Goal: Task Accomplishment & Management: Manage account settings

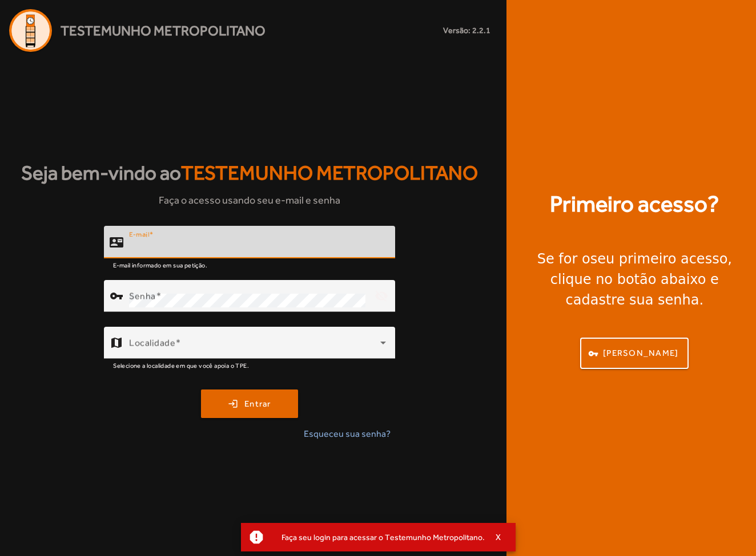
type input "**********"
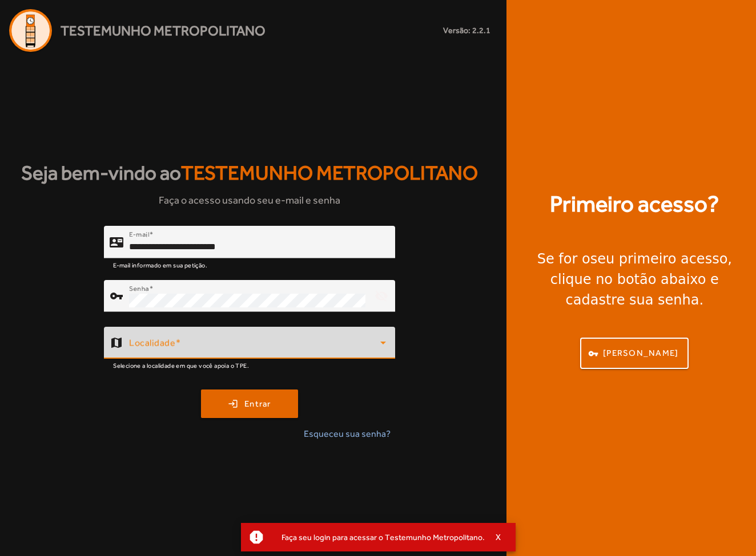
click at [237, 347] on span at bounding box center [254, 348] width 251 height 14
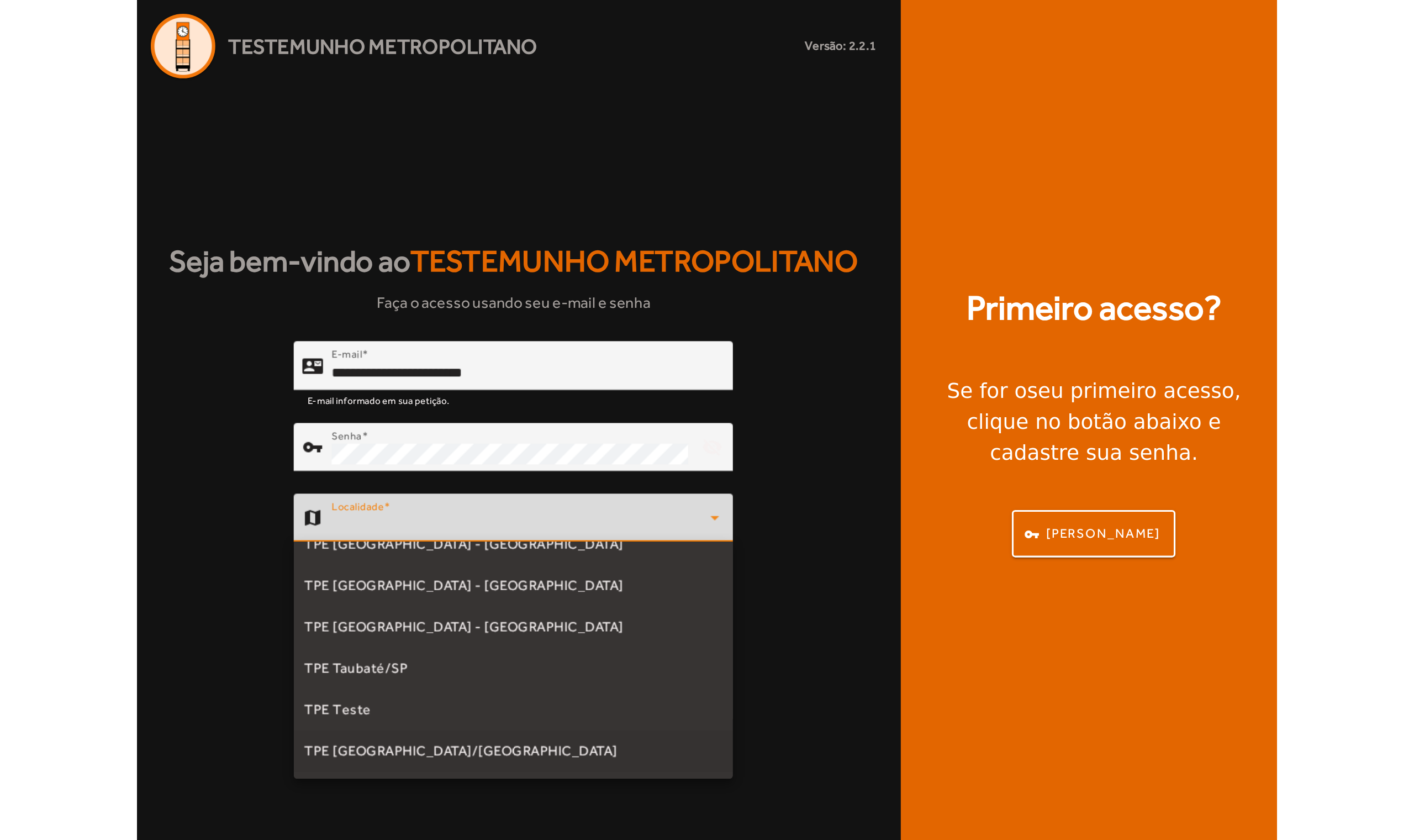
scroll to position [308, 0]
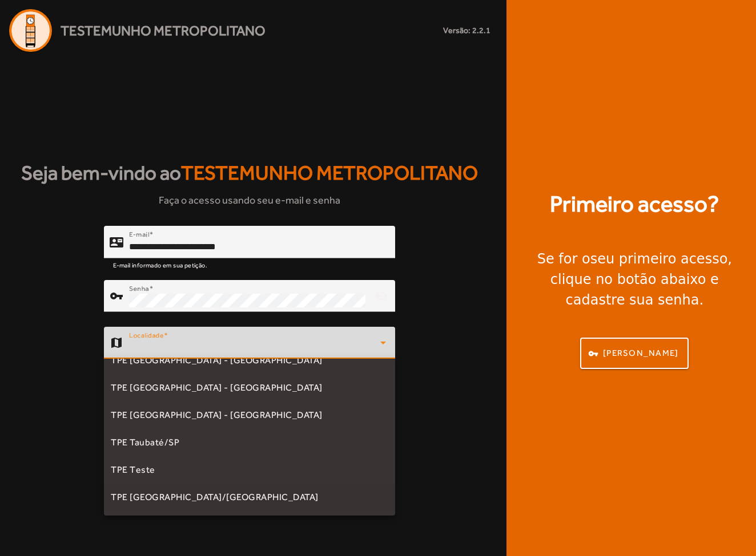
click at [213, 497] on mat-option "TPE [GEOGRAPHIC_DATA]/[GEOGRAPHIC_DATA]" at bounding box center [249, 497] width 291 height 27
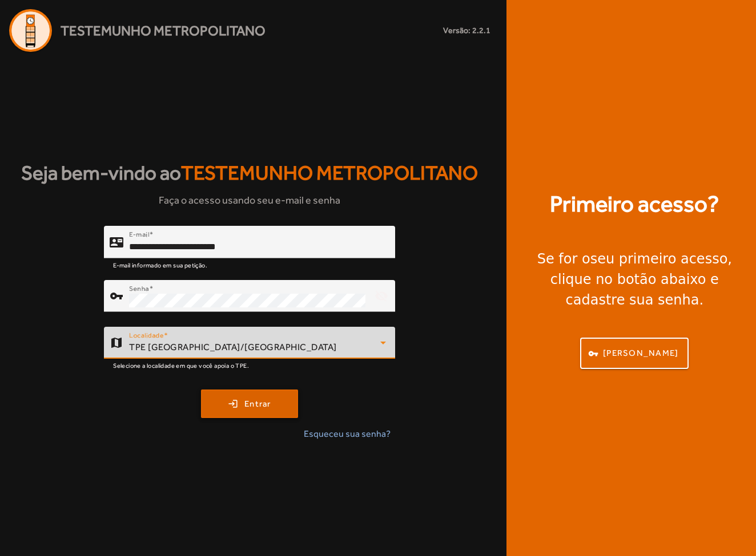
click at [247, 409] on span "Entrar" at bounding box center [257, 404] width 27 height 13
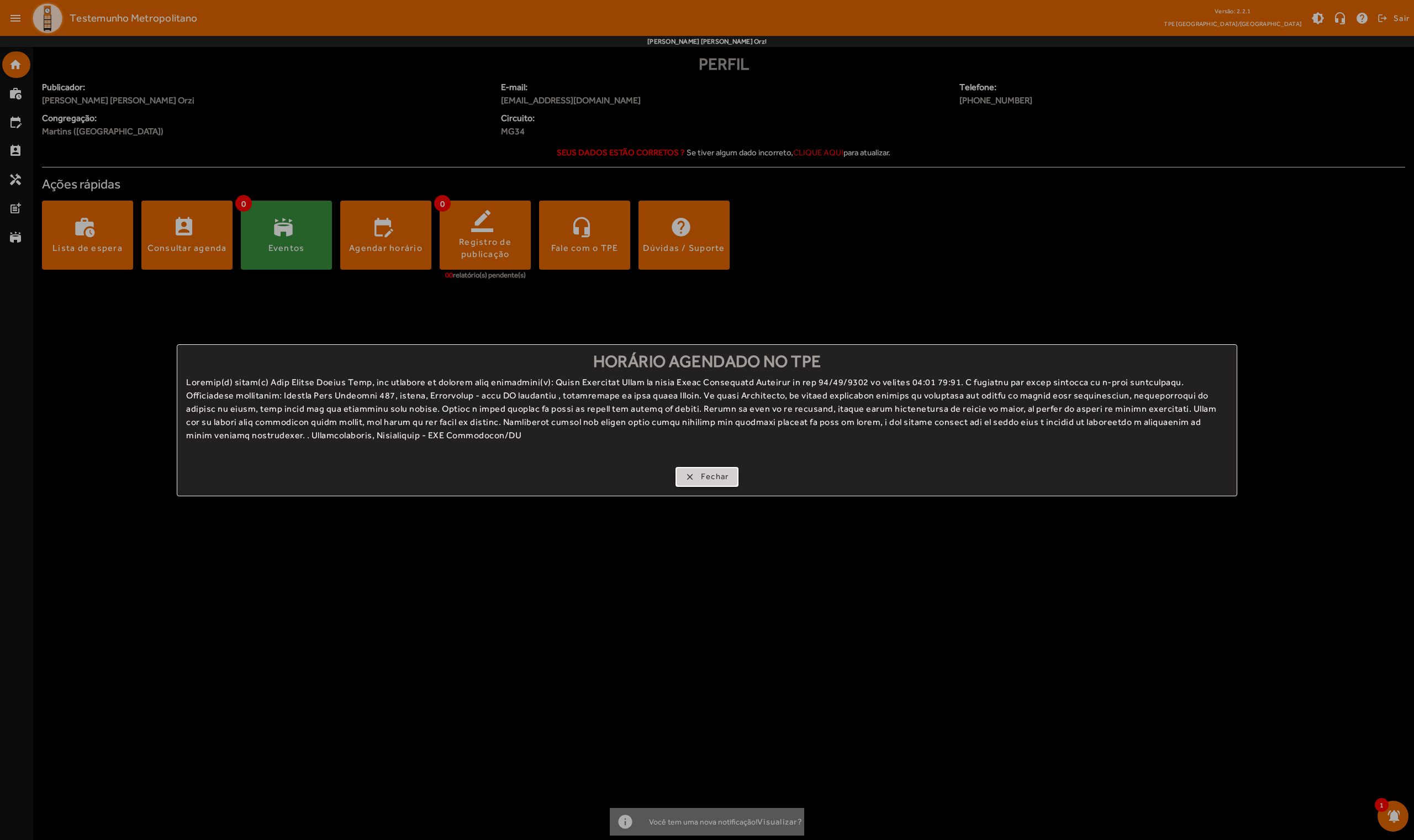
click at [704, 480] on span "Fechar" at bounding box center [714, 476] width 28 height 13
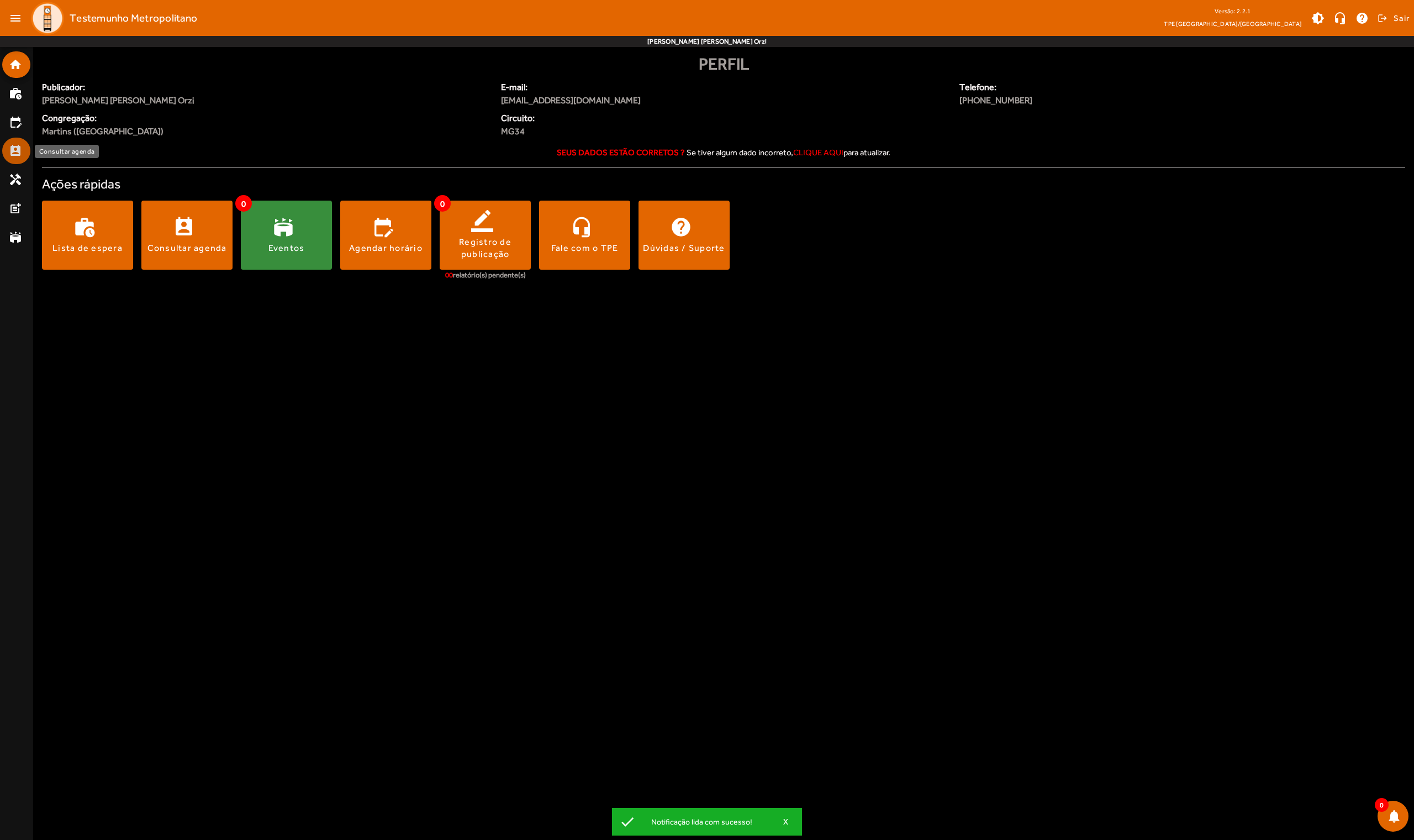
click at [18, 151] on mat-icon "perm_contact_calendar" at bounding box center [15, 151] width 14 height 14
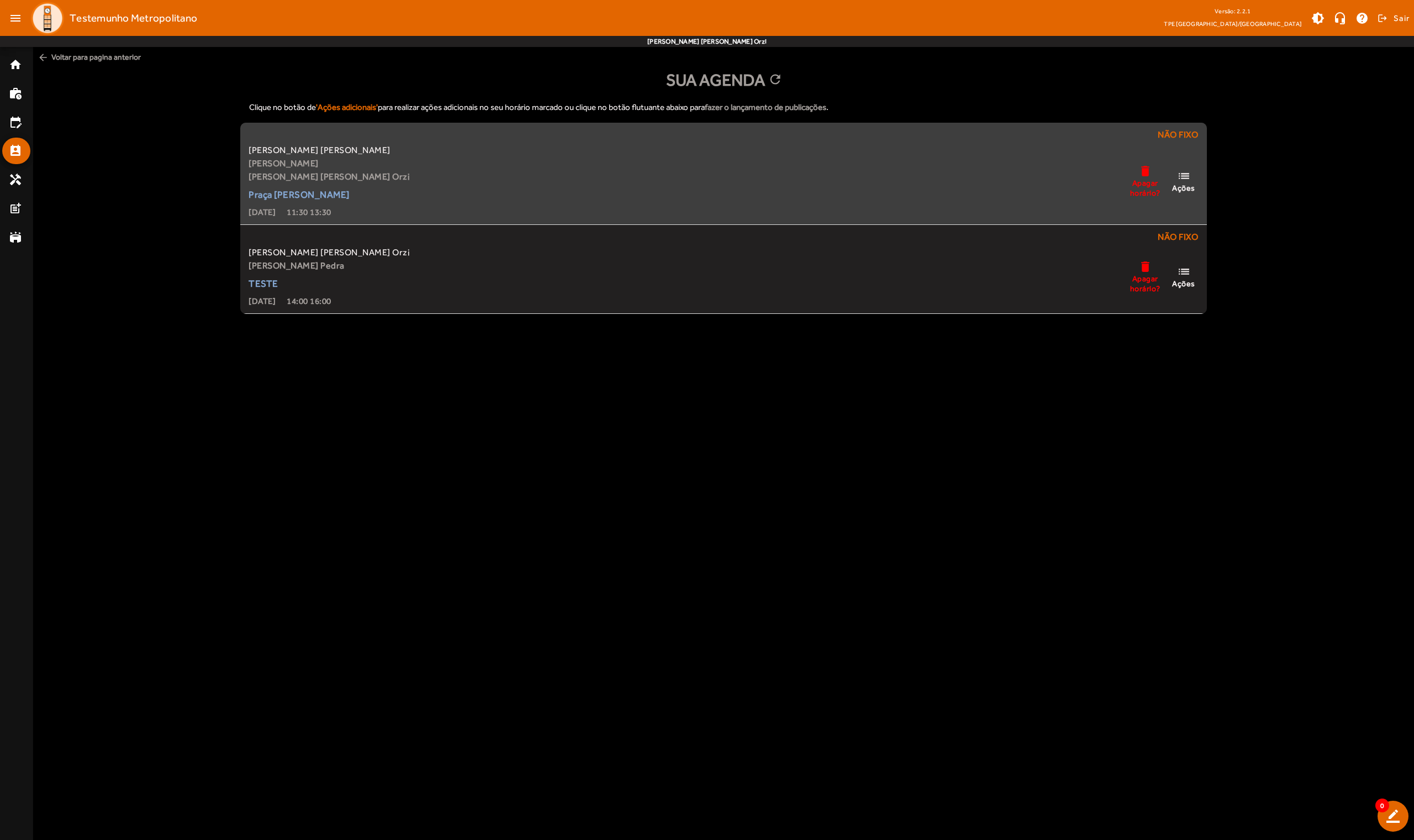
click at [731, 186] on span "Ações" at bounding box center [1184, 188] width 23 height 10
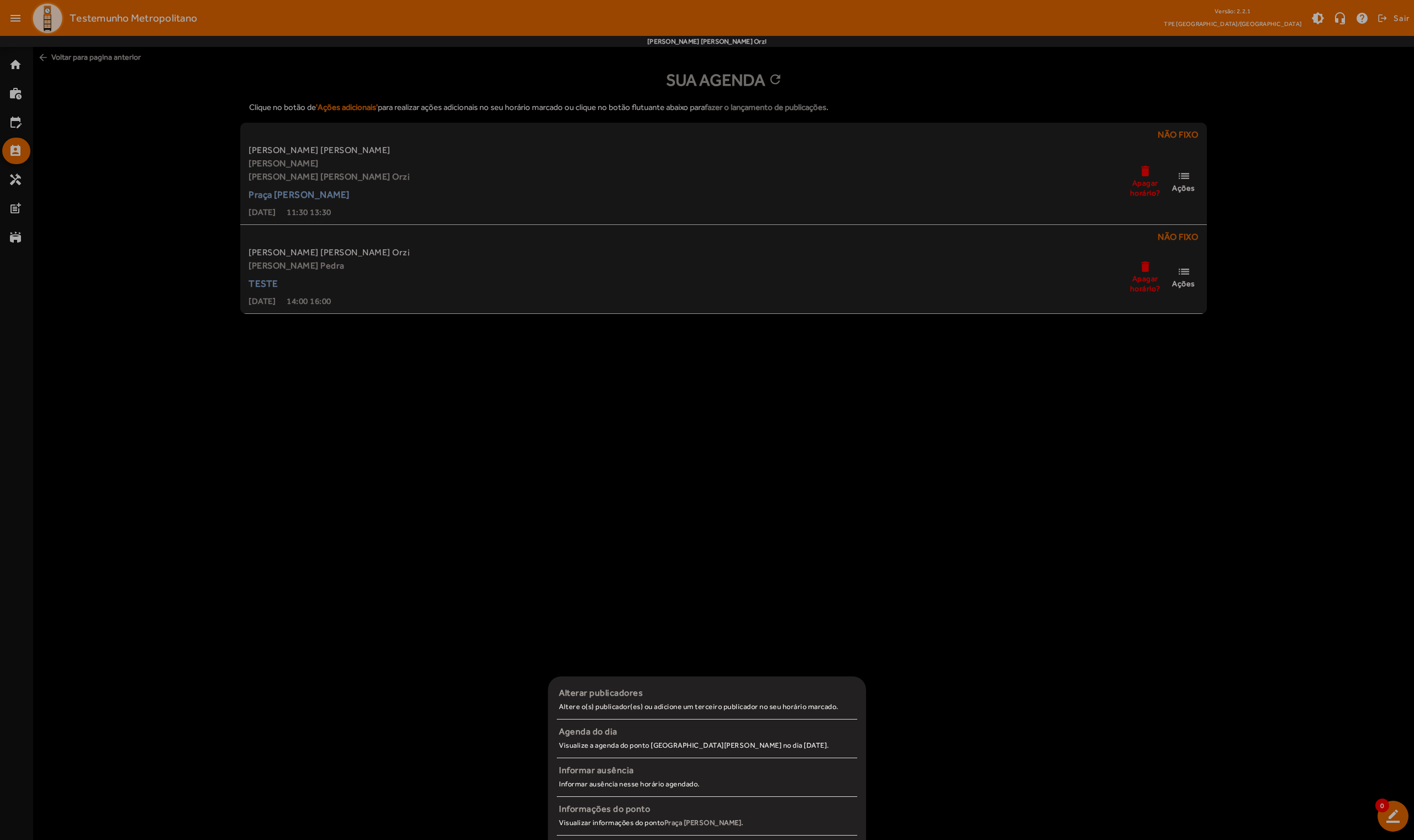
click at [731, 461] on div at bounding box center [707, 420] width 1414 height 840
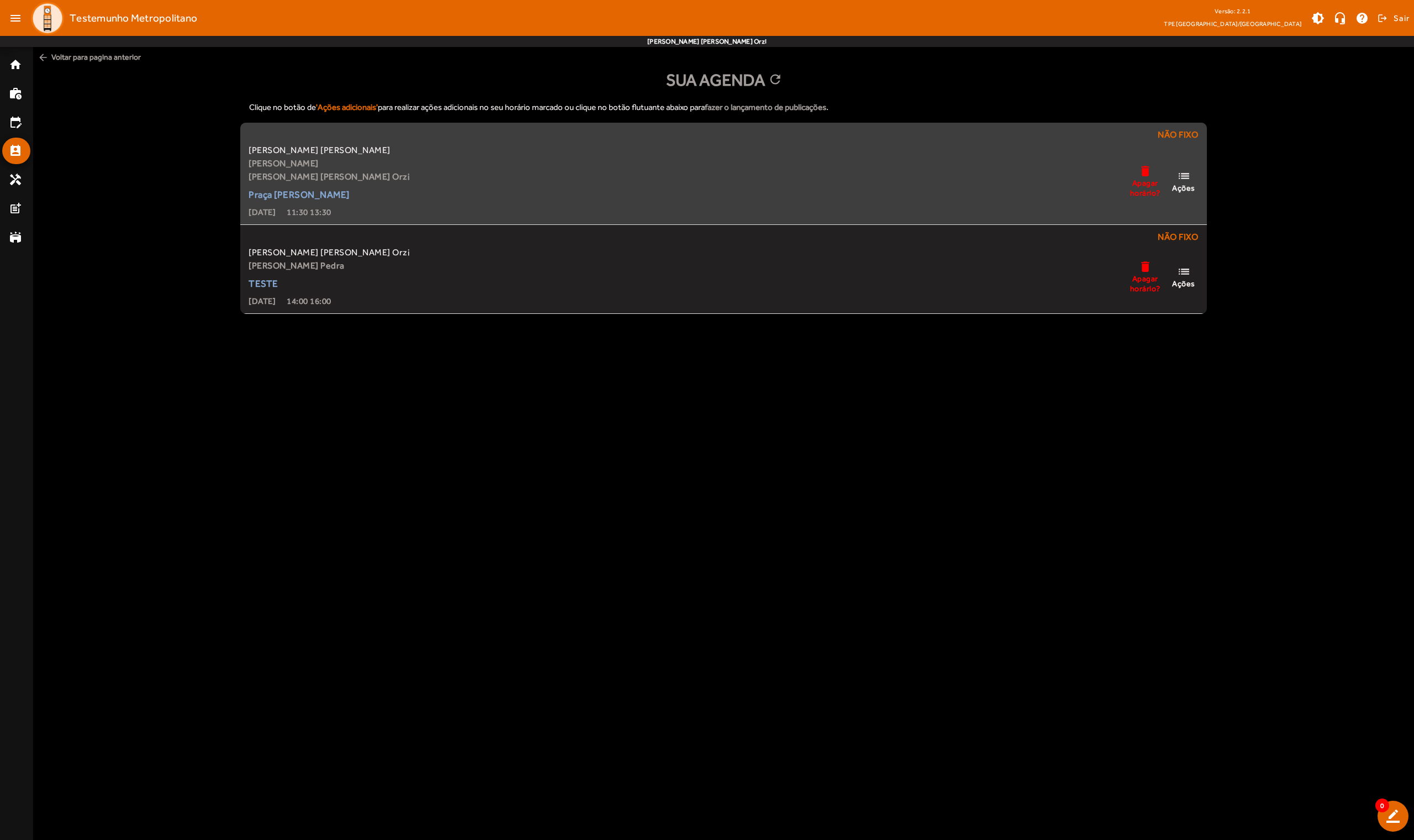
click at [731, 173] on mat-icon "list" at bounding box center [1184, 176] width 14 height 14
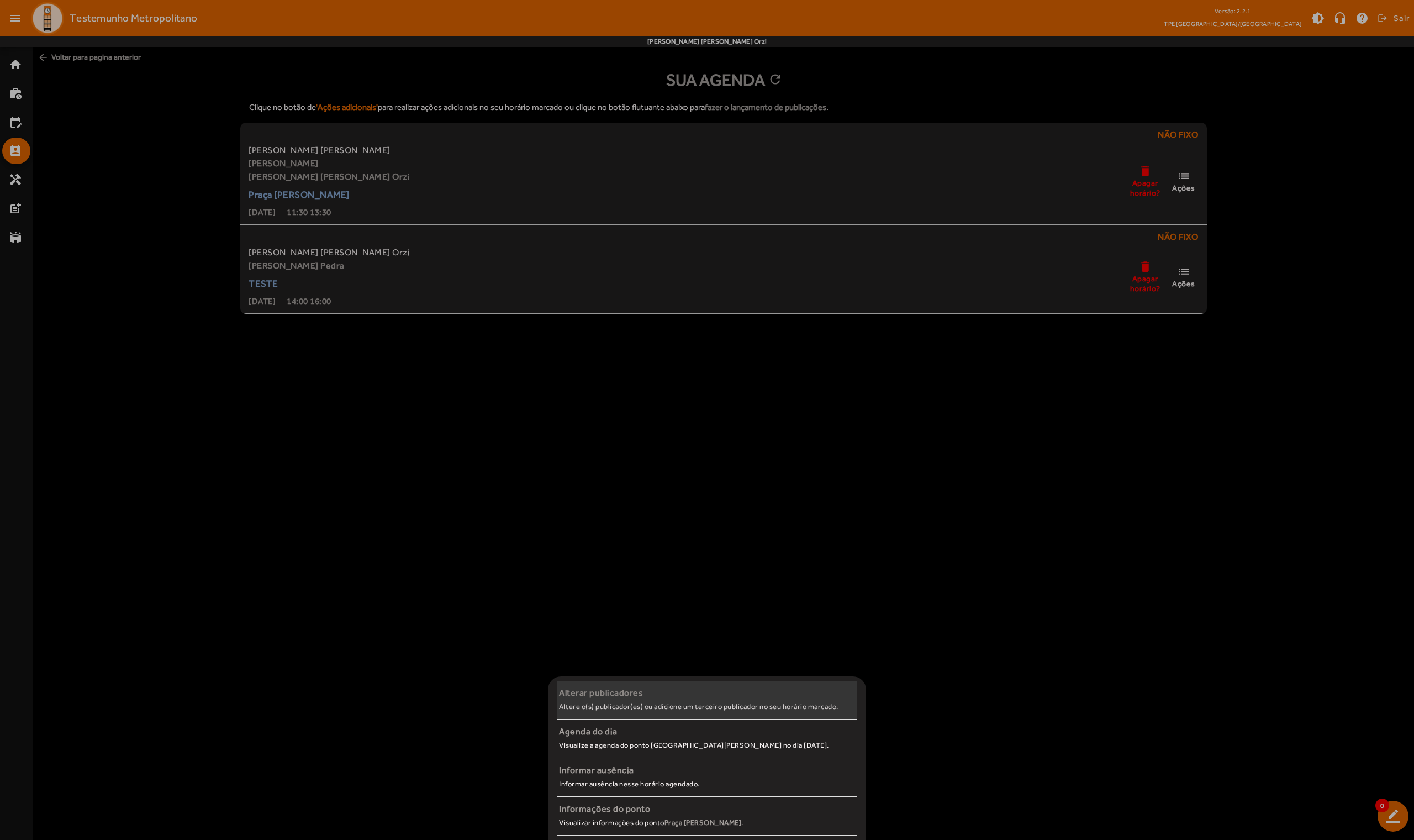
click at [636, 538] on span "Alterar publicadores Altere o(s) publicador(es) ou adicione um terceiro publica…" at bounding box center [707, 700] width 300 height 27
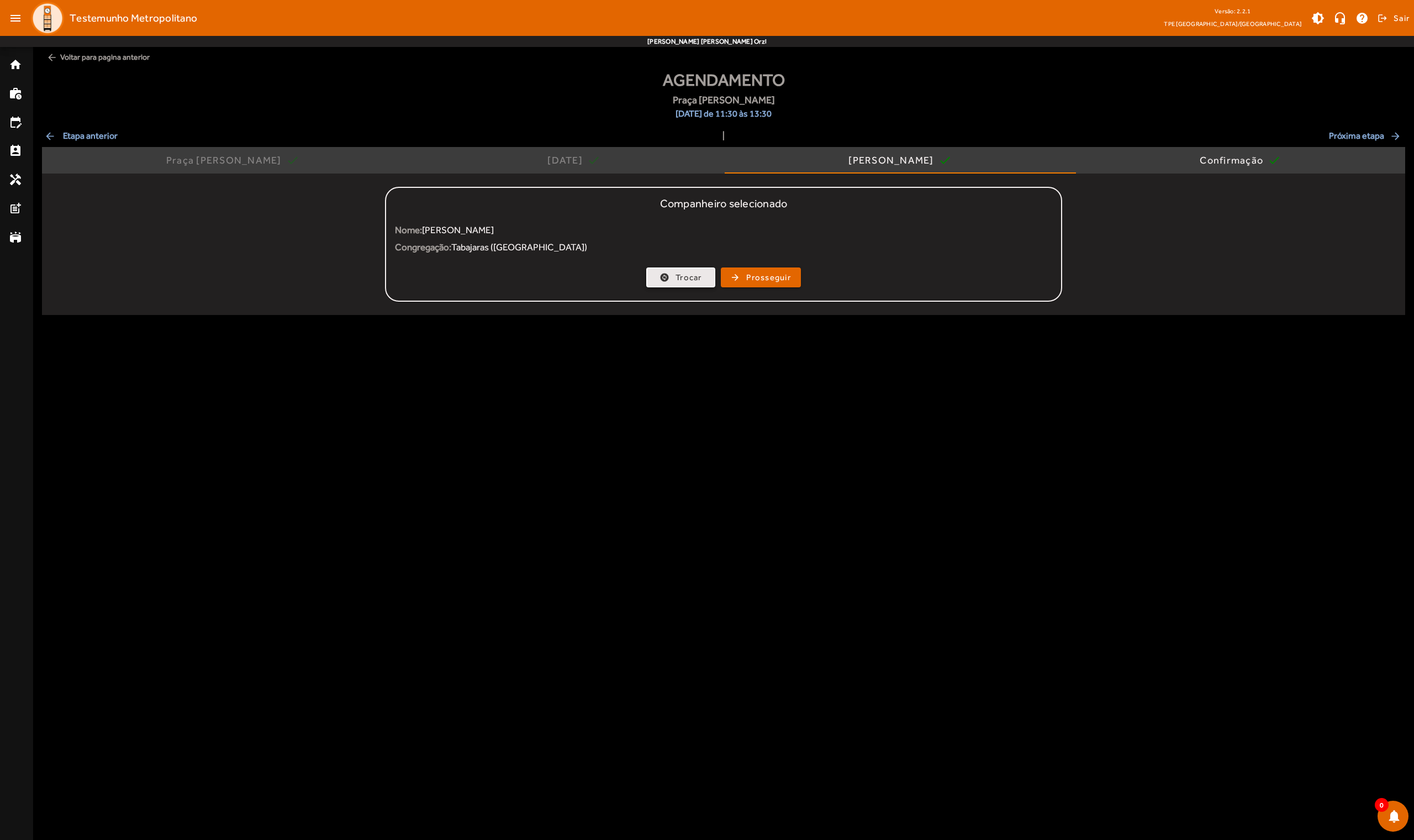
click at [678, 275] on span "Trocar" at bounding box center [688, 277] width 26 height 13
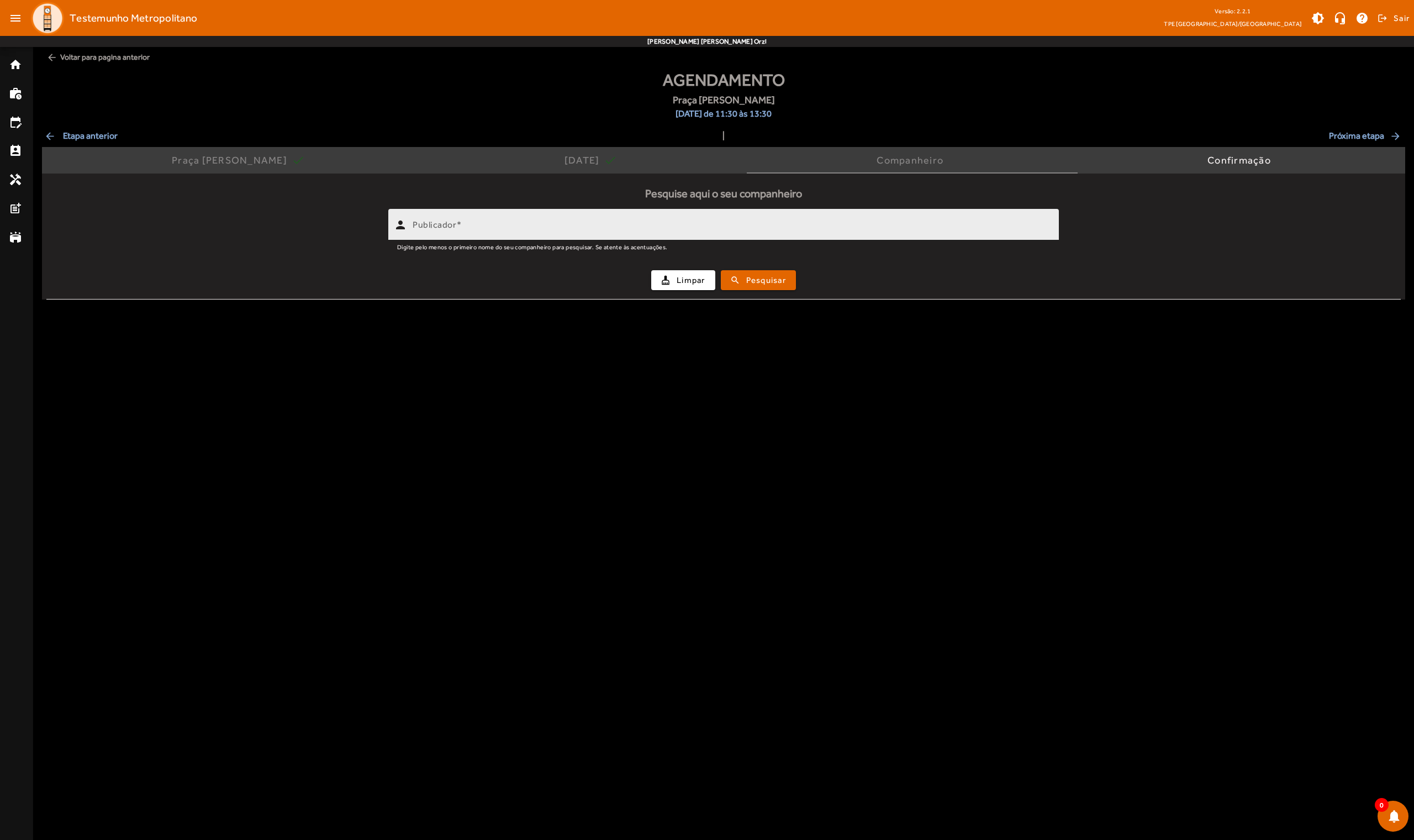
click at [600, 220] on div "Publicador" at bounding box center [731, 225] width 638 height 32
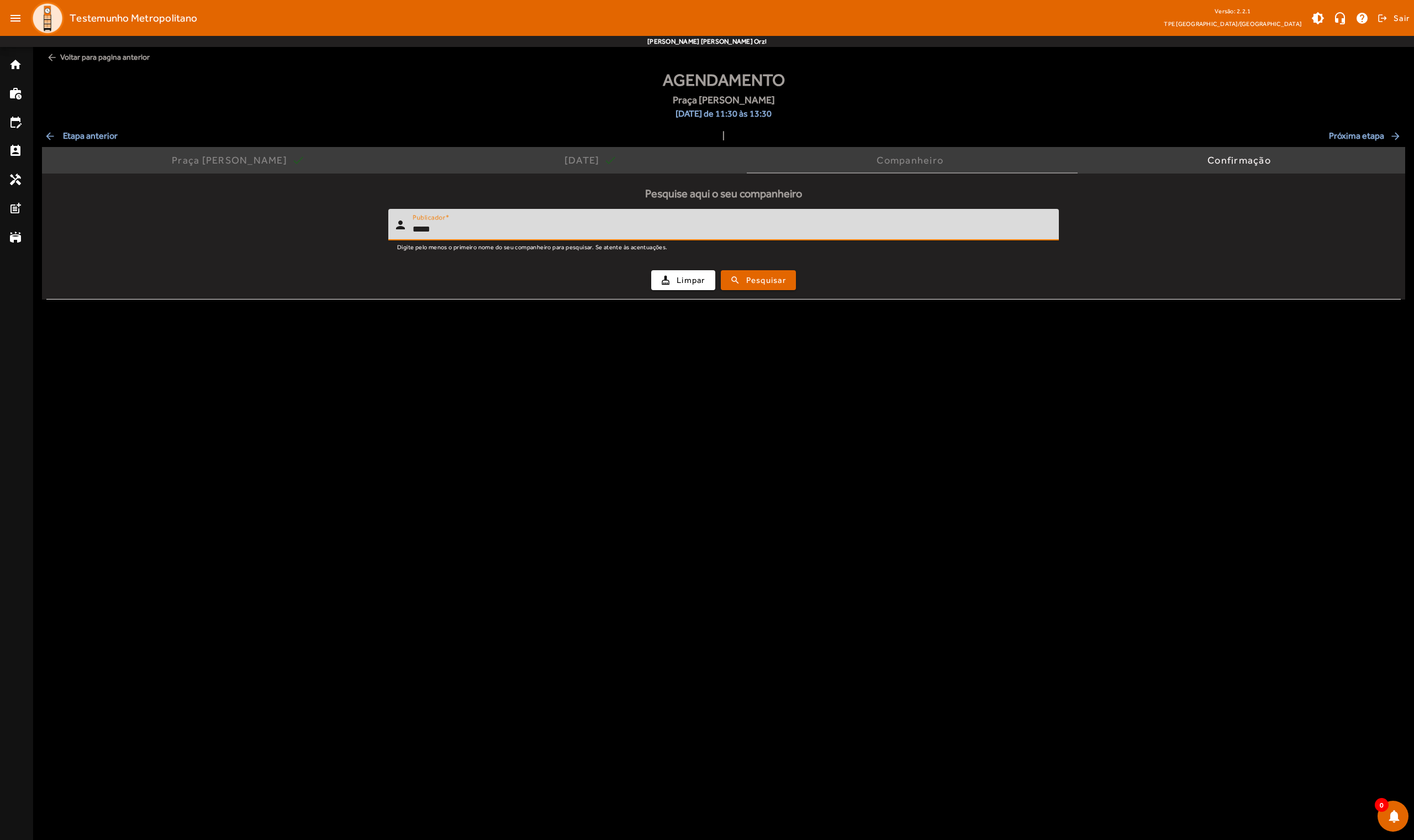
click at [731, 280] on button "search Pesquisar" at bounding box center [759, 280] width 75 height 20
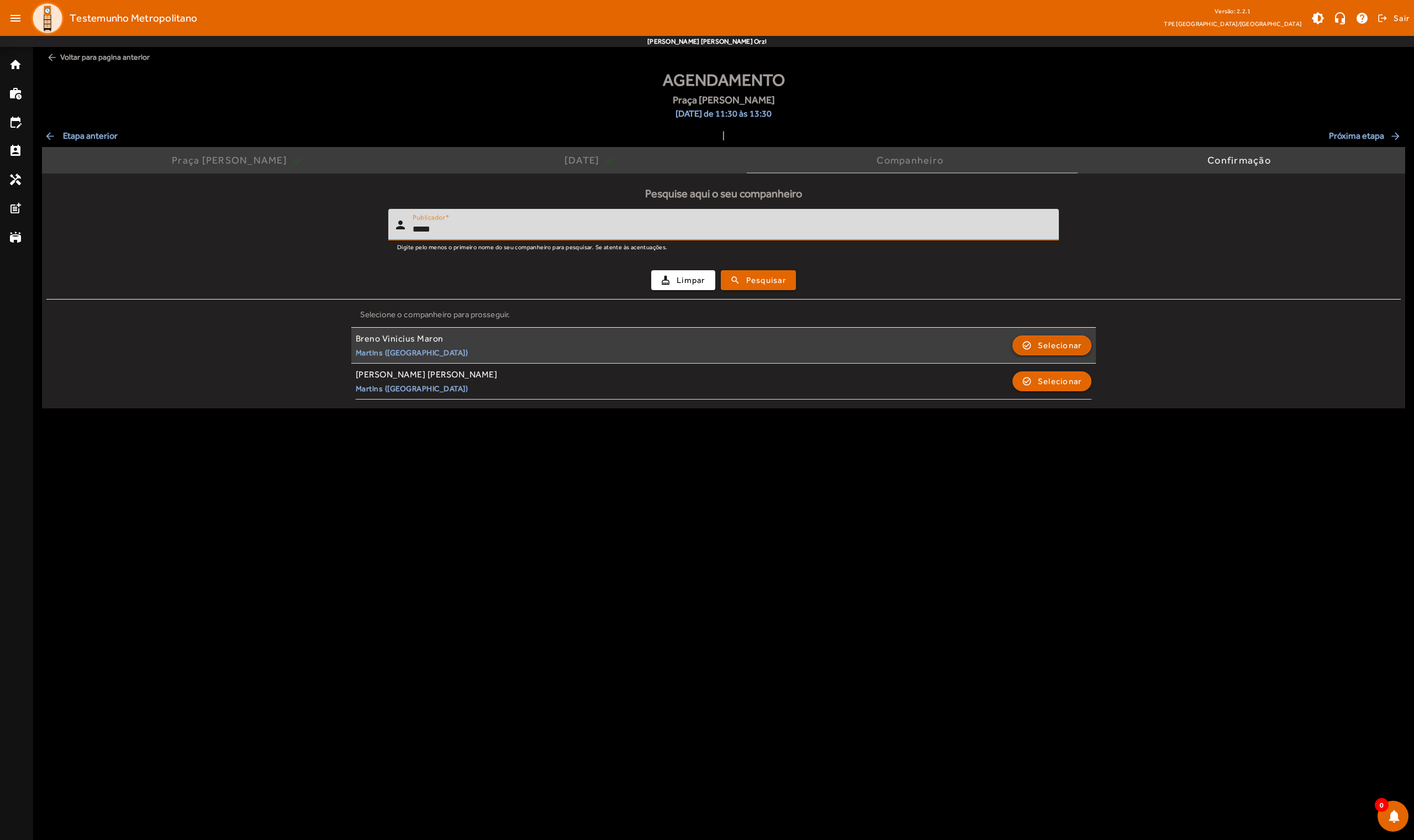
type input "*****"
click at [731, 341] on span "button" at bounding box center [1052, 345] width 77 height 26
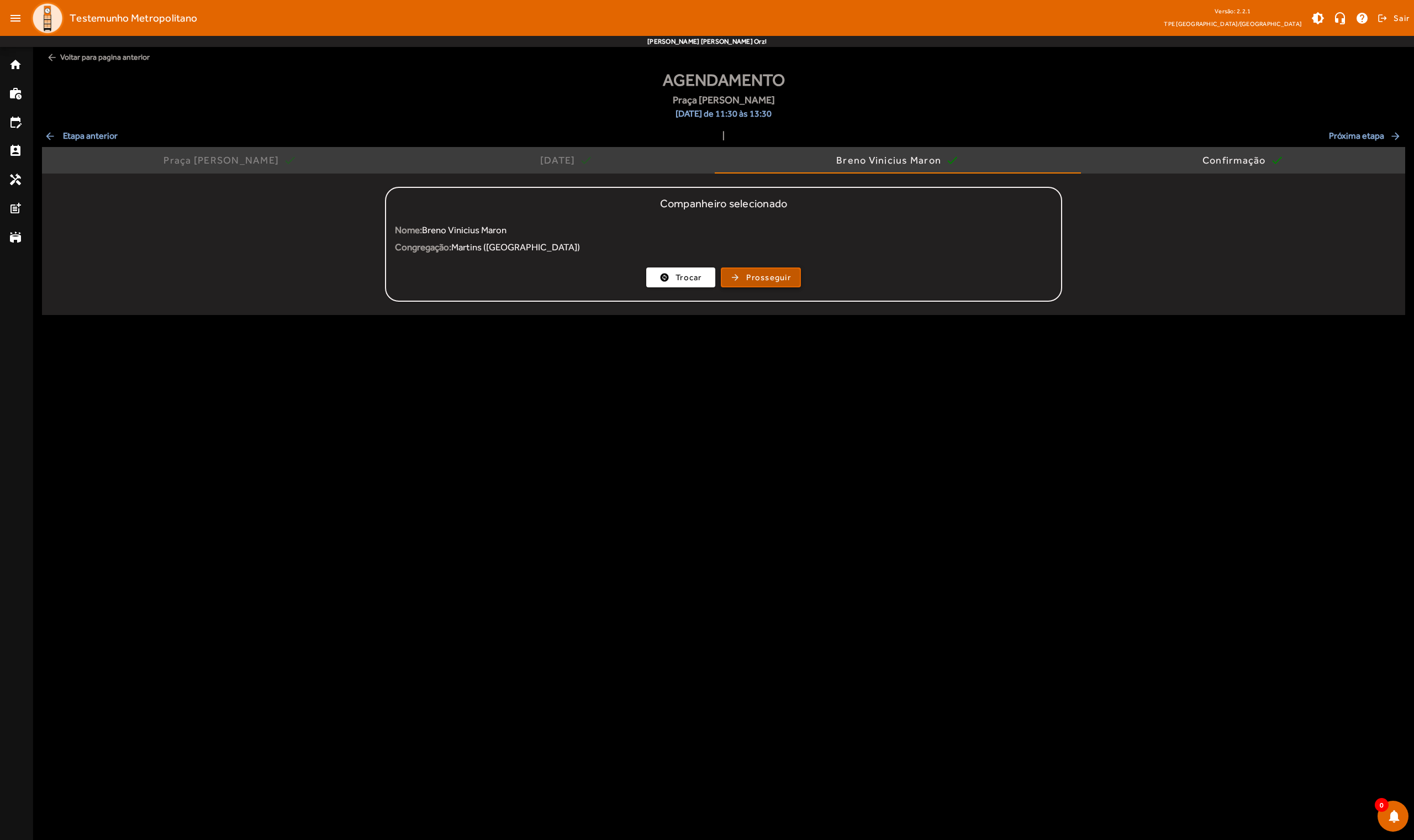
click at [731, 280] on span "Prosseguir" at bounding box center [768, 277] width 45 height 13
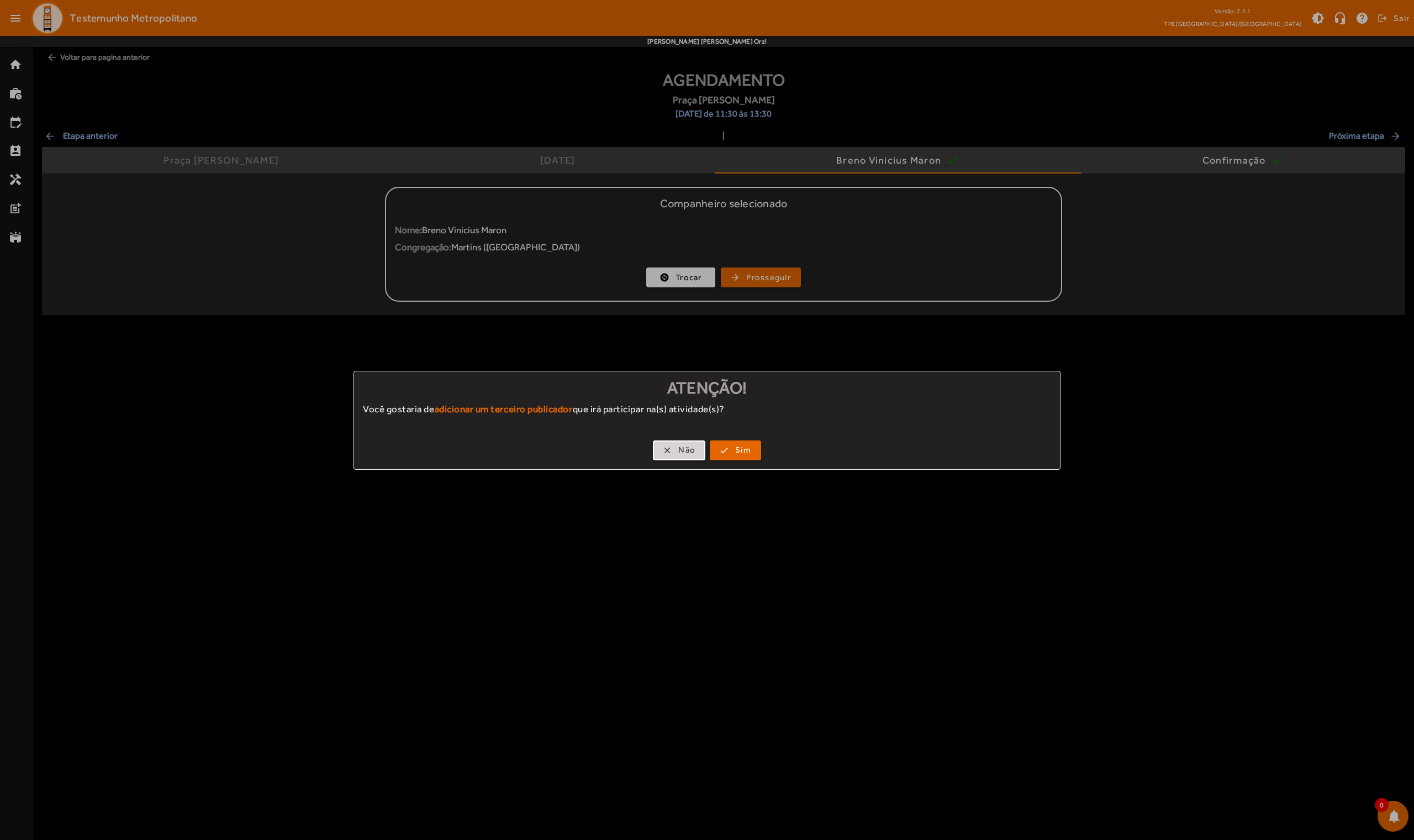
click at [686, 450] on span "Não" at bounding box center [687, 449] width 17 height 13
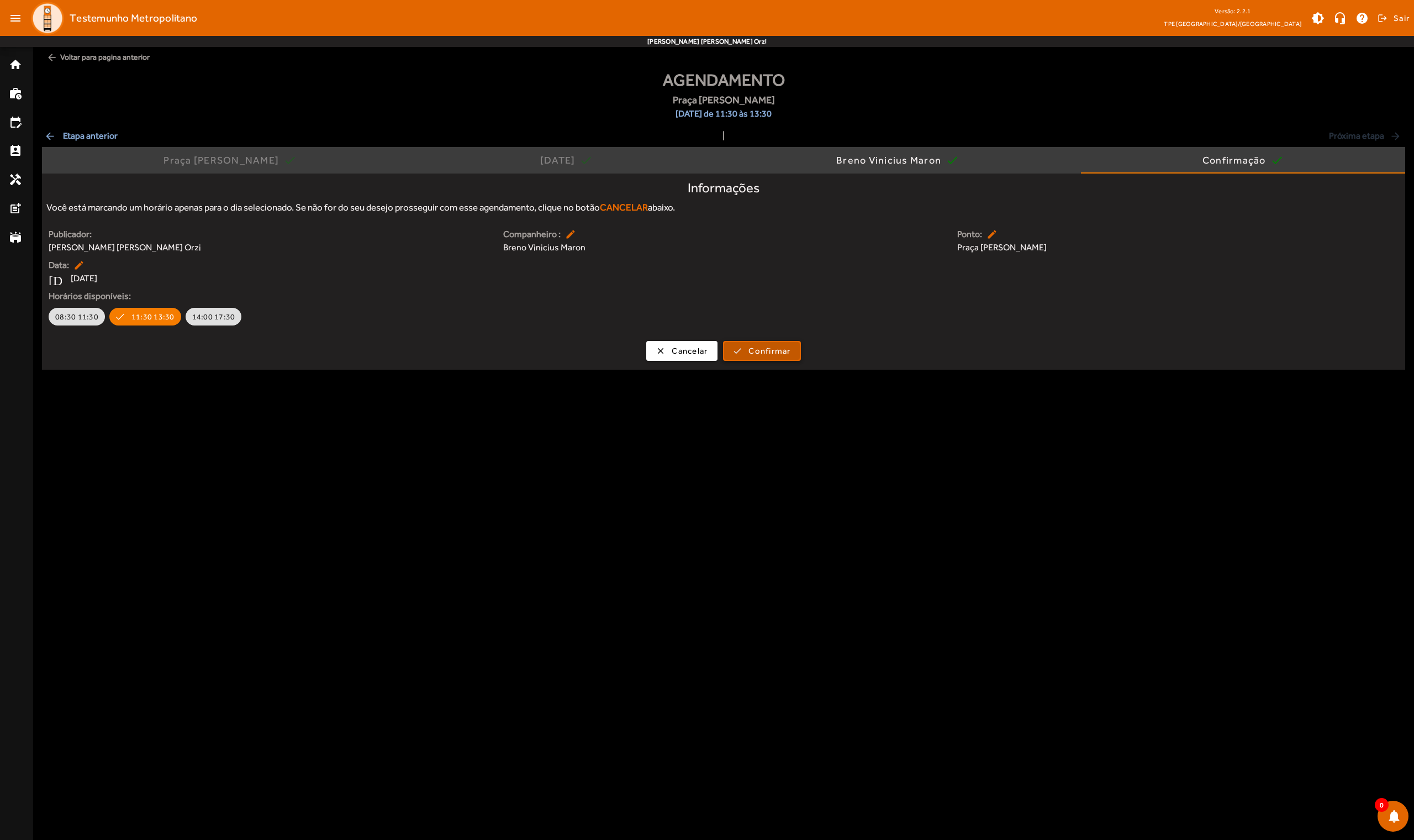
click at [731, 353] on span "Confirmar" at bounding box center [768, 350] width 42 height 13
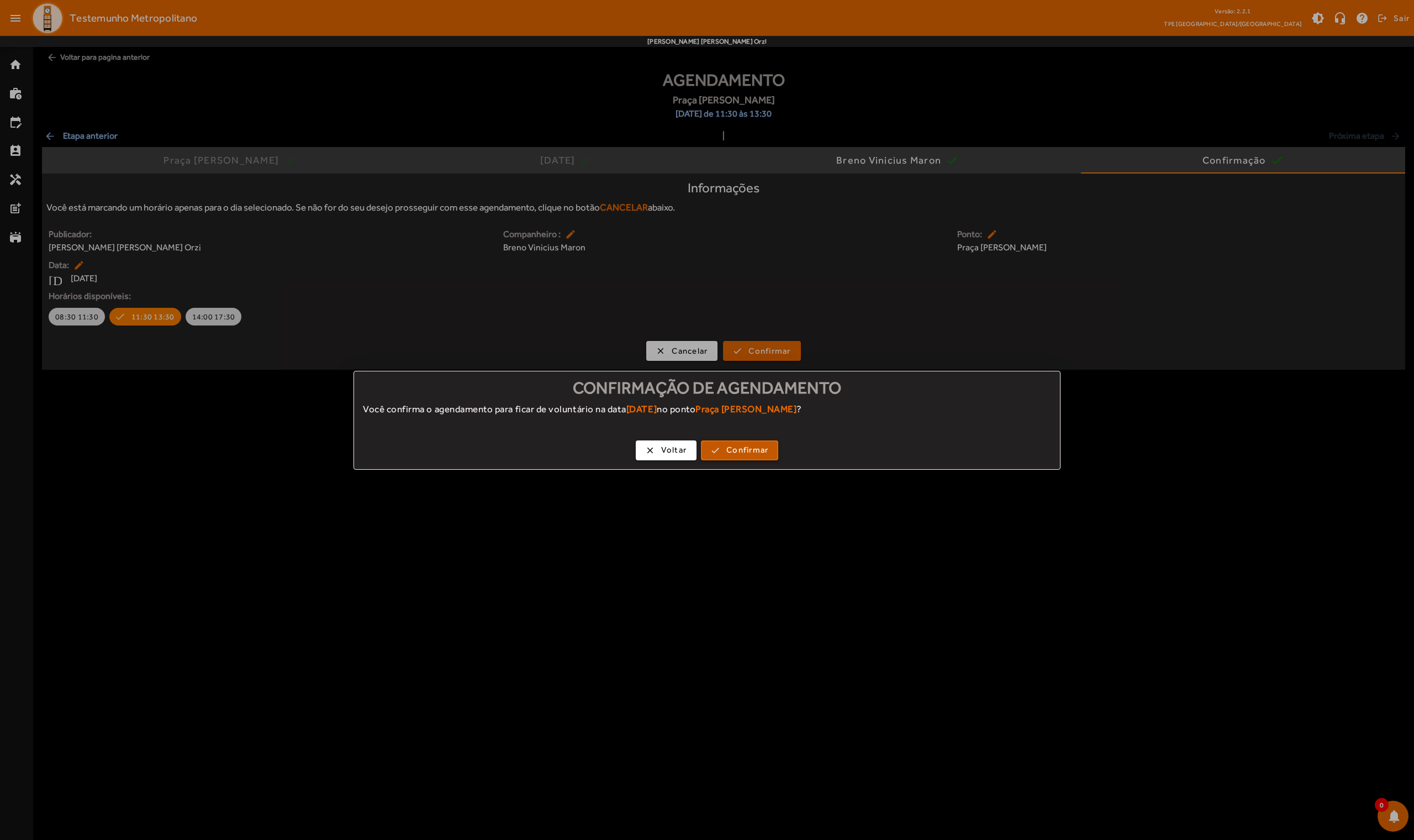
click at [731, 447] on span "Confirmar" at bounding box center [747, 449] width 42 height 13
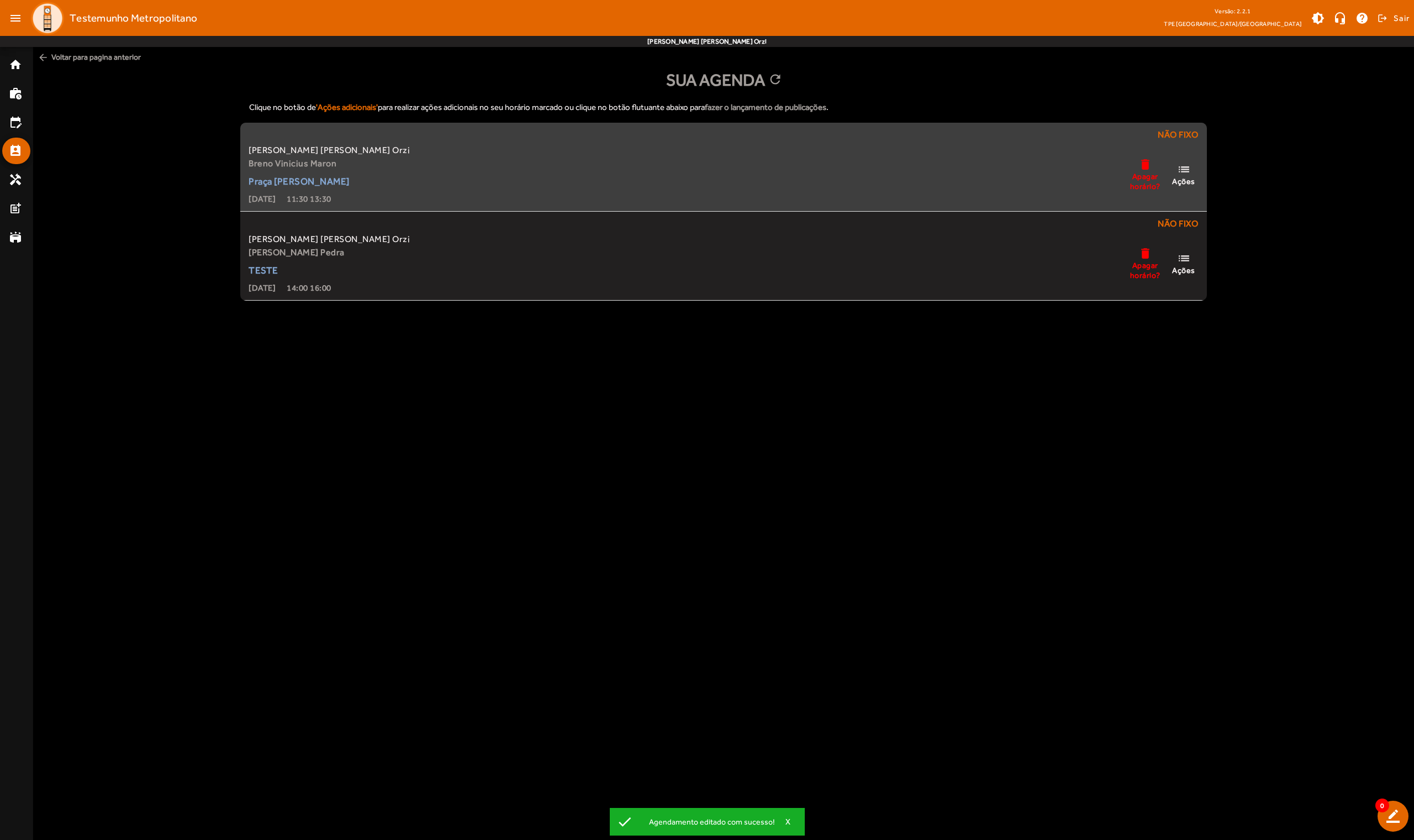
click at [731, 169] on mat-icon "list" at bounding box center [1184, 169] width 14 height 14
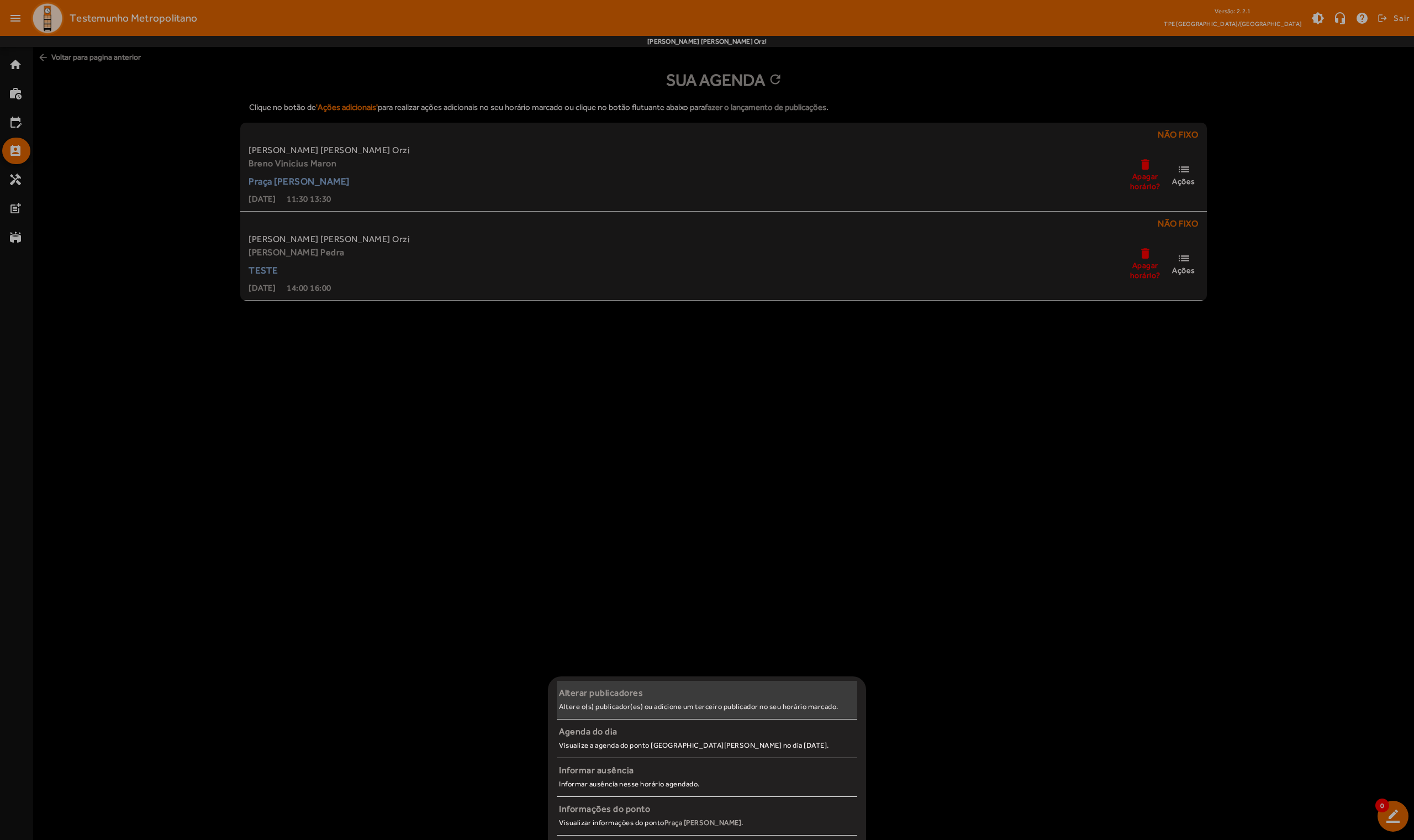
click at [638, 538] on div "Alterar publicadores" at bounding box center [707, 693] width 296 height 14
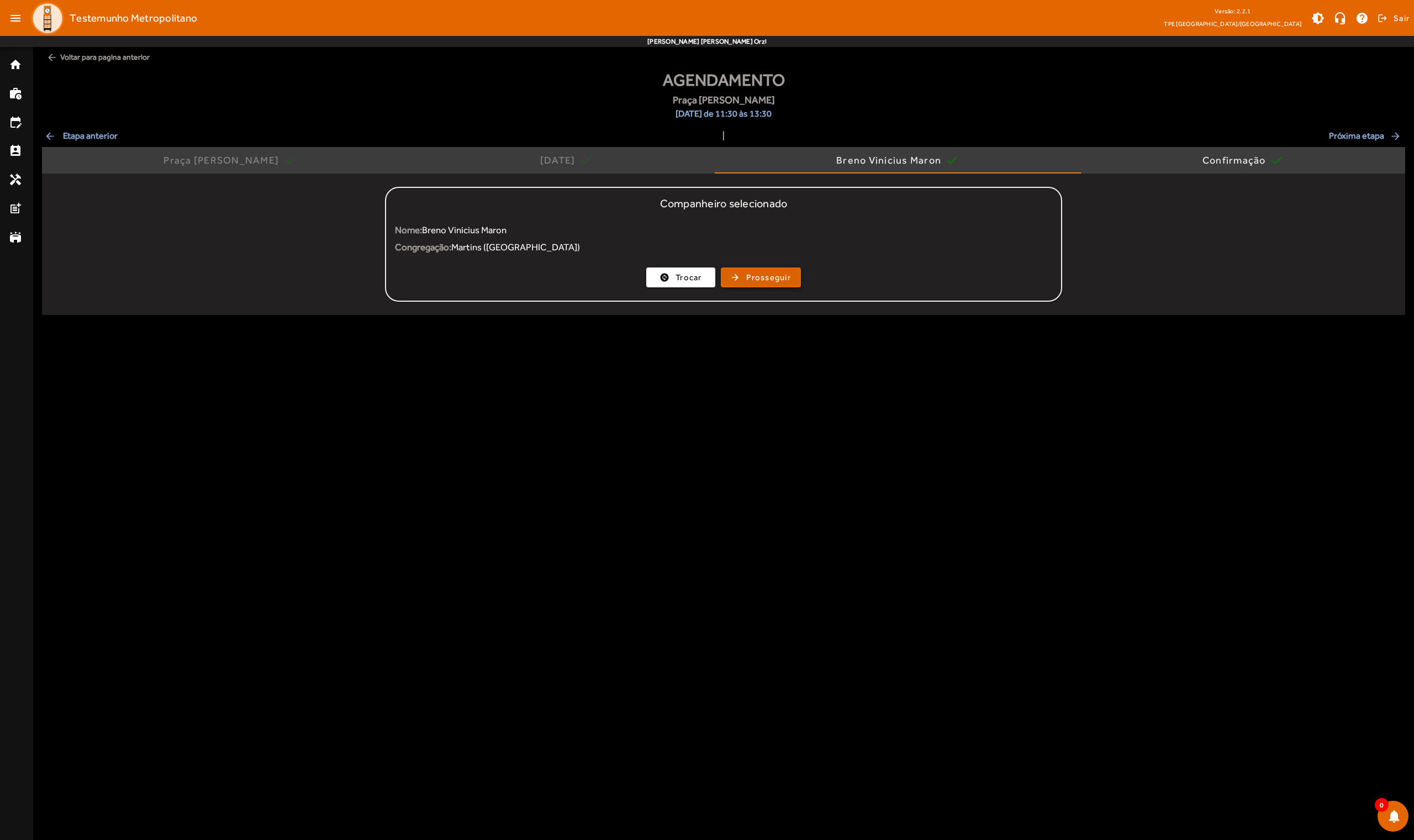
click at [731, 278] on span "Prosseguir" at bounding box center [768, 277] width 45 height 13
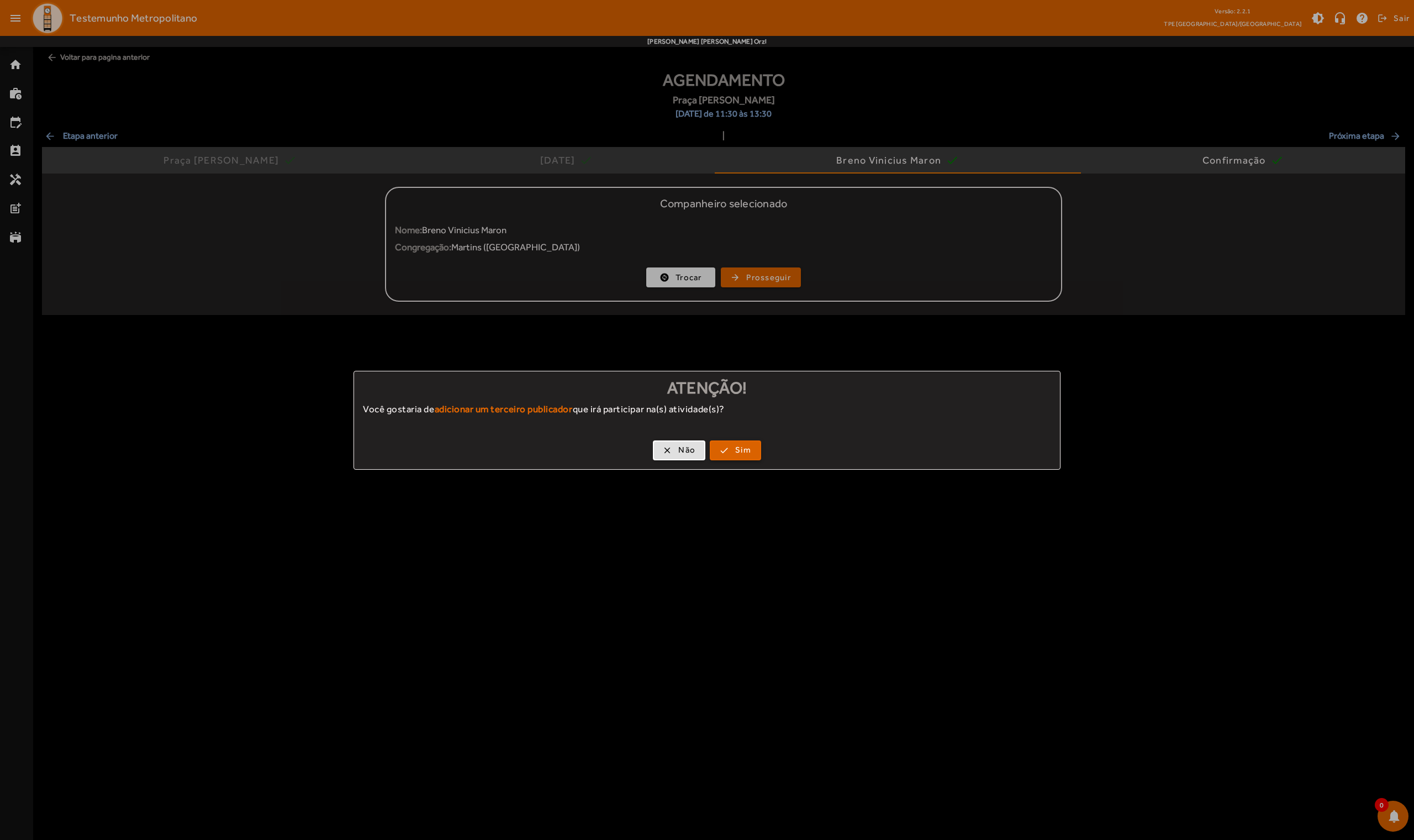
click at [731, 451] on span "Sim" at bounding box center [743, 449] width 16 height 13
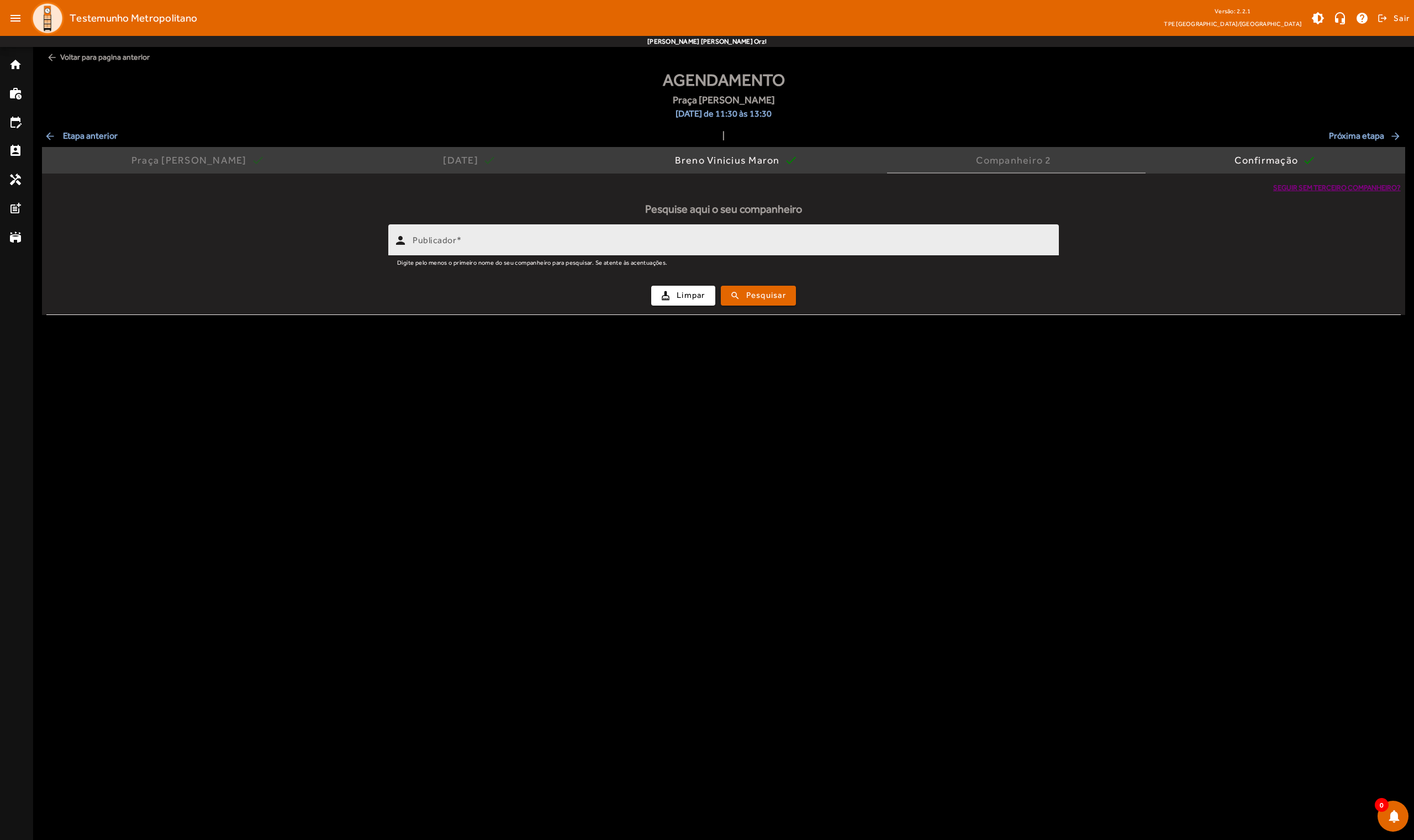
click at [681, 251] on div "Publicador" at bounding box center [731, 240] width 638 height 32
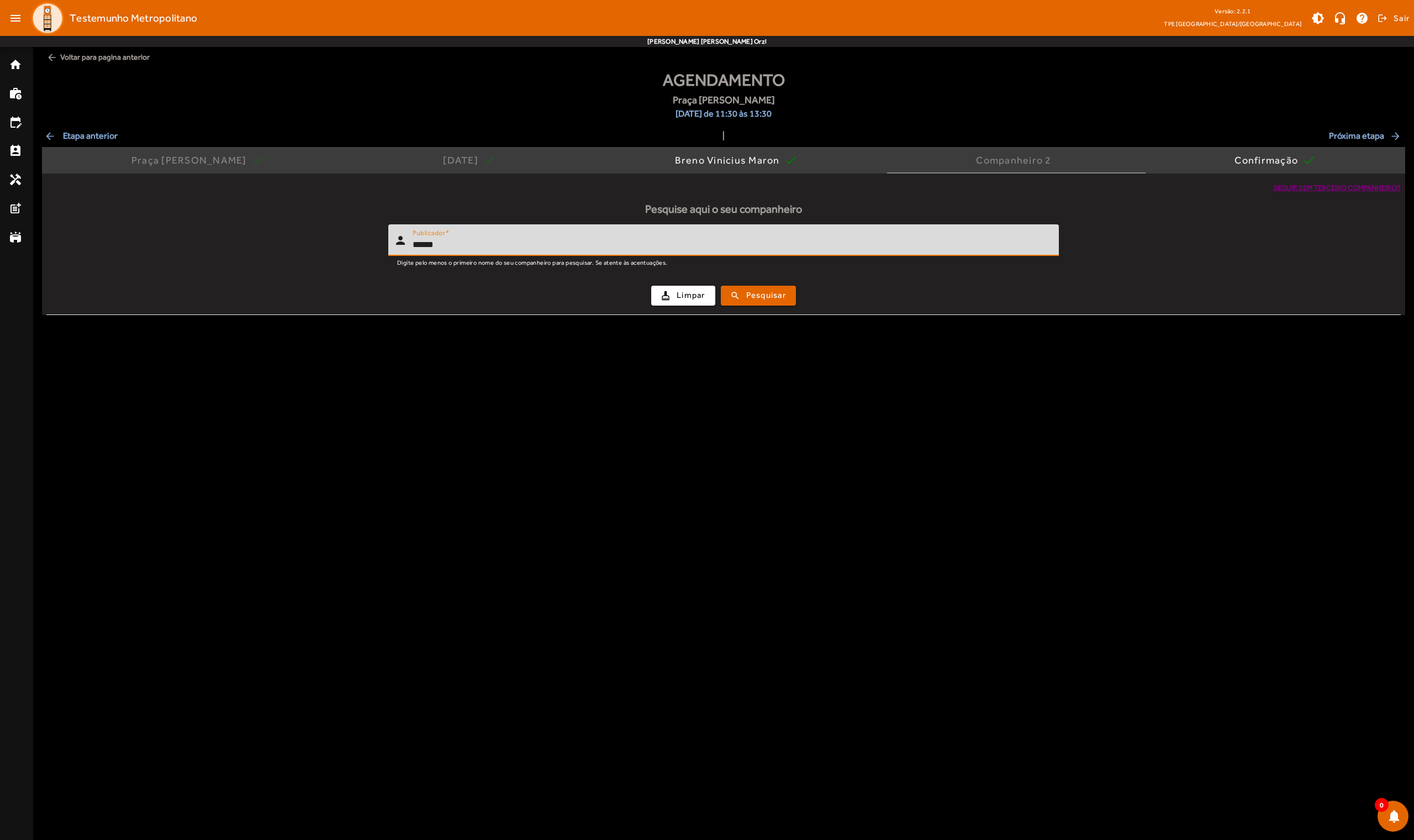
type input "*****"
click at [731, 294] on button "search Pesquisar" at bounding box center [759, 295] width 75 height 20
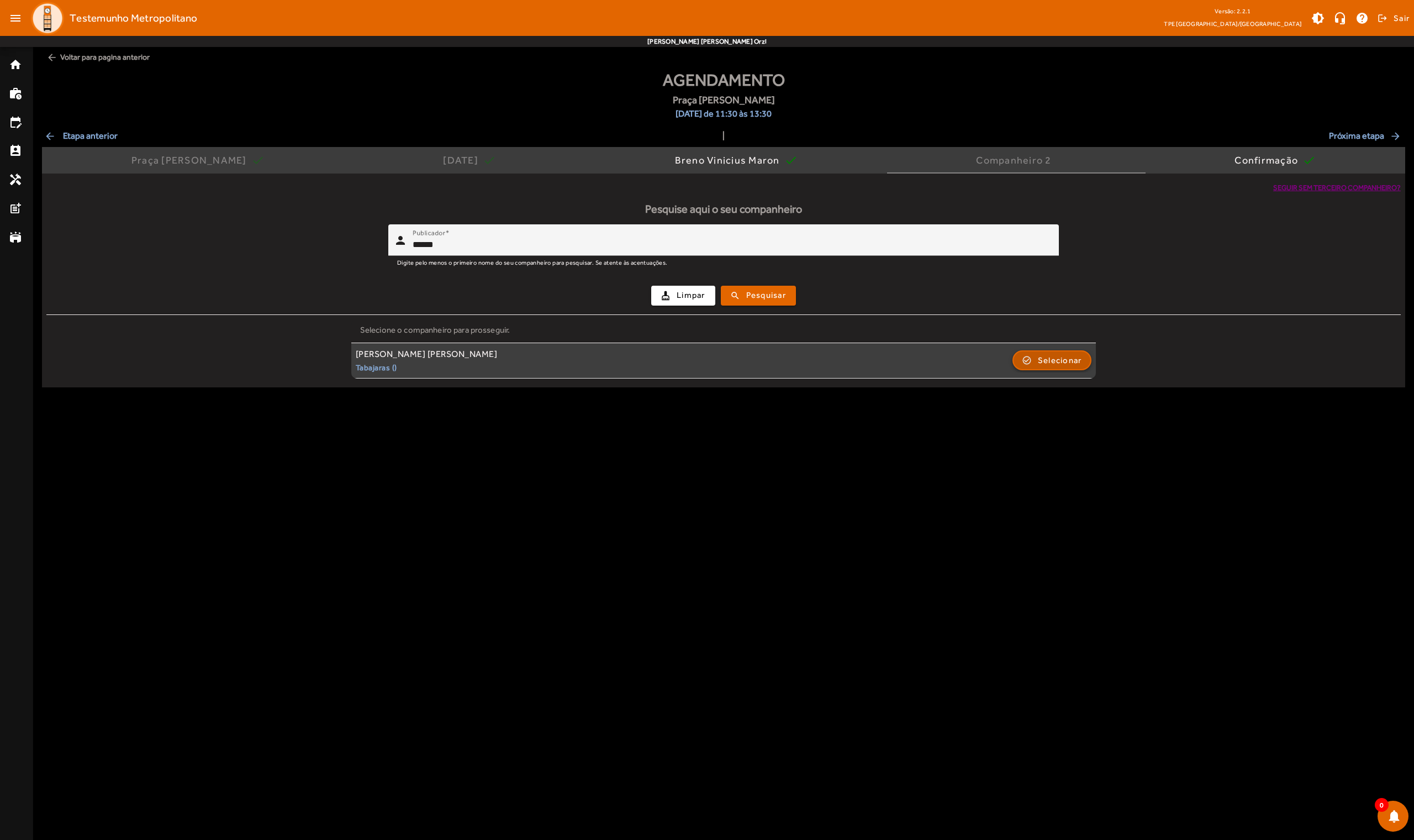
click at [731, 361] on span "Selecionar" at bounding box center [1060, 360] width 45 height 14
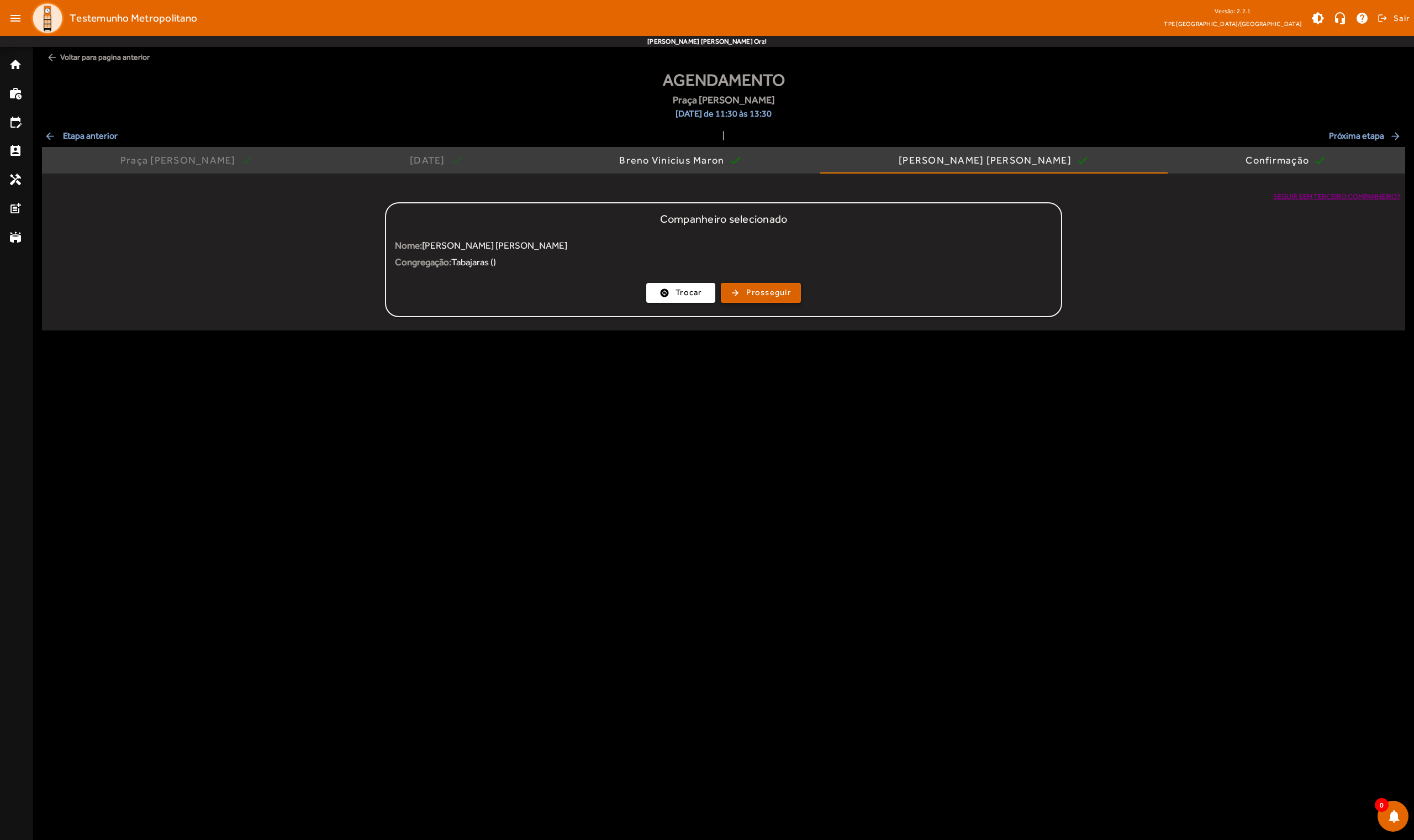
click at [731, 288] on span "Prosseguir" at bounding box center [768, 292] width 45 height 13
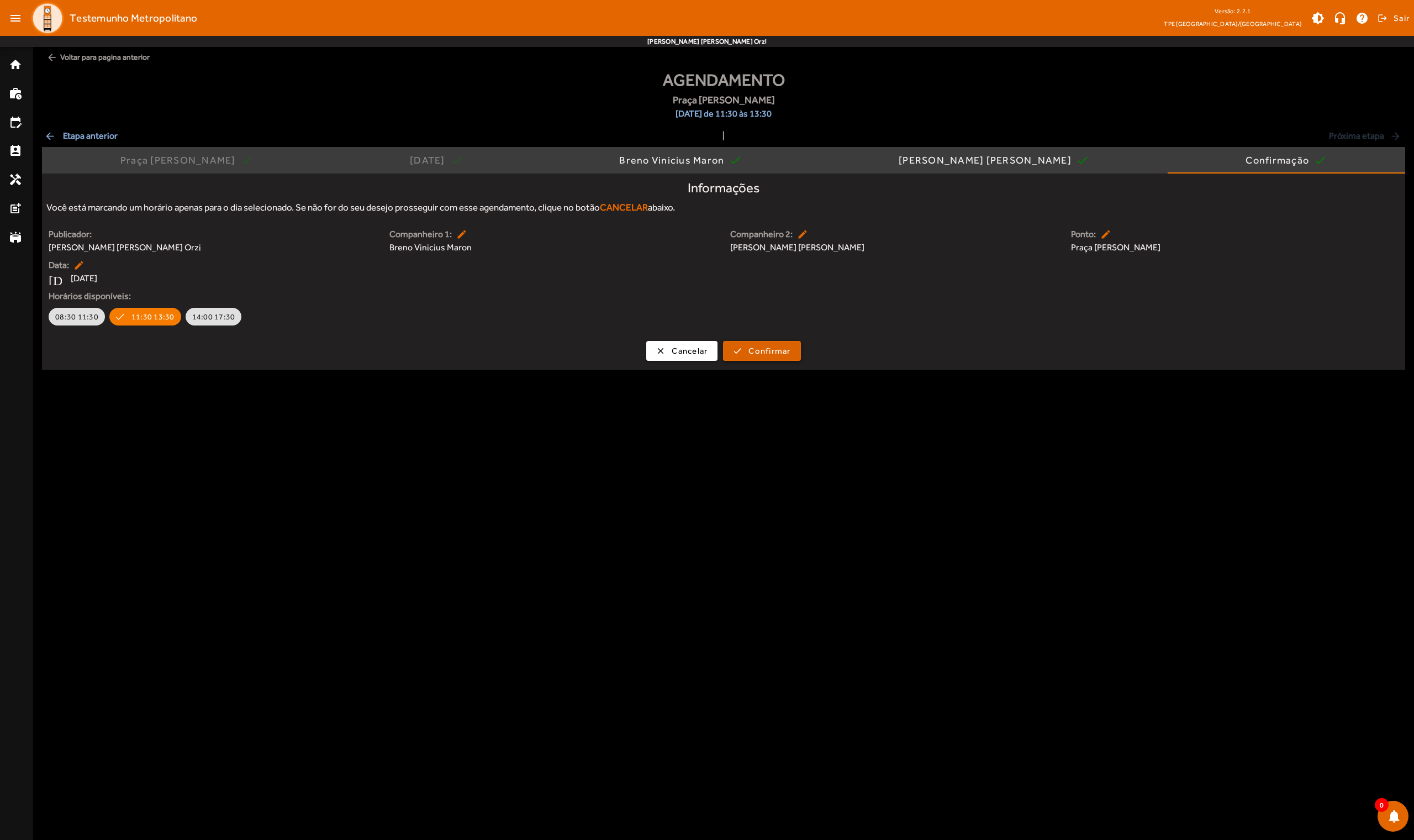
click at [731, 350] on span "Confirmar" at bounding box center [768, 350] width 42 height 13
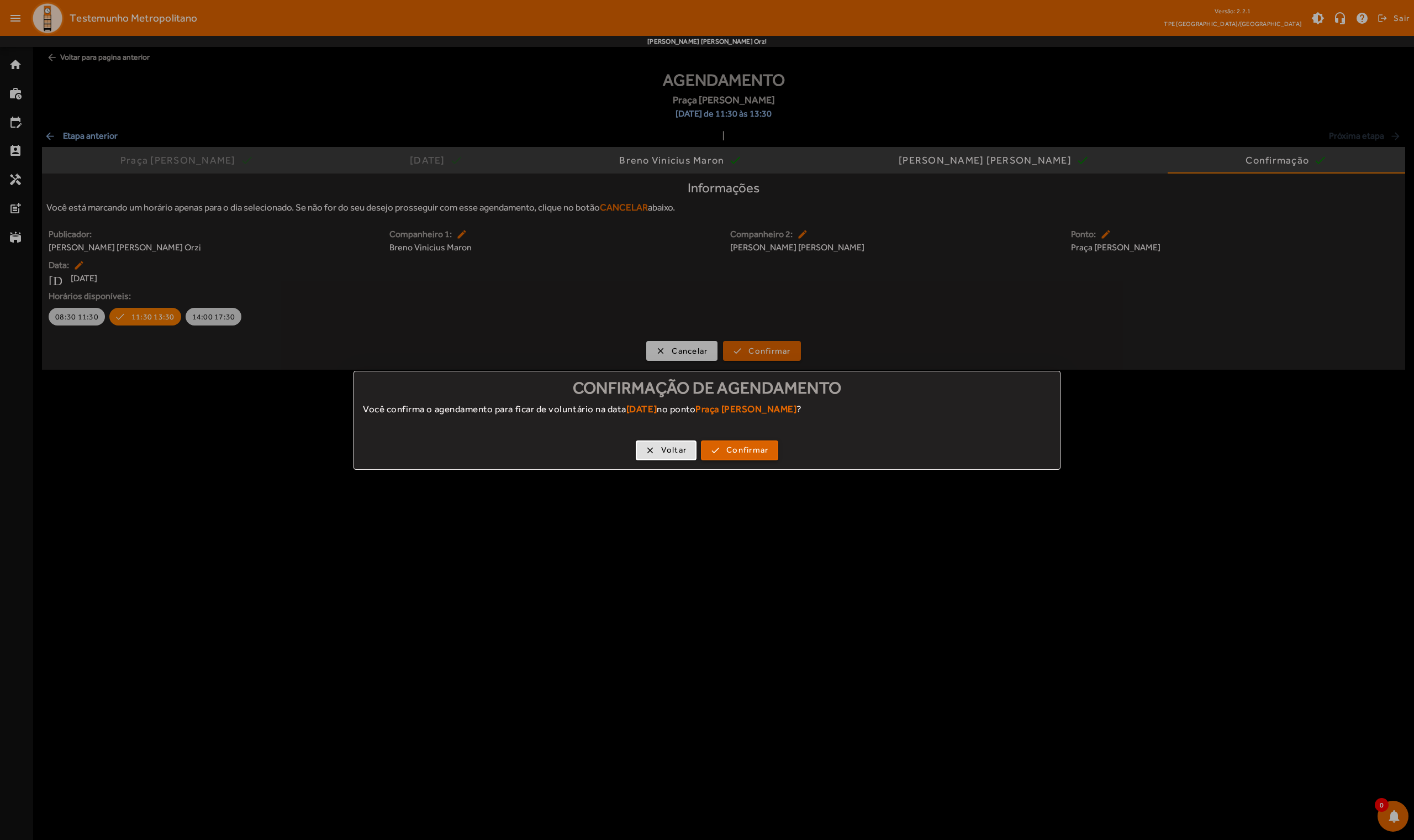
click at [731, 452] on span "Confirmar" at bounding box center [747, 449] width 42 height 13
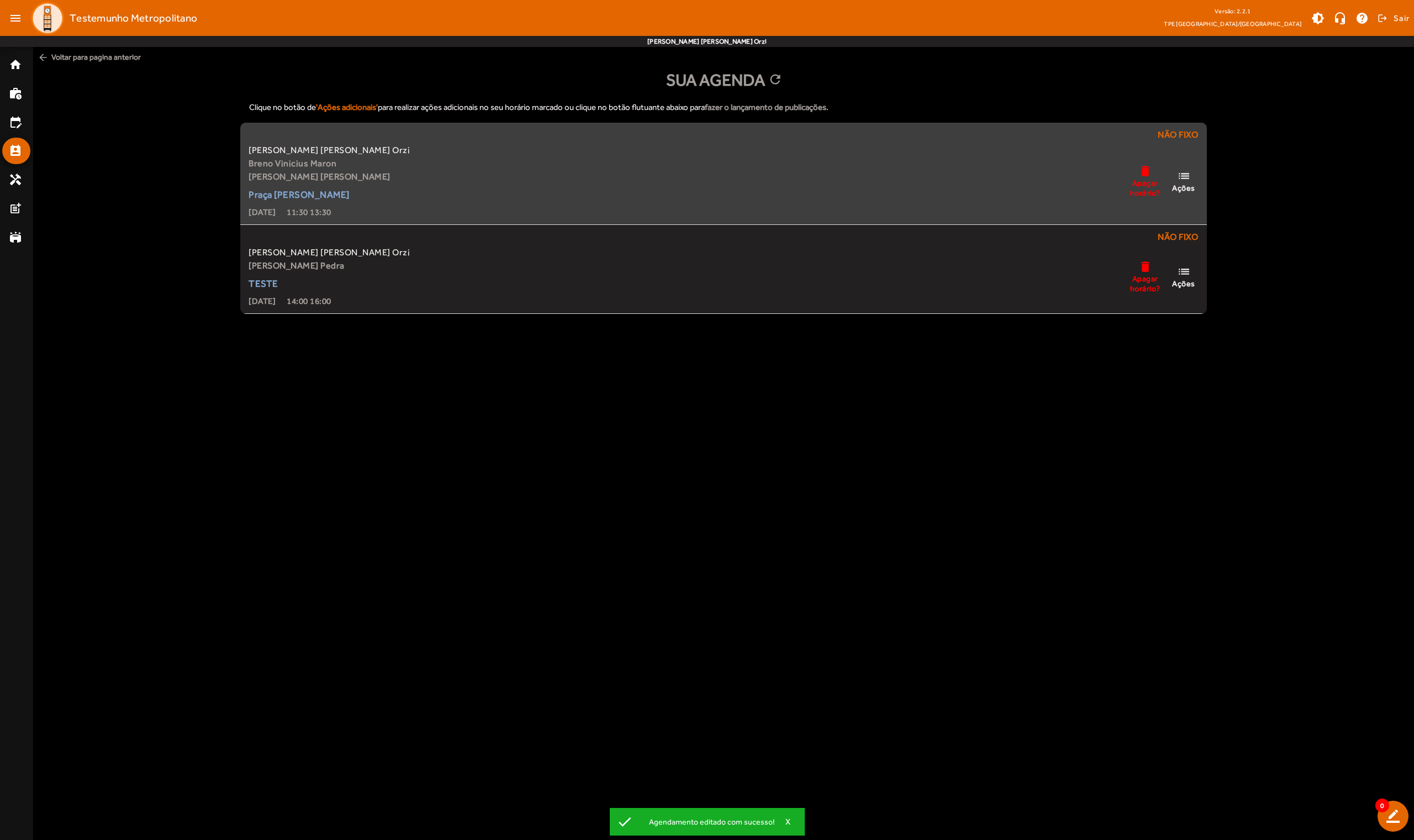
click at [731, 187] on span "Ações" at bounding box center [1184, 188] width 23 height 10
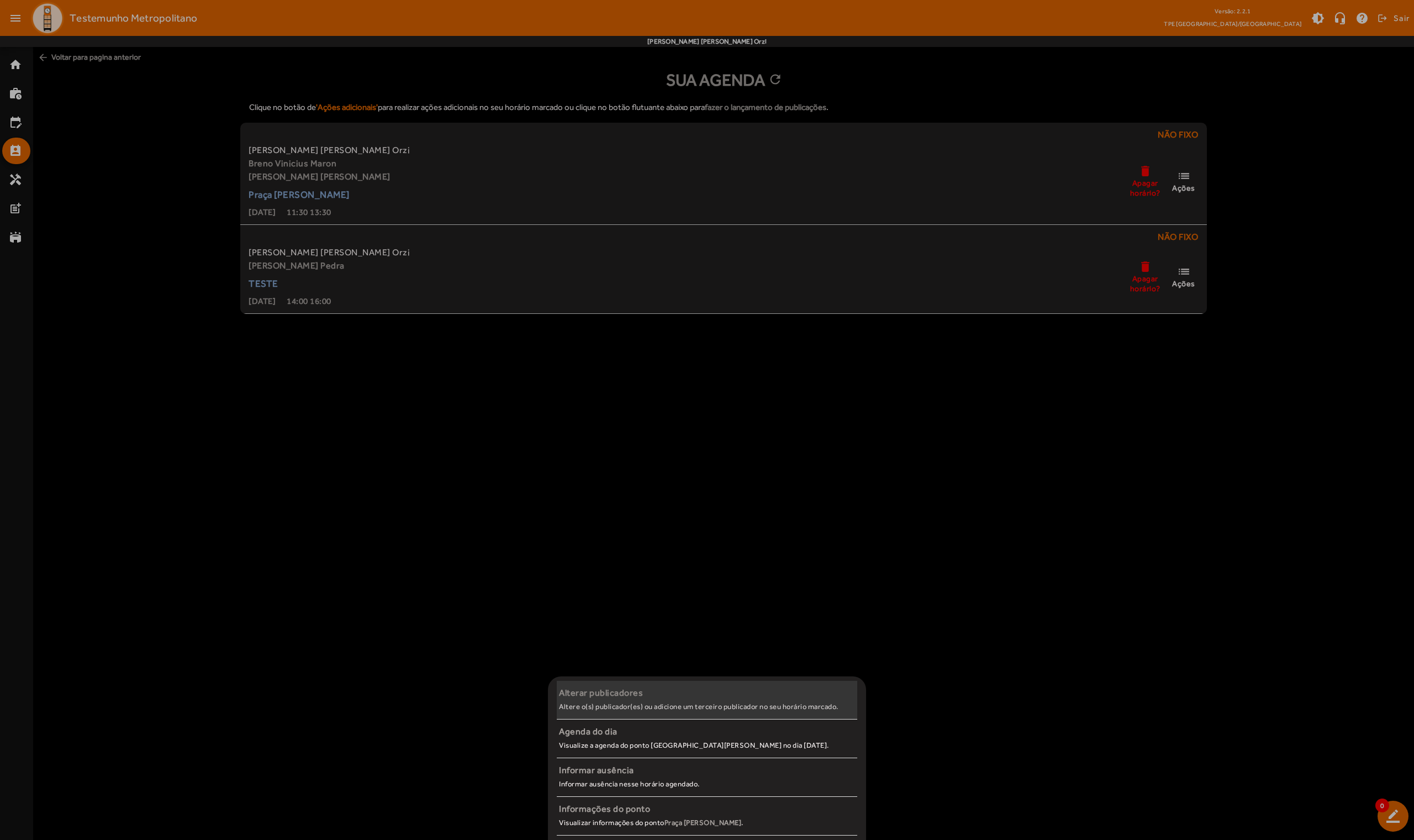
click at [639, 538] on span "Alterar publicadores Altere o(s) publicador(es) ou adicione um terceiro publica…" at bounding box center [707, 700] width 300 height 27
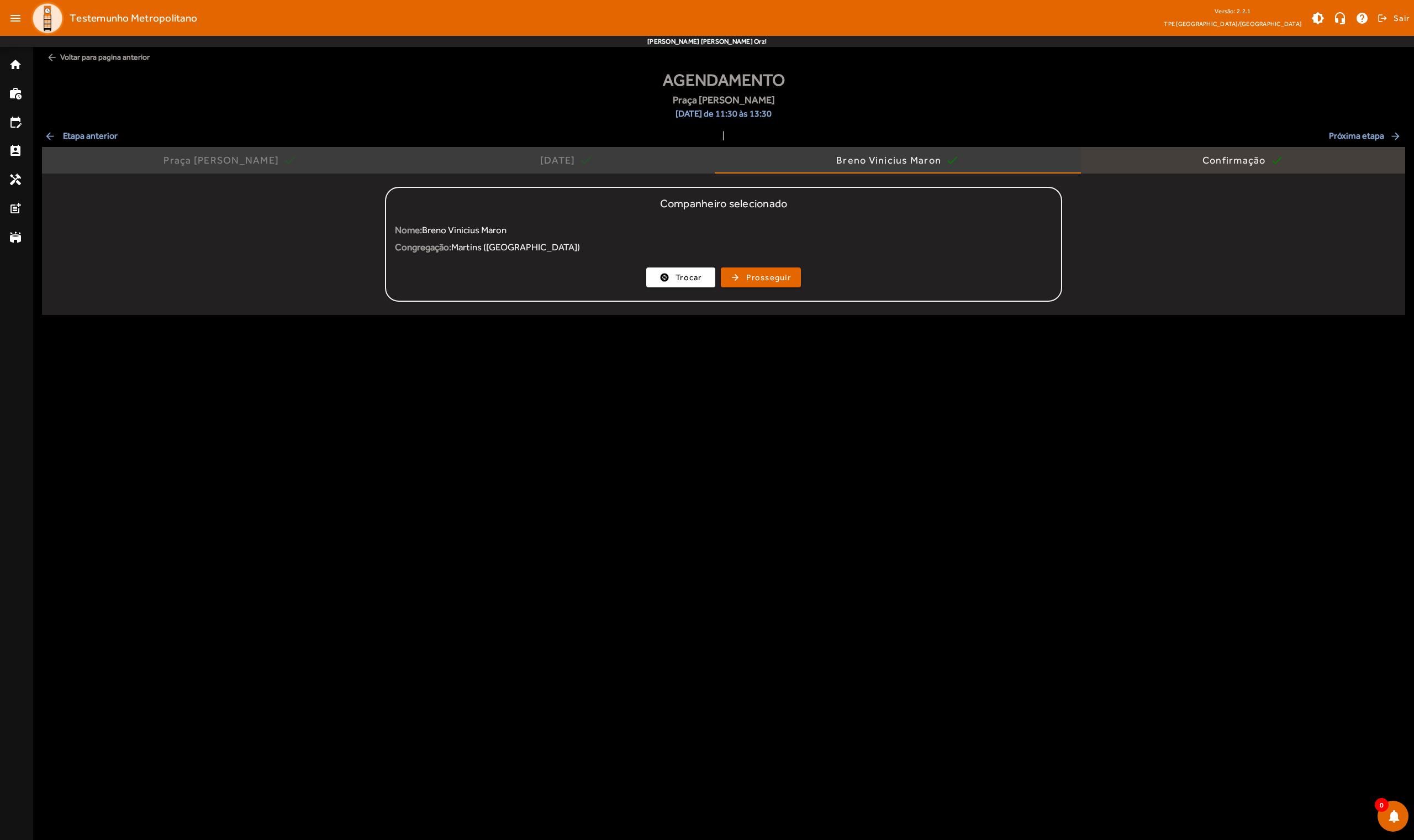
click at [731, 166] on div "Confirmação check" at bounding box center [1244, 160] width 325 height 26
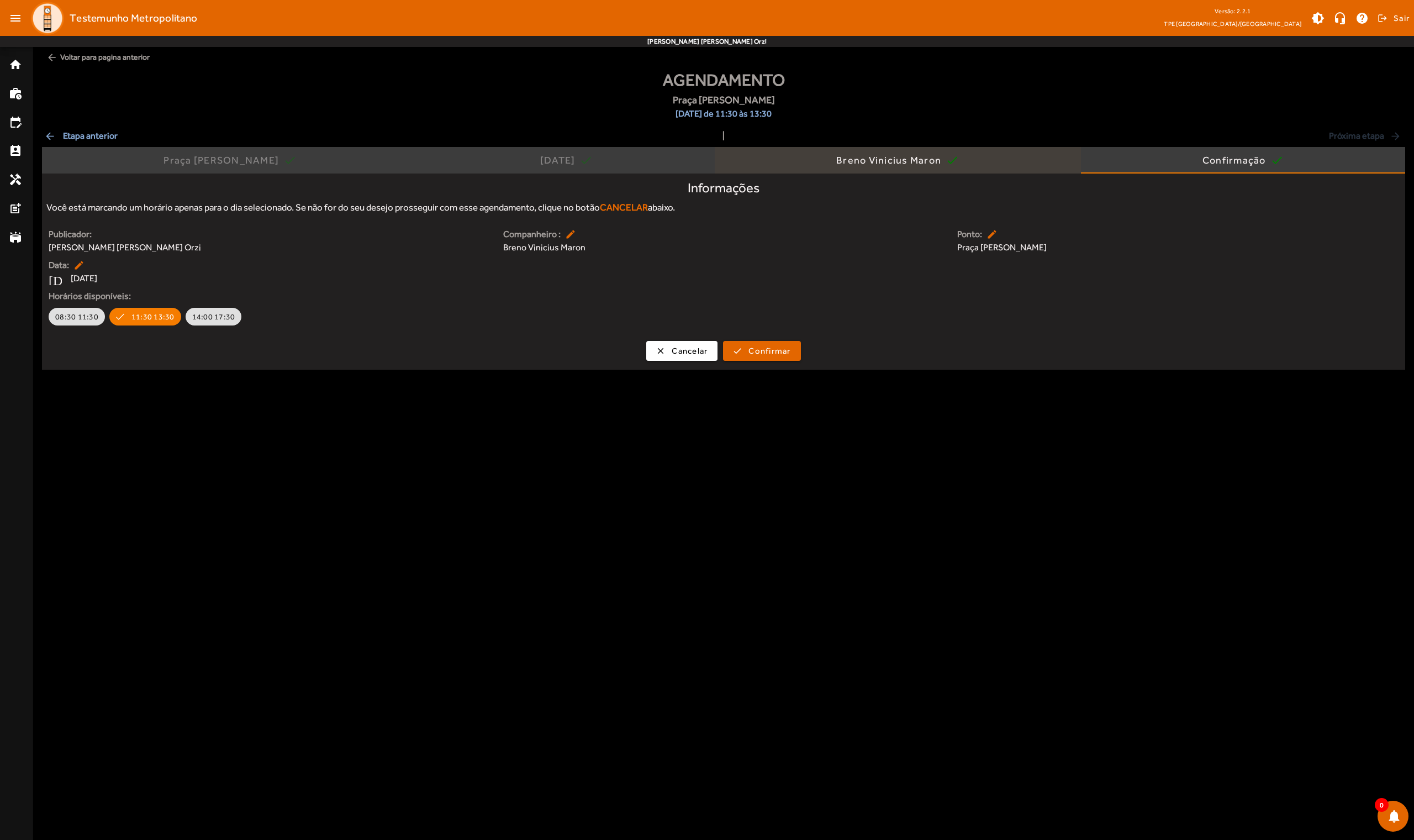
click at [731, 165] on div "Breno Vinicius Maron" at bounding box center [890, 160] width 109 height 11
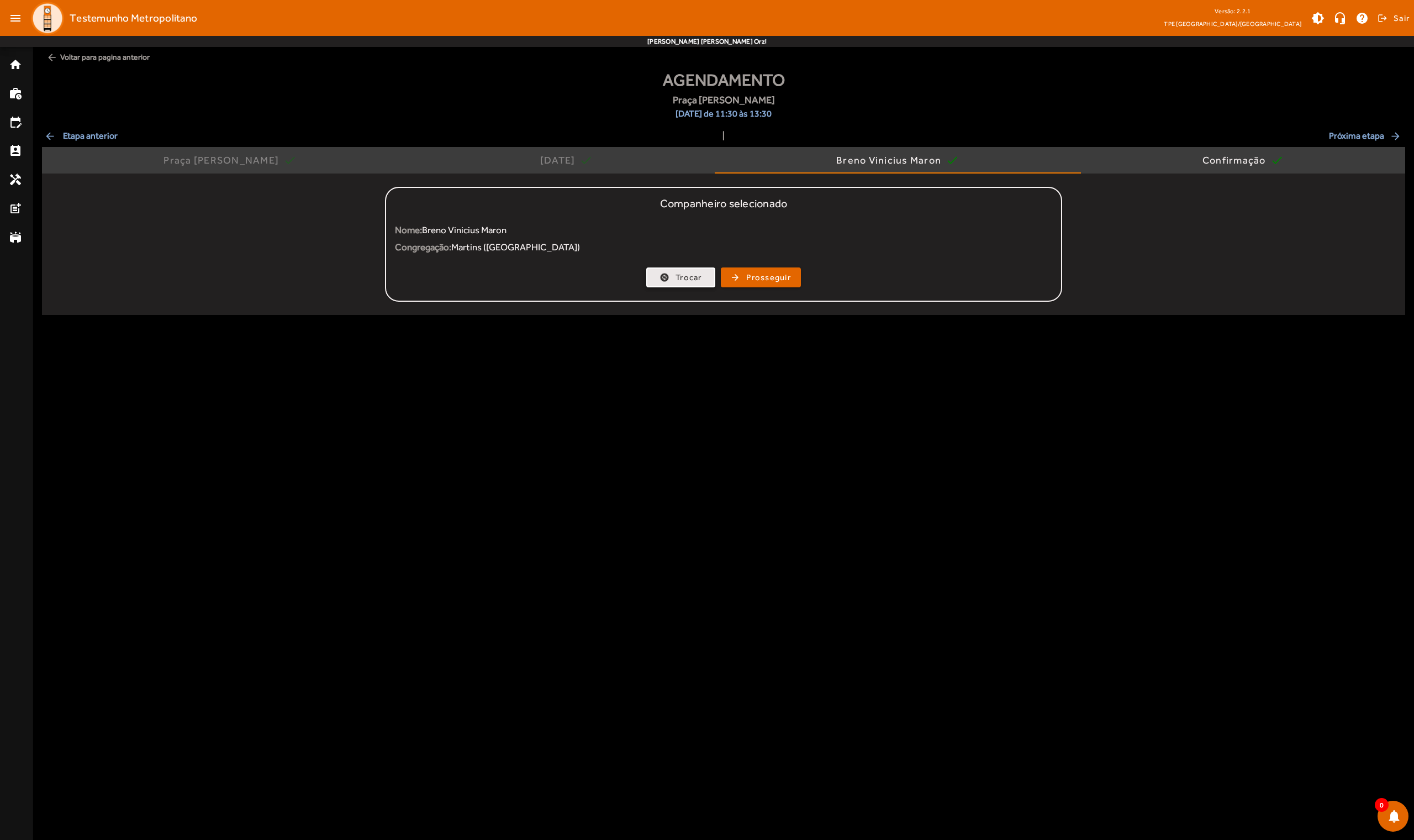
click at [680, 283] on span "Trocar" at bounding box center [688, 277] width 26 height 13
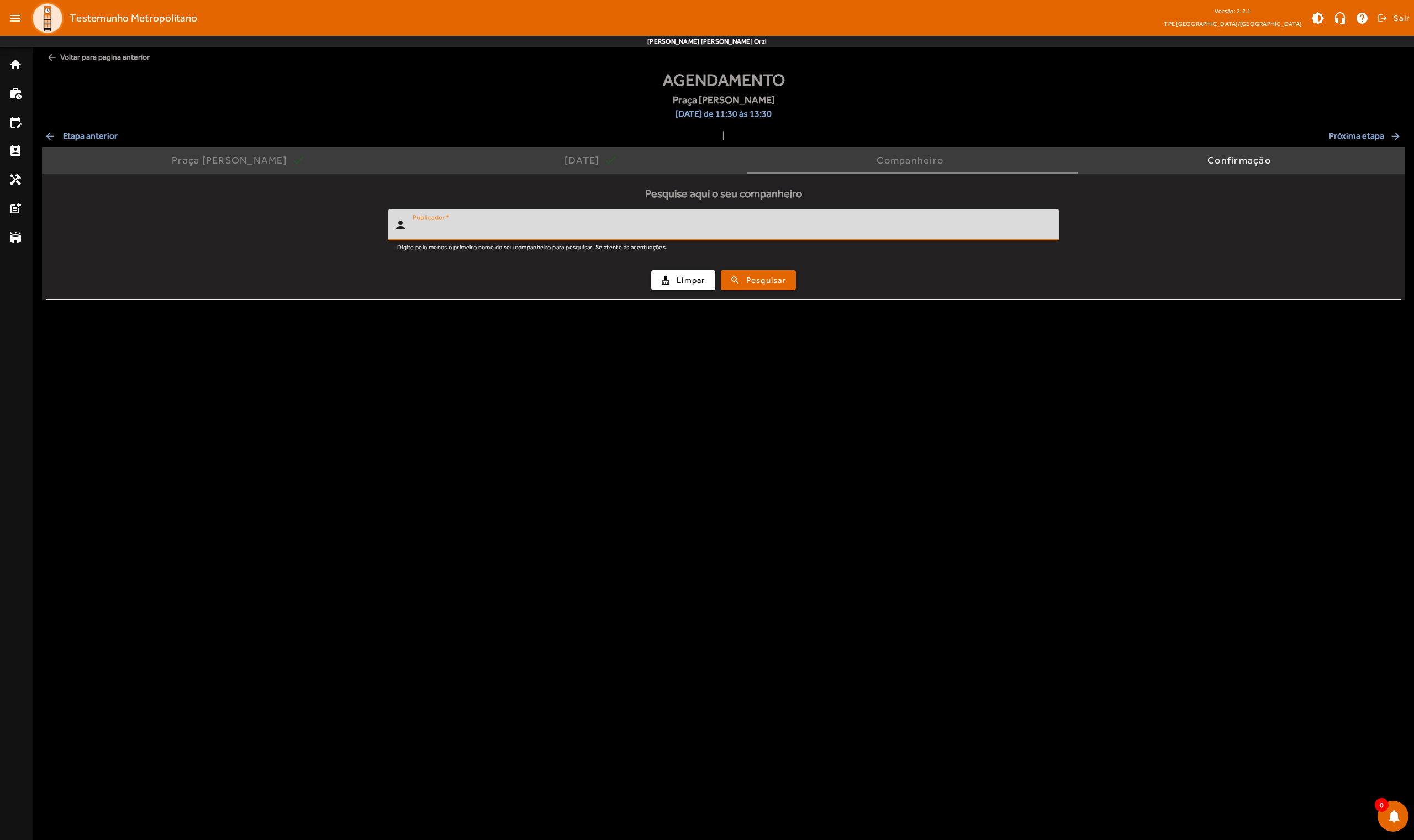
click at [731, 228] on input "Publicador" at bounding box center [731, 229] width 638 height 14
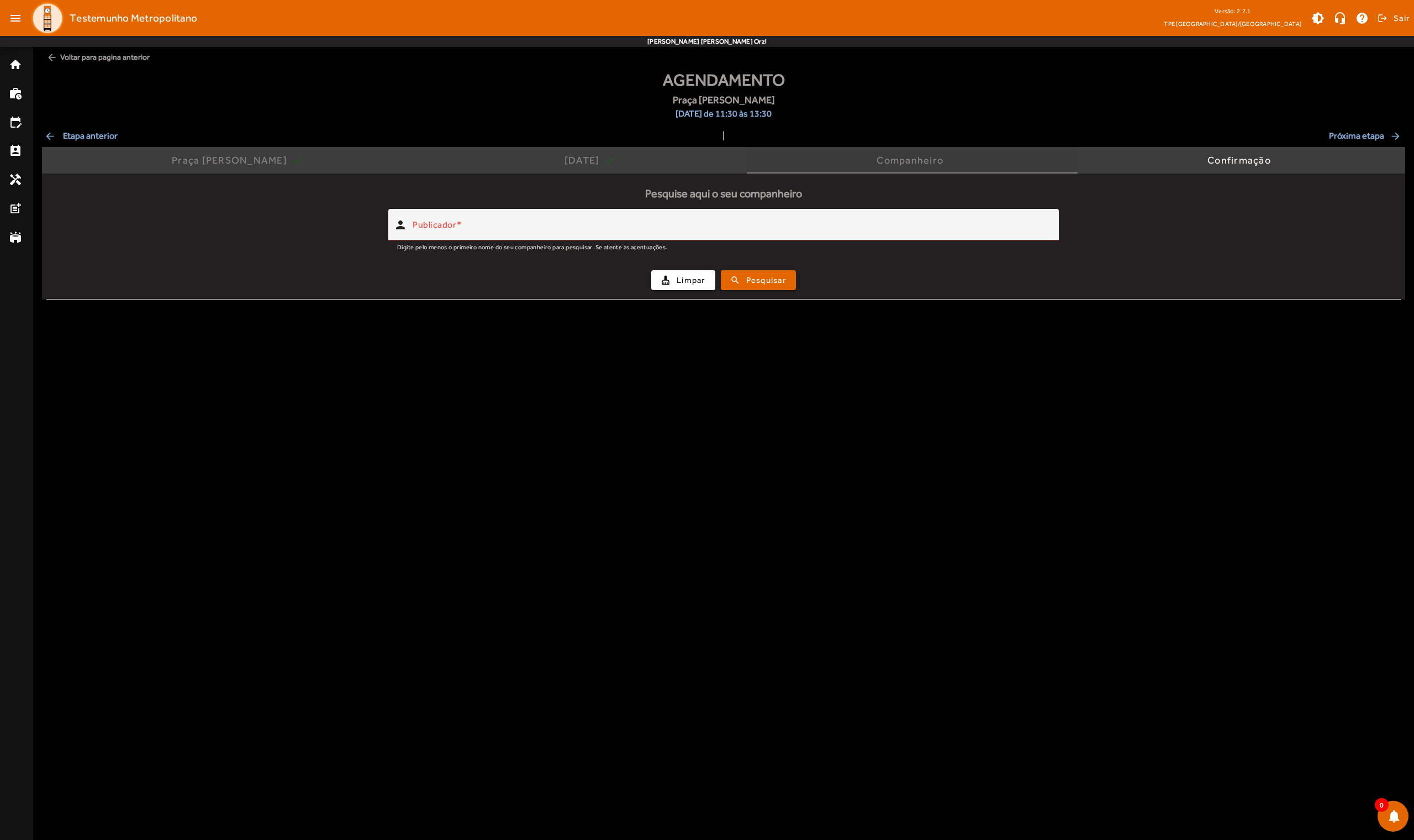
click at [731, 155] on div "Companheiro" at bounding box center [913, 160] width 72 height 11
click at [700, 290] on div "cleaning_services Limpar search Pesquisar" at bounding box center [724, 280] width 1341 height 38
click at [689, 280] on span "Limpar" at bounding box center [691, 280] width 29 height 13
click at [731, 280] on span "Pesquisar" at bounding box center [766, 280] width 40 height 13
click at [731, 161] on div "Companheiro" at bounding box center [913, 160] width 331 height 26
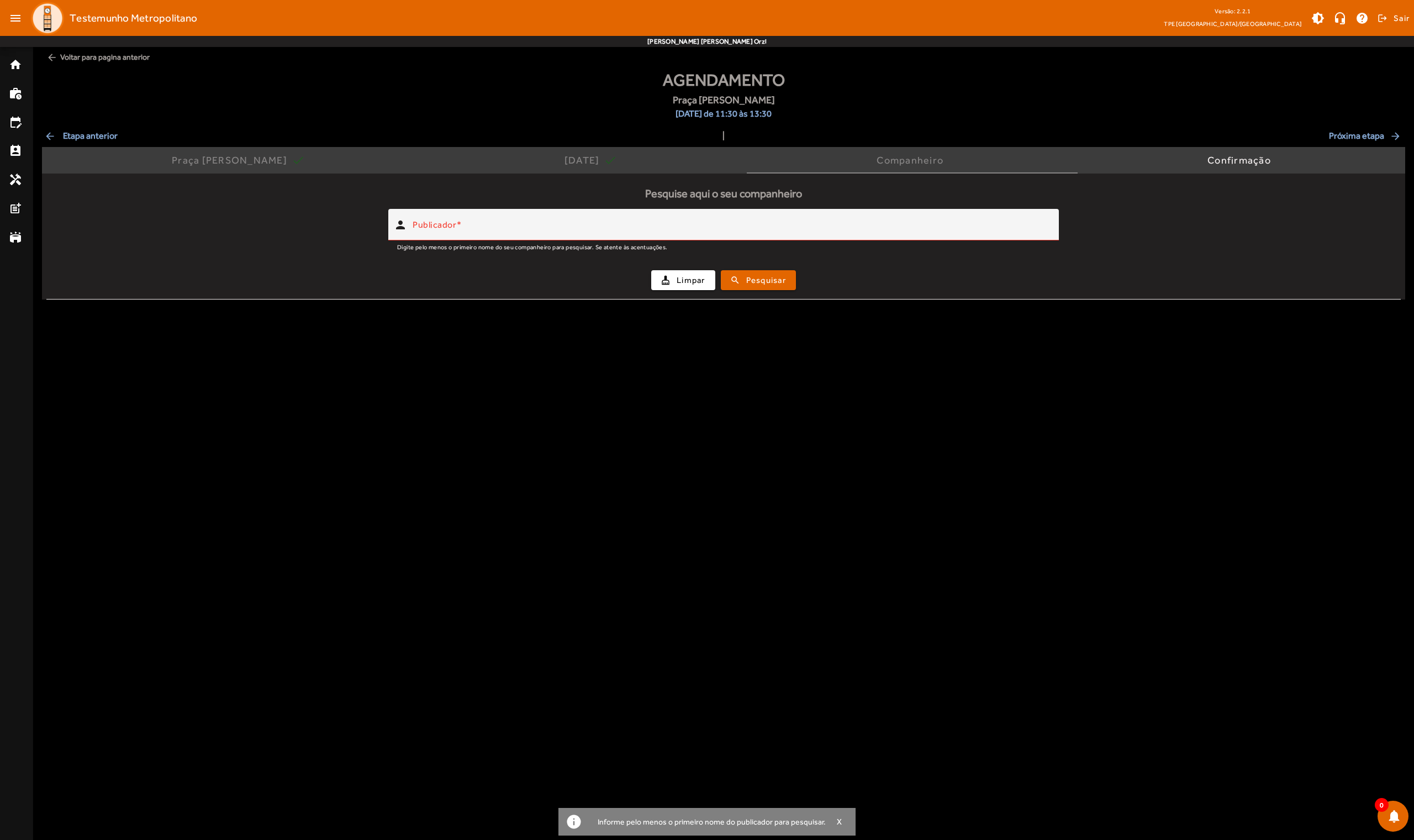
click at [68, 132] on span "arrow_back Etapa anterior" at bounding box center [81, 136] width 74 height 14
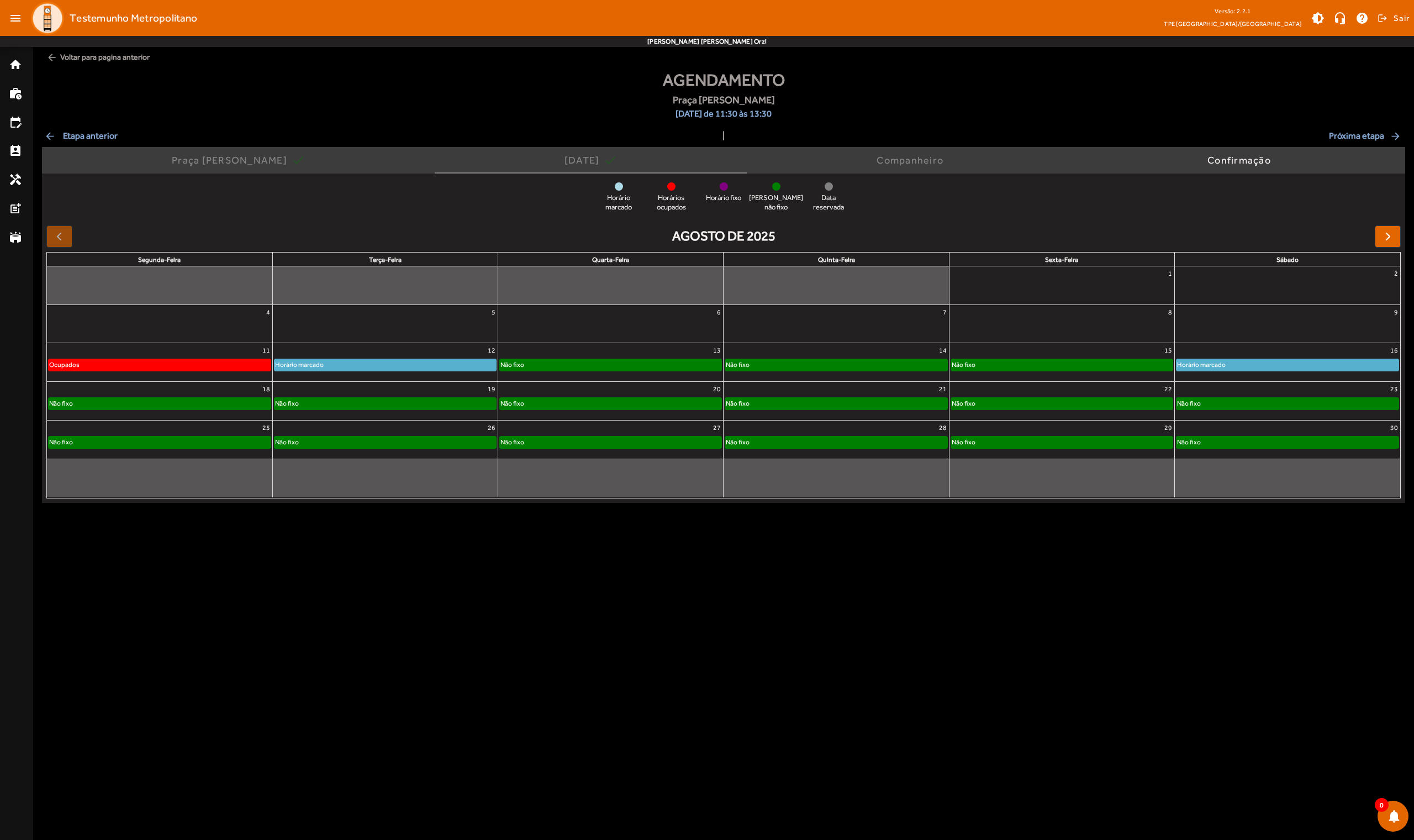
drag, startPoint x: 1258, startPoint y: 210, endPoint x: 1352, endPoint y: 136, distance: 119.6
click at [731, 136] on span "Próxima etapa arrow_forward" at bounding box center [1366, 136] width 74 height 14
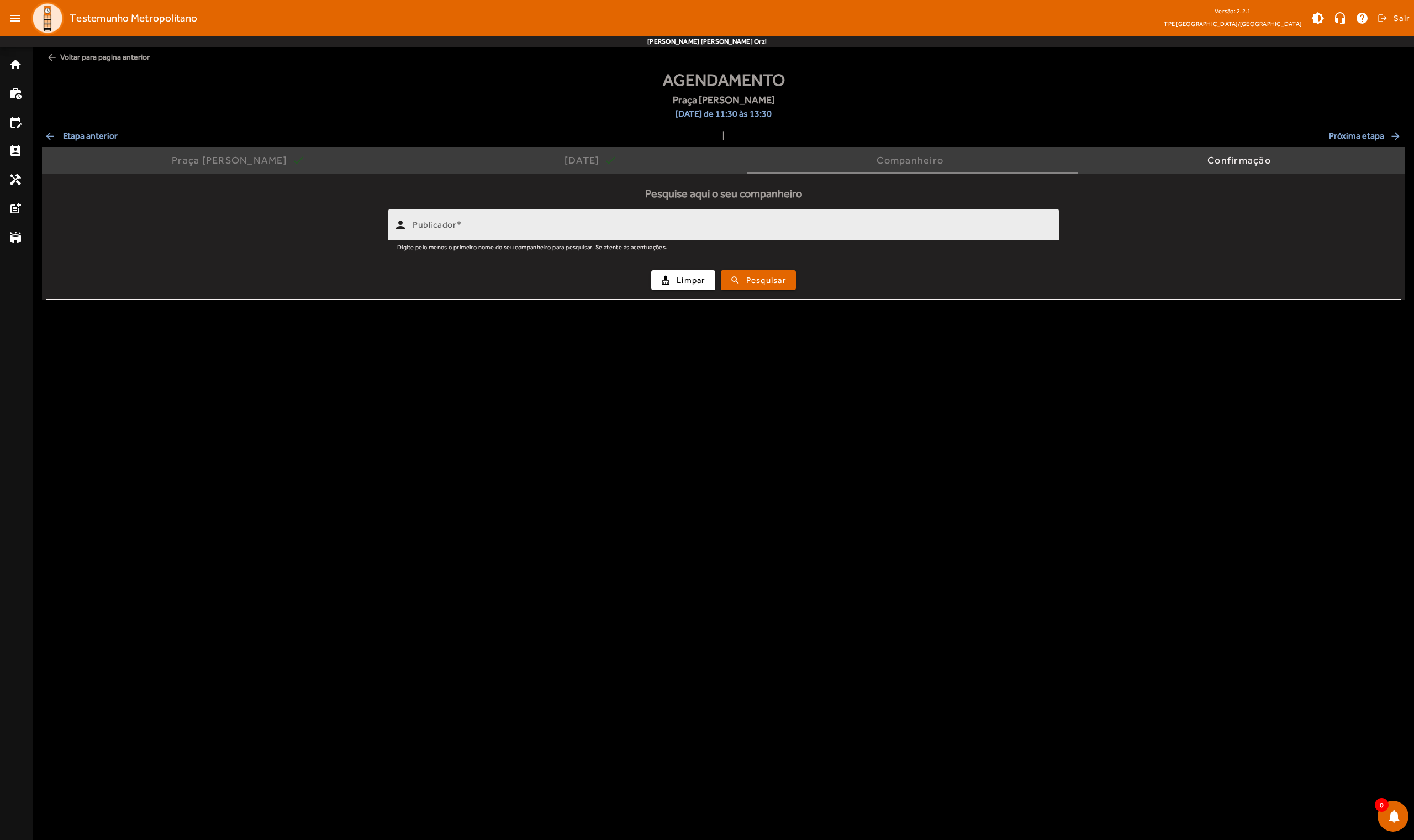
drag, startPoint x: 967, startPoint y: 7, endPoint x: 811, endPoint y: 219, distance: 263.2
click at [731, 219] on div "Publicador" at bounding box center [731, 225] width 638 height 32
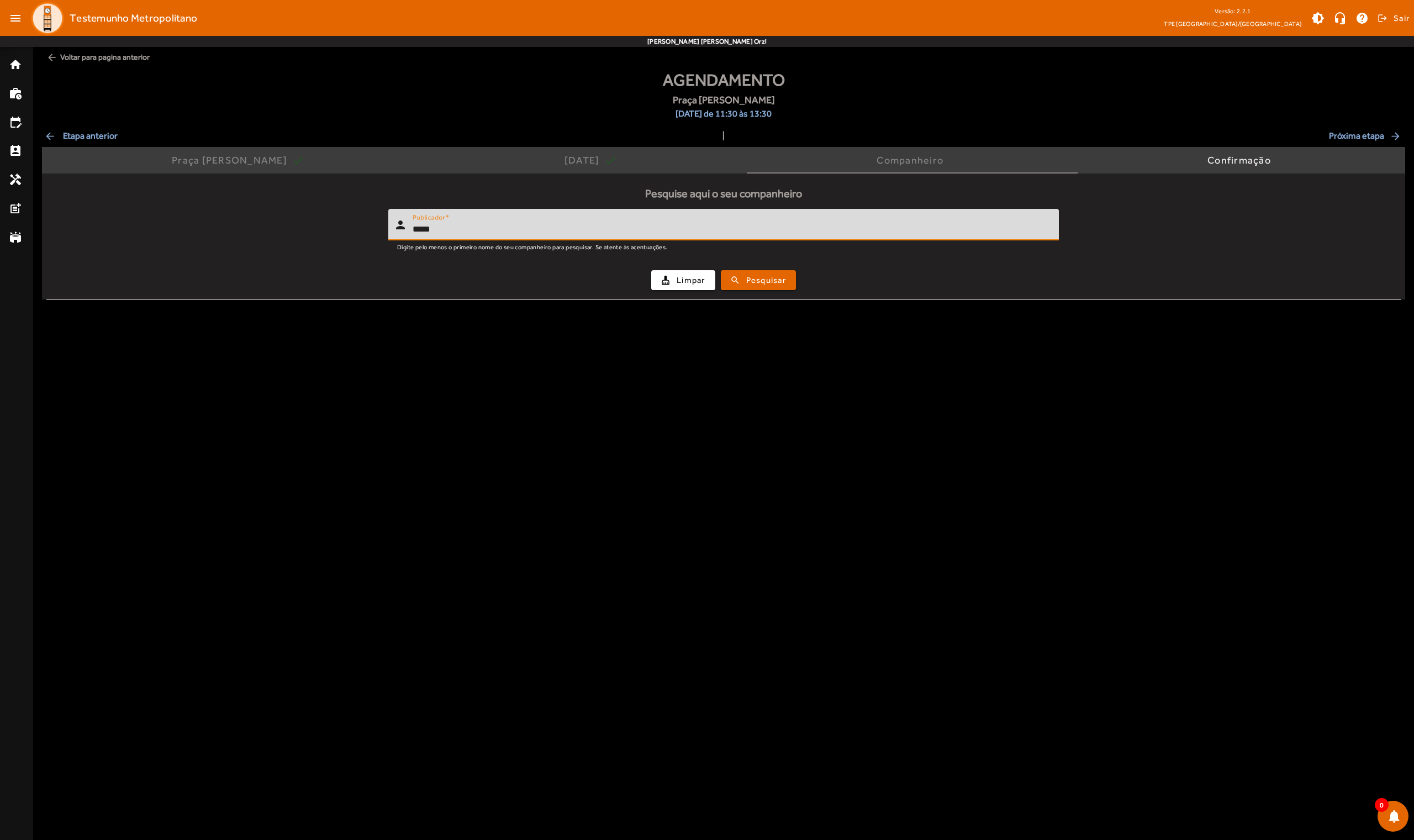
type input "*****"
click at [731, 280] on button "search Pesquisar" at bounding box center [759, 280] width 75 height 20
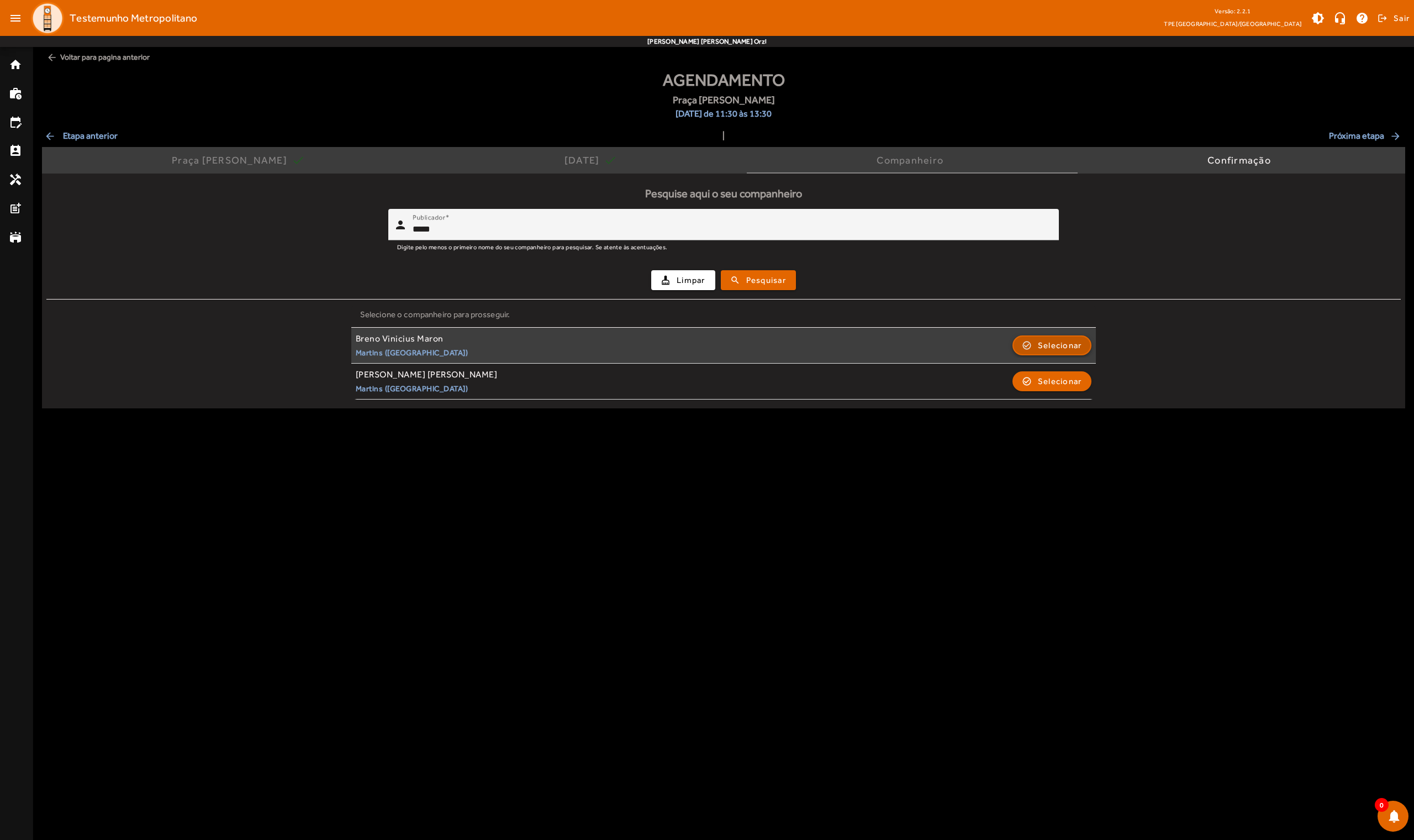
click at [731, 339] on span "Selecionar" at bounding box center [1060, 345] width 45 height 14
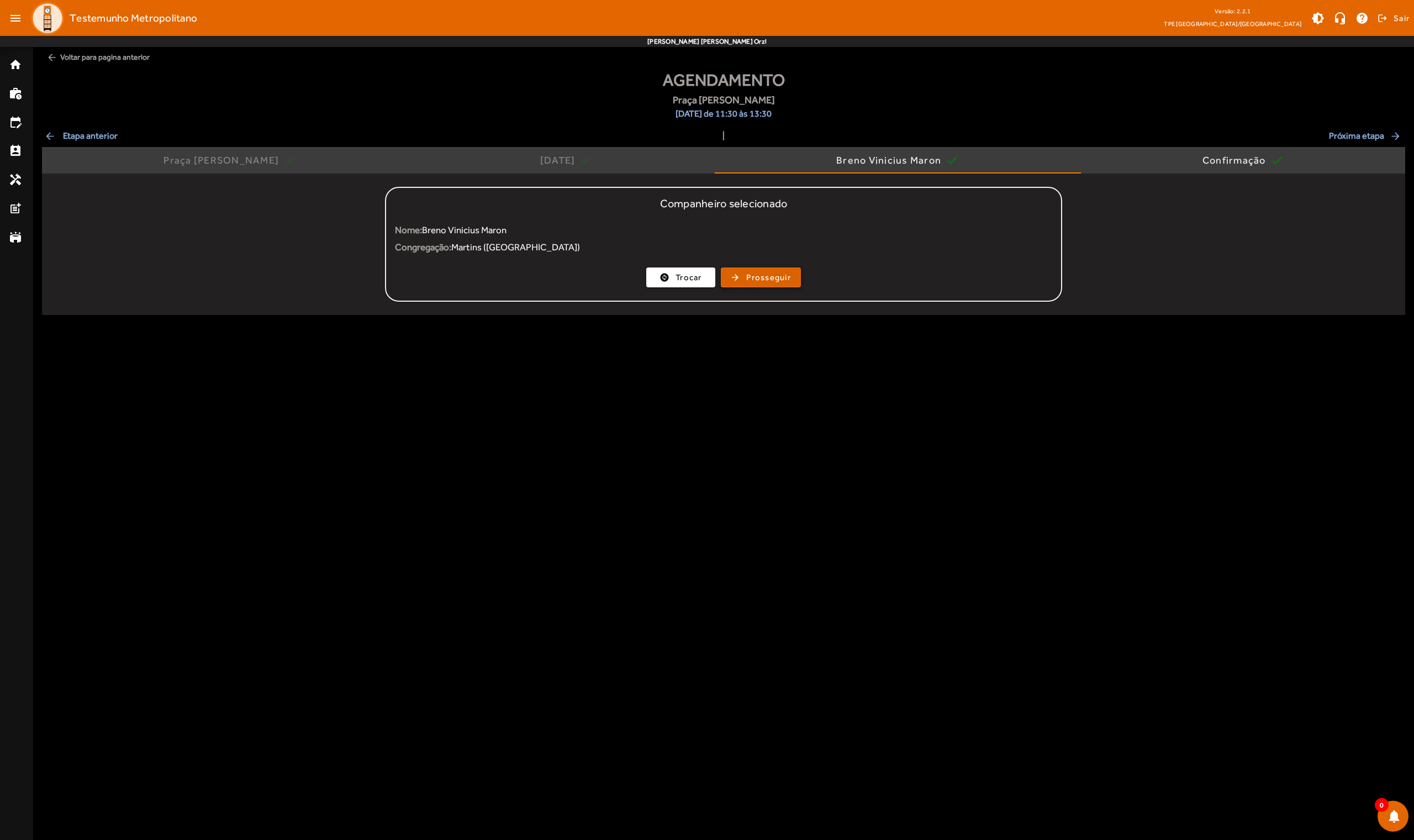
click at [731, 274] on span "Prosseguir" at bounding box center [768, 277] width 45 height 13
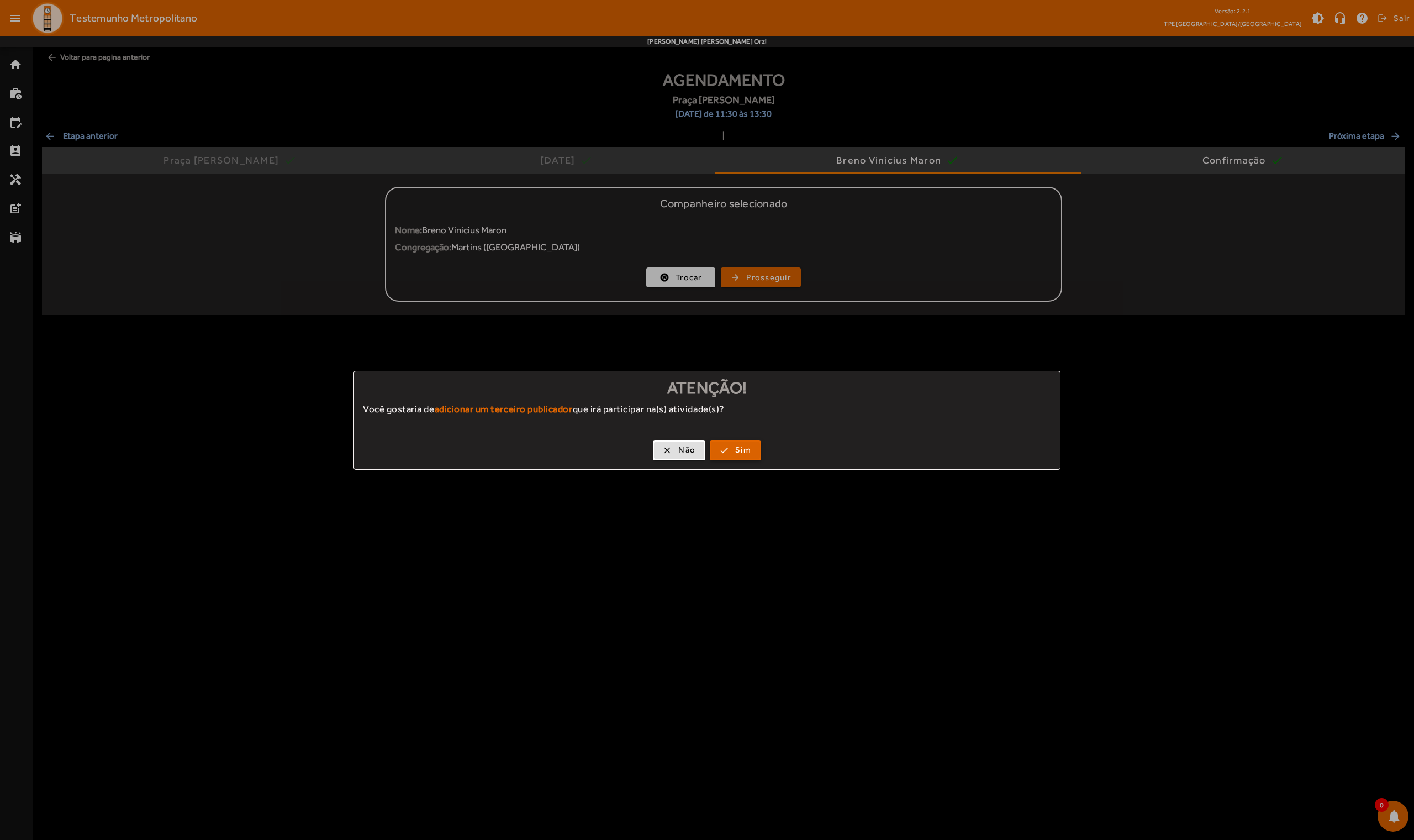
click at [725, 440] on span "button" at bounding box center [736, 449] width 49 height 26
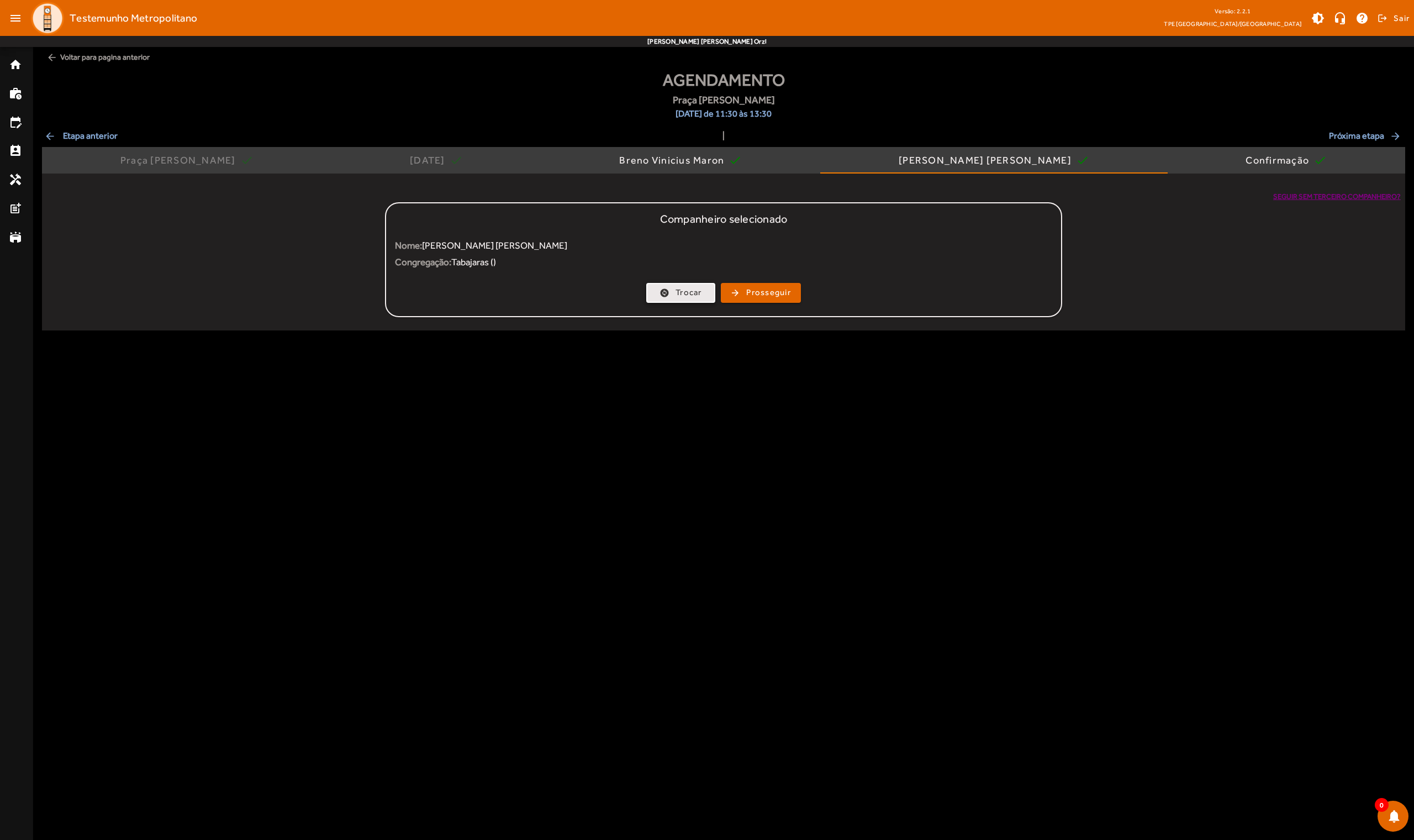
click at [681, 294] on span "Trocar" at bounding box center [688, 292] width 26 height 13
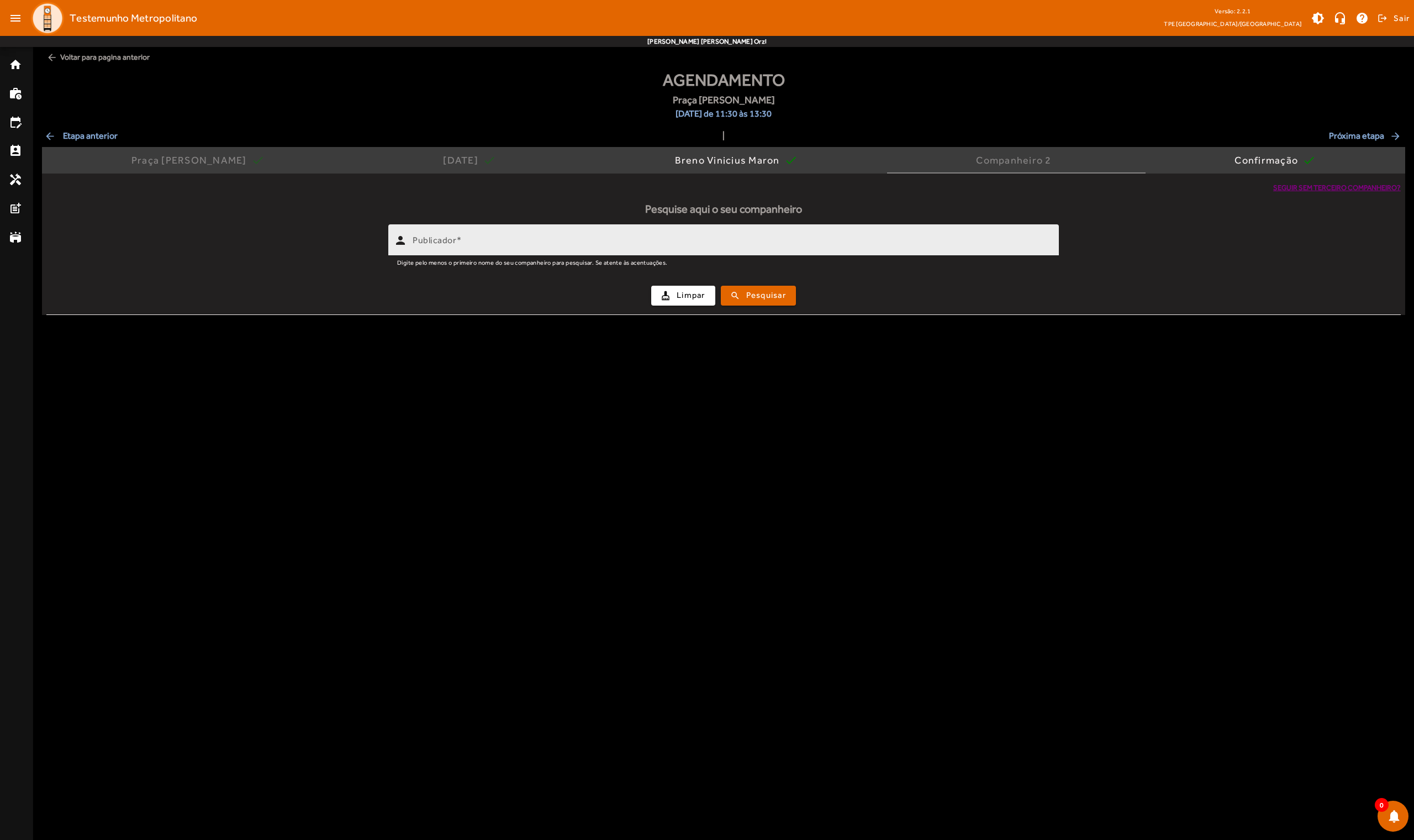
click at [620, 240] on input "Publicador" at bounding box center [731, 245] width 638 height 14
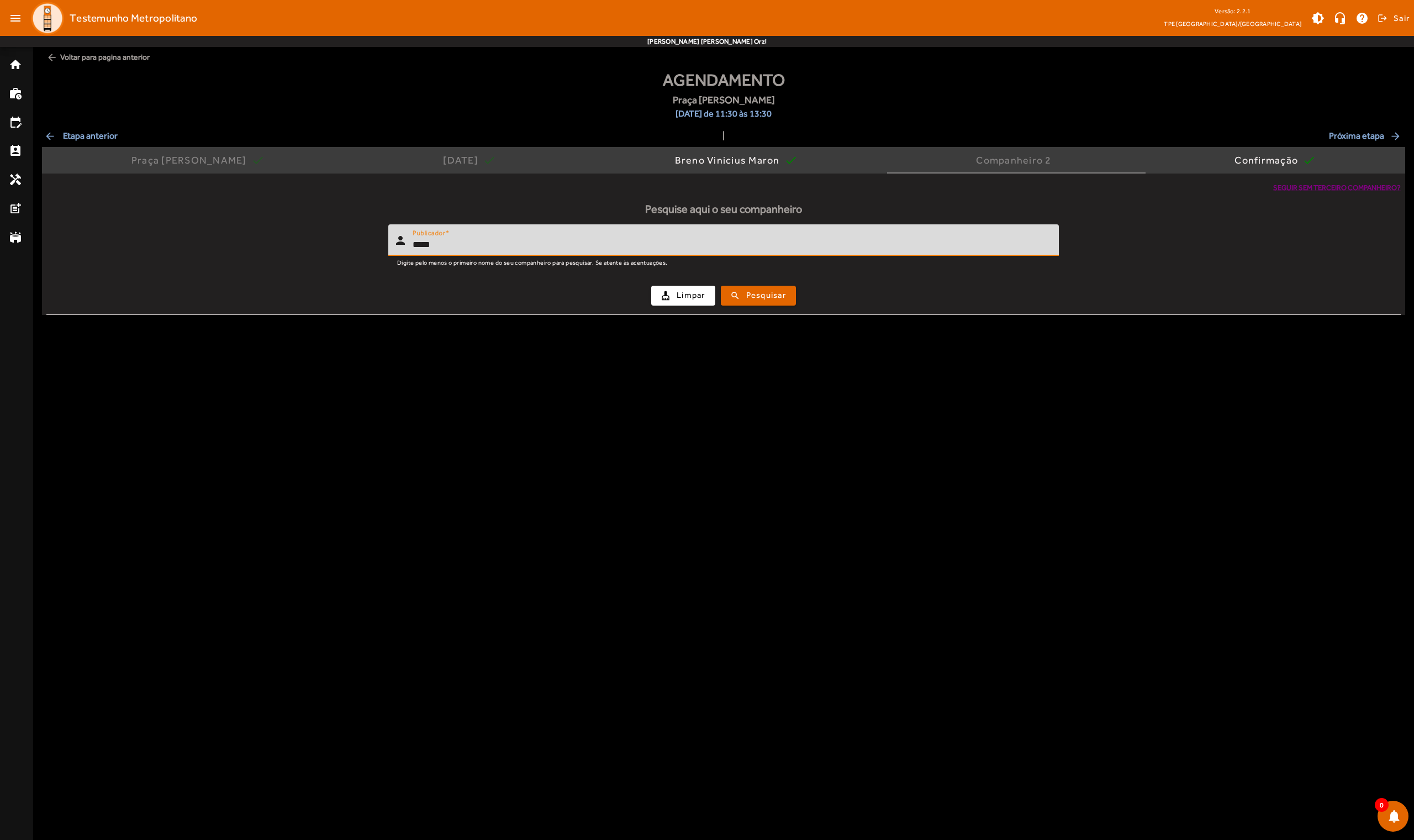
drag, startPoint x: 641, startPoint y: 243, endPoint x: 531, endPoint y: 240, distance: 110.0
click at [531, 239] on input "*****" at bounding box center [731, 245] width 638 height 14
type input "******"
click at [731, 294] on button "search Pesquisar" at bounding box center [759, 295] width 75 height 20
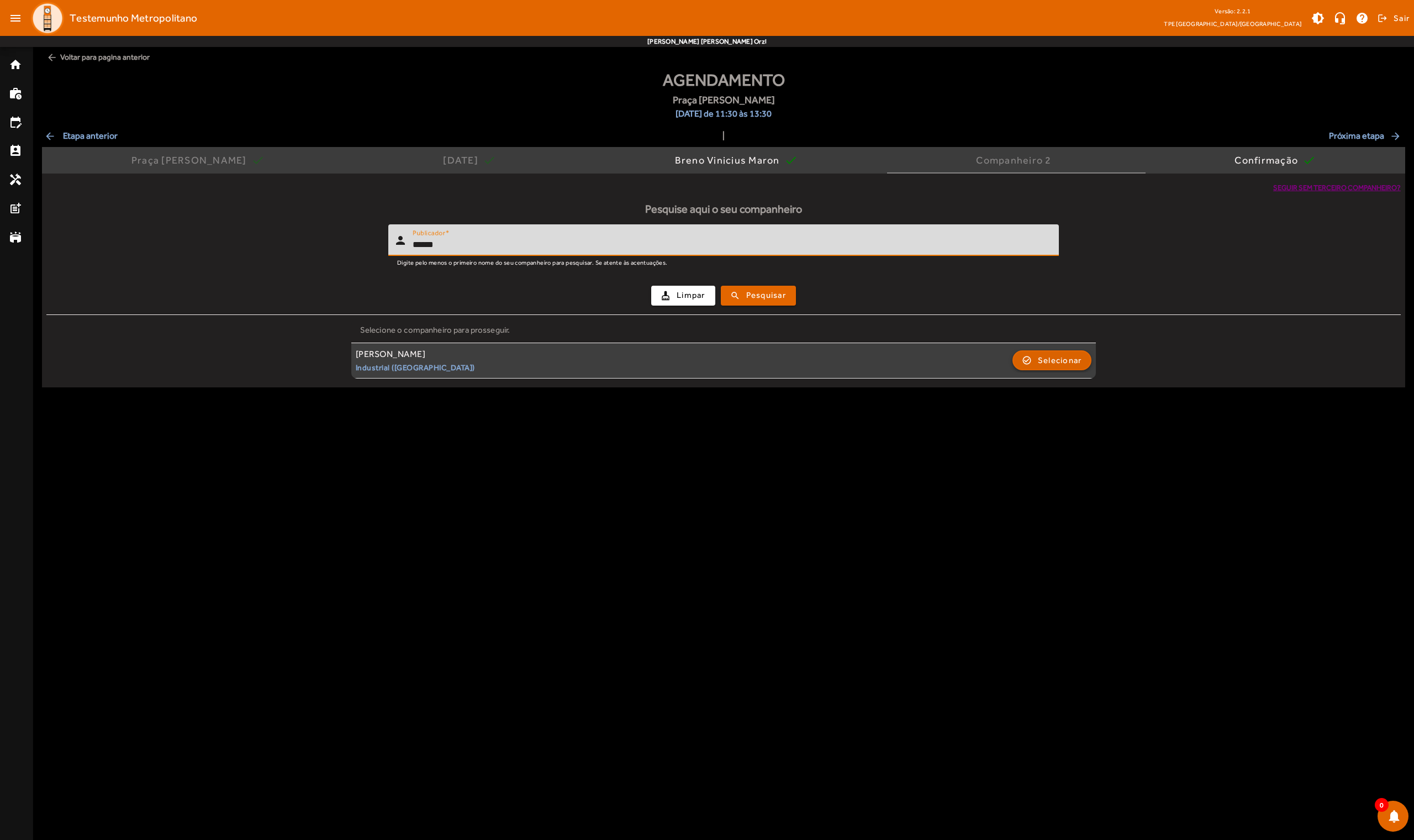
click at [731, 357] on span "Selecionar" at bounding box center [1060, 360] width 45 height 14
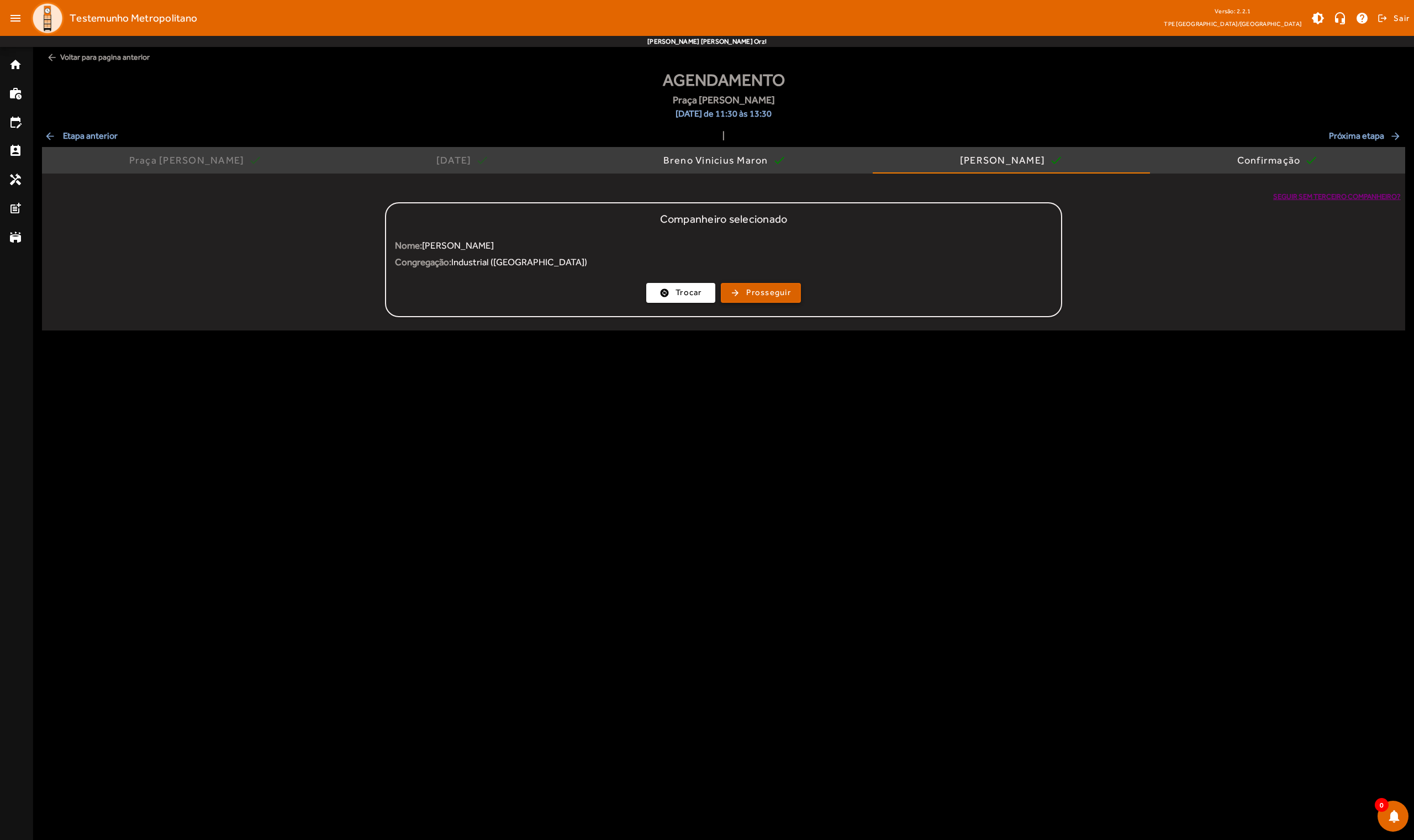
click at [731, 287] on span "Prosseguir" at bounding box center [768, 292] width 45 height 13
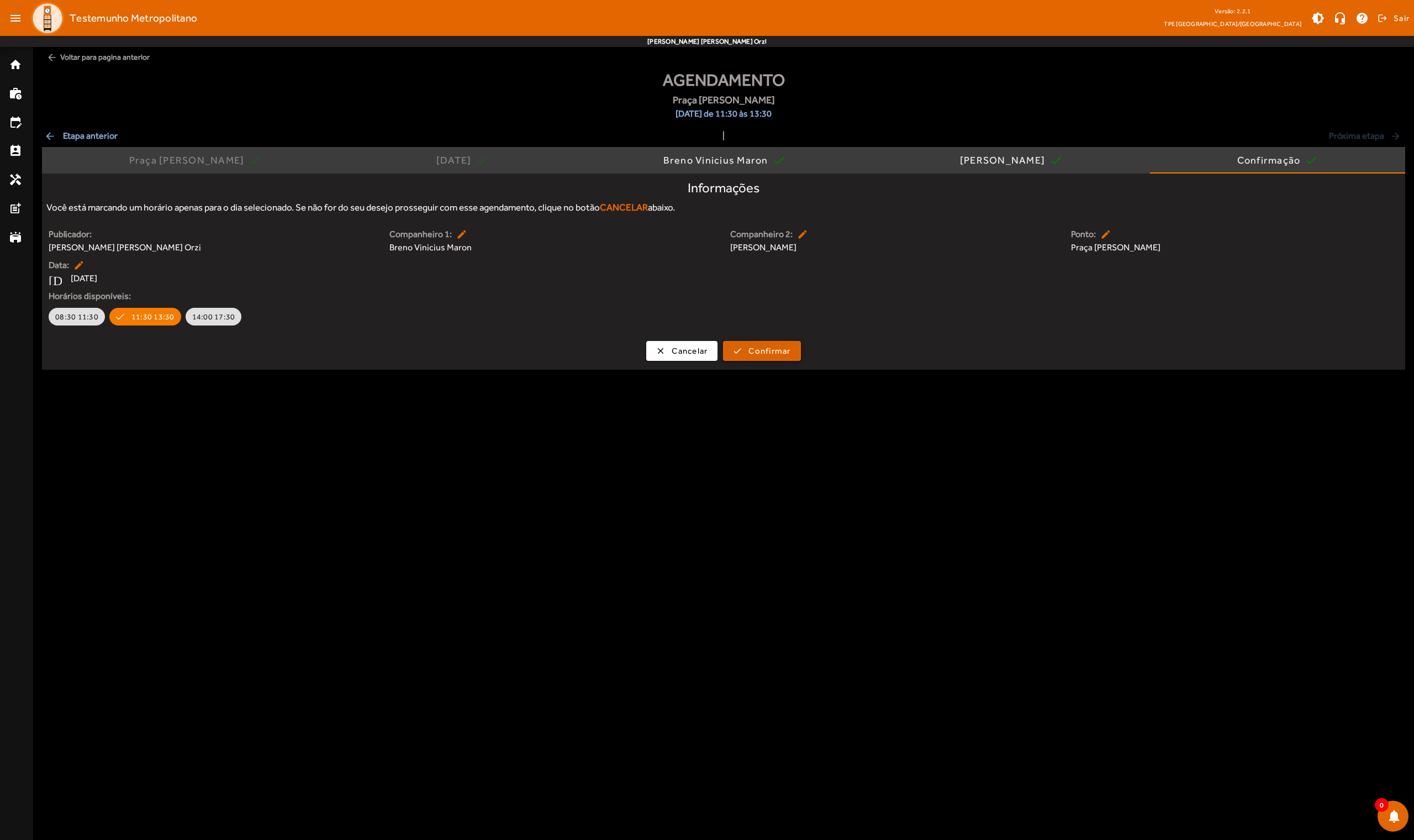
click at [731, 352] on span "Confirmar" at bounding box center [768, 350] width 42 height 13
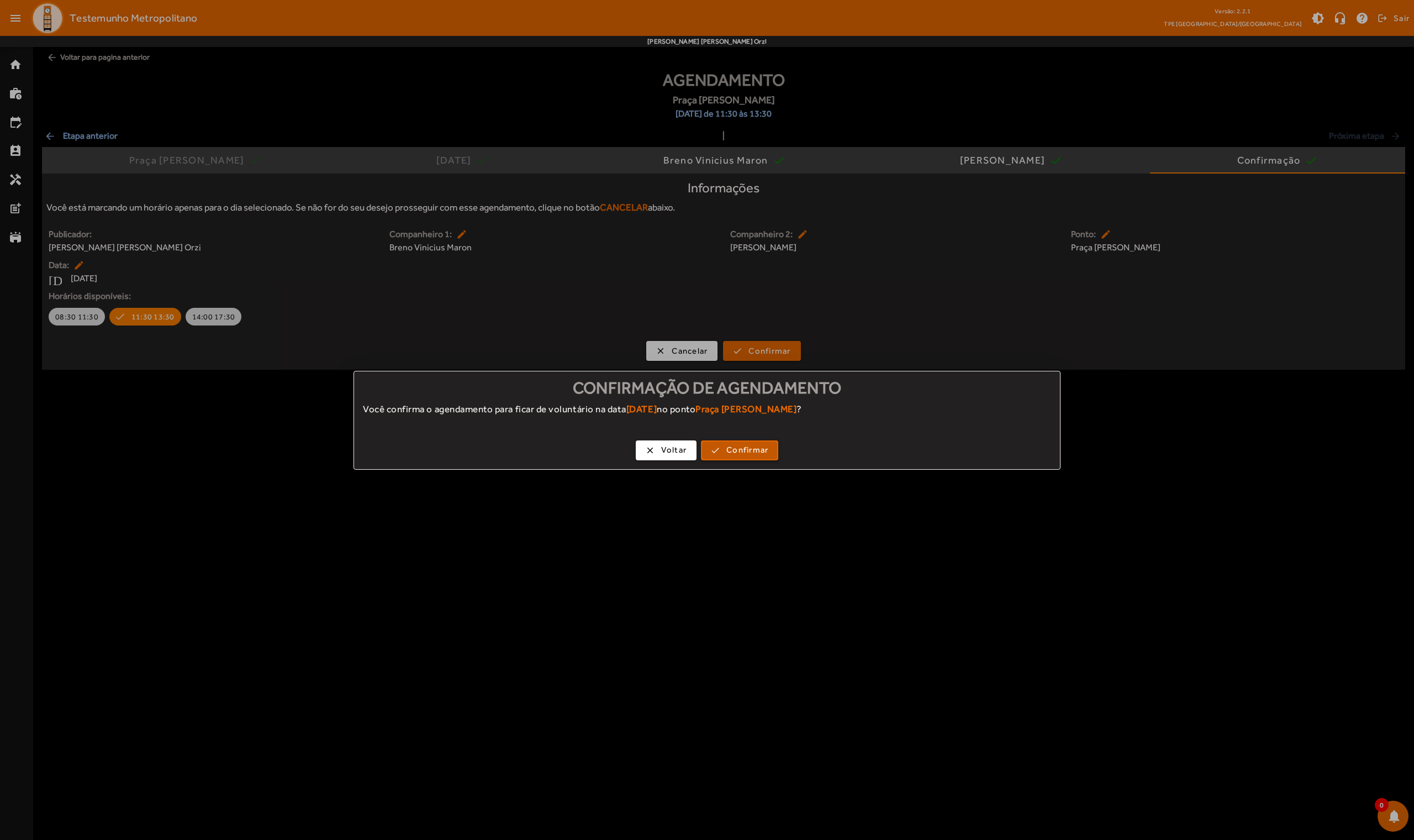
click at [731, 447] on span "Confirmar" at bounding box center [747, 449] width 42 height 13
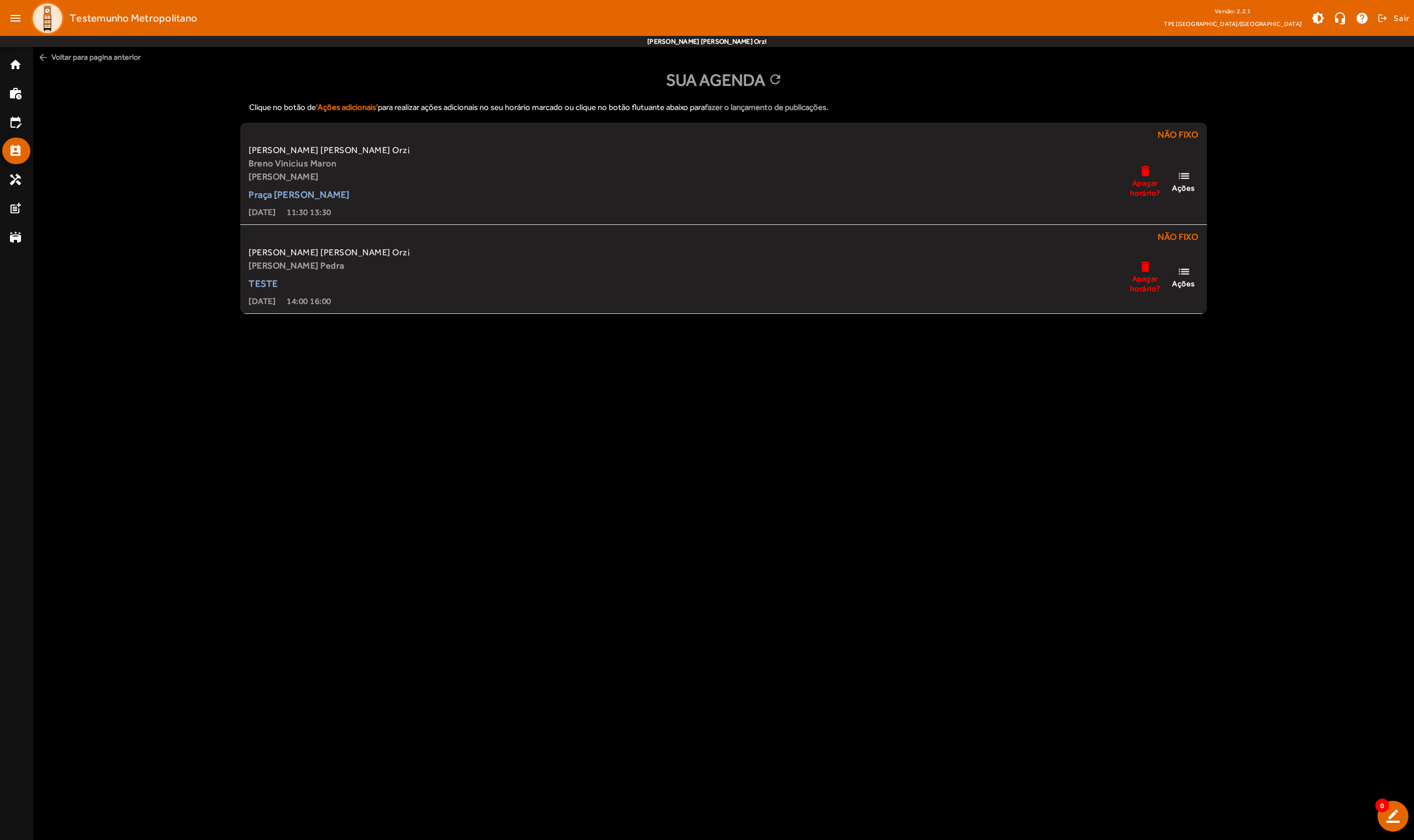
click at [731, 178] on mat-icon "list" at bounding box center [1184, 176] width 14 height 14
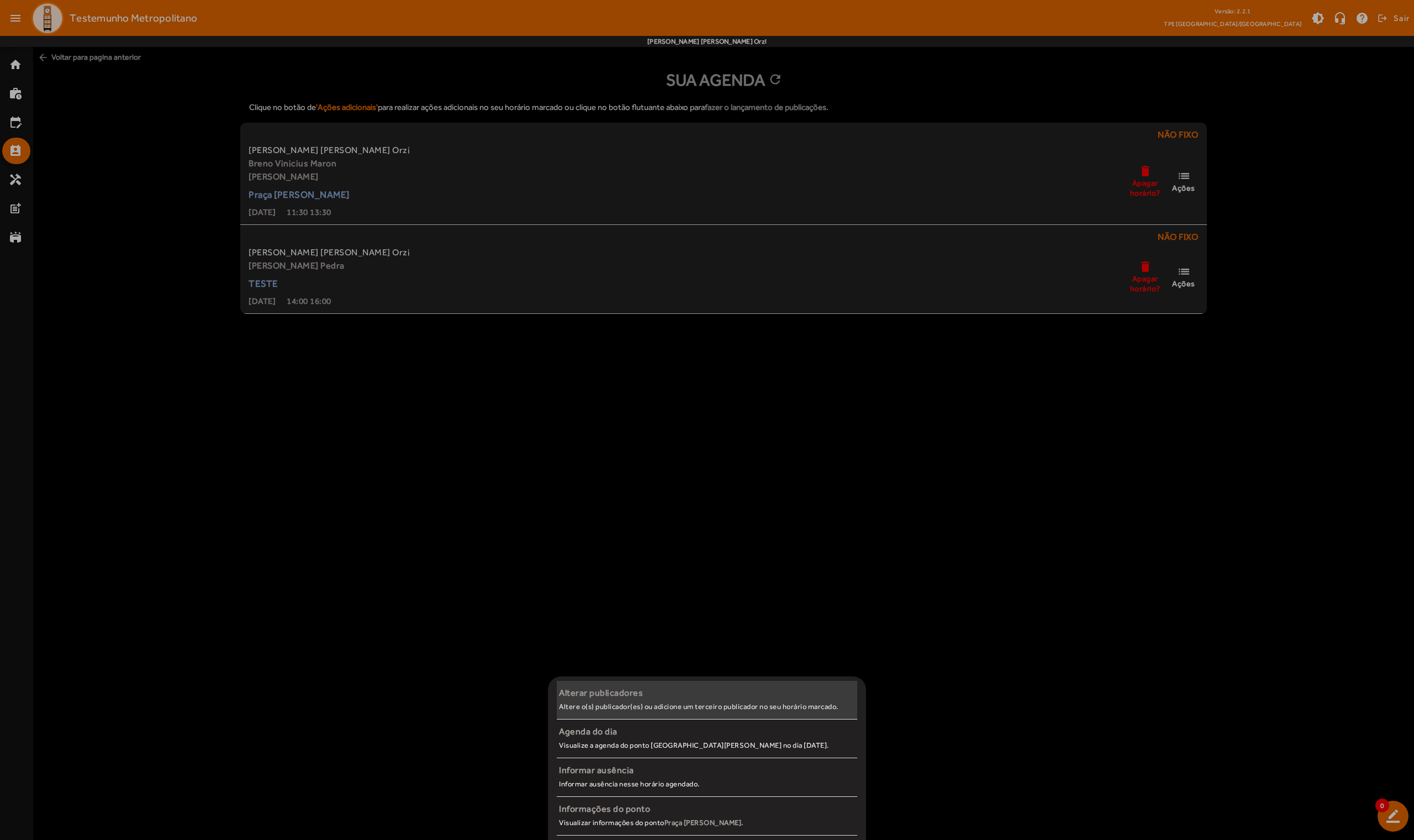
click at [617, 538] on span "Alterar publicadores Altere o(s) publicador(es) ou adicione um terceiro publica…" at bounding box center [707, 700] width 300 height 27
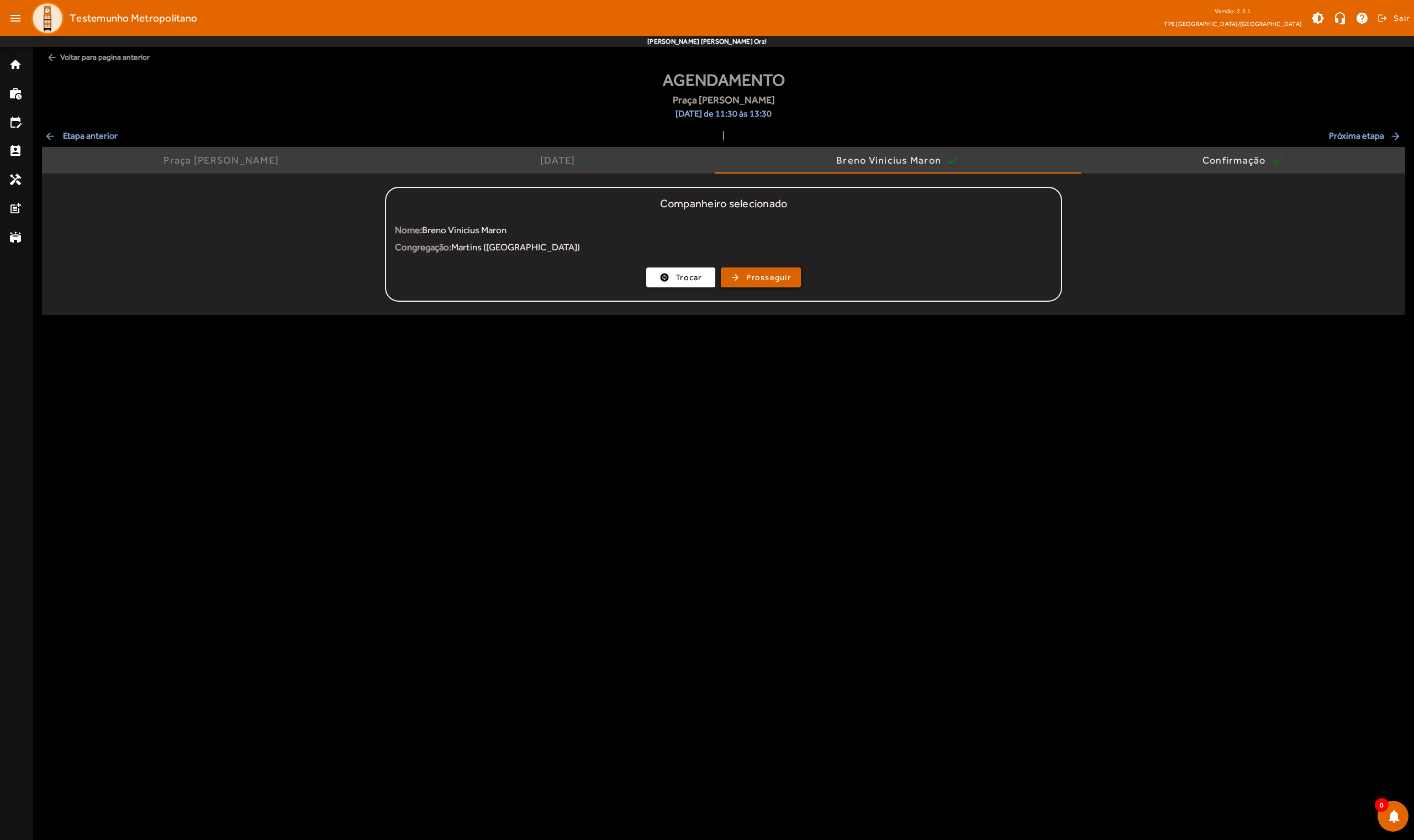
click at [731, 278] on span "Prosseguir" at bounding box center [768, 277] width 45 height 13
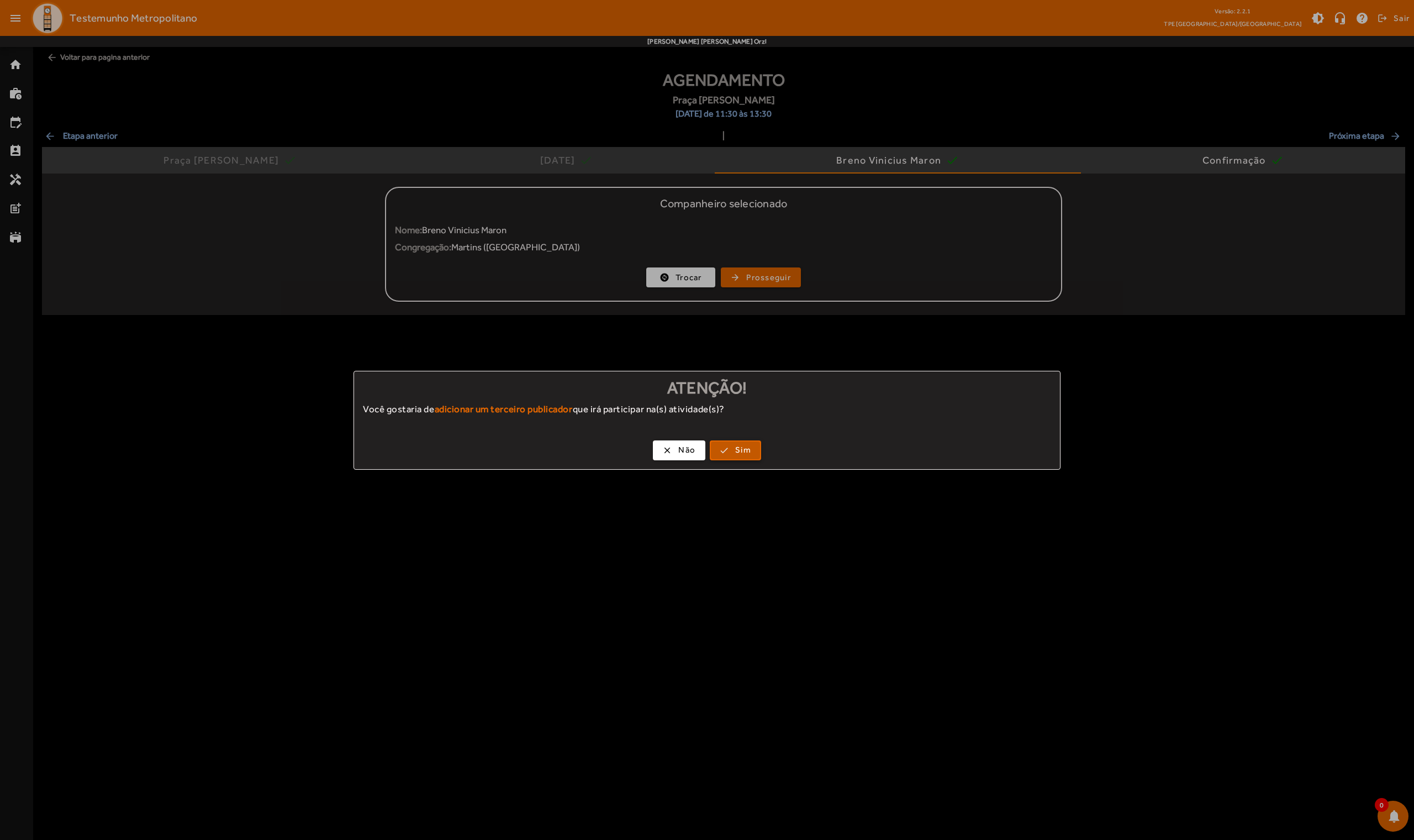
click at [731, 444] on span "Sim" at bounding box center [743, 449] width 16 height 13
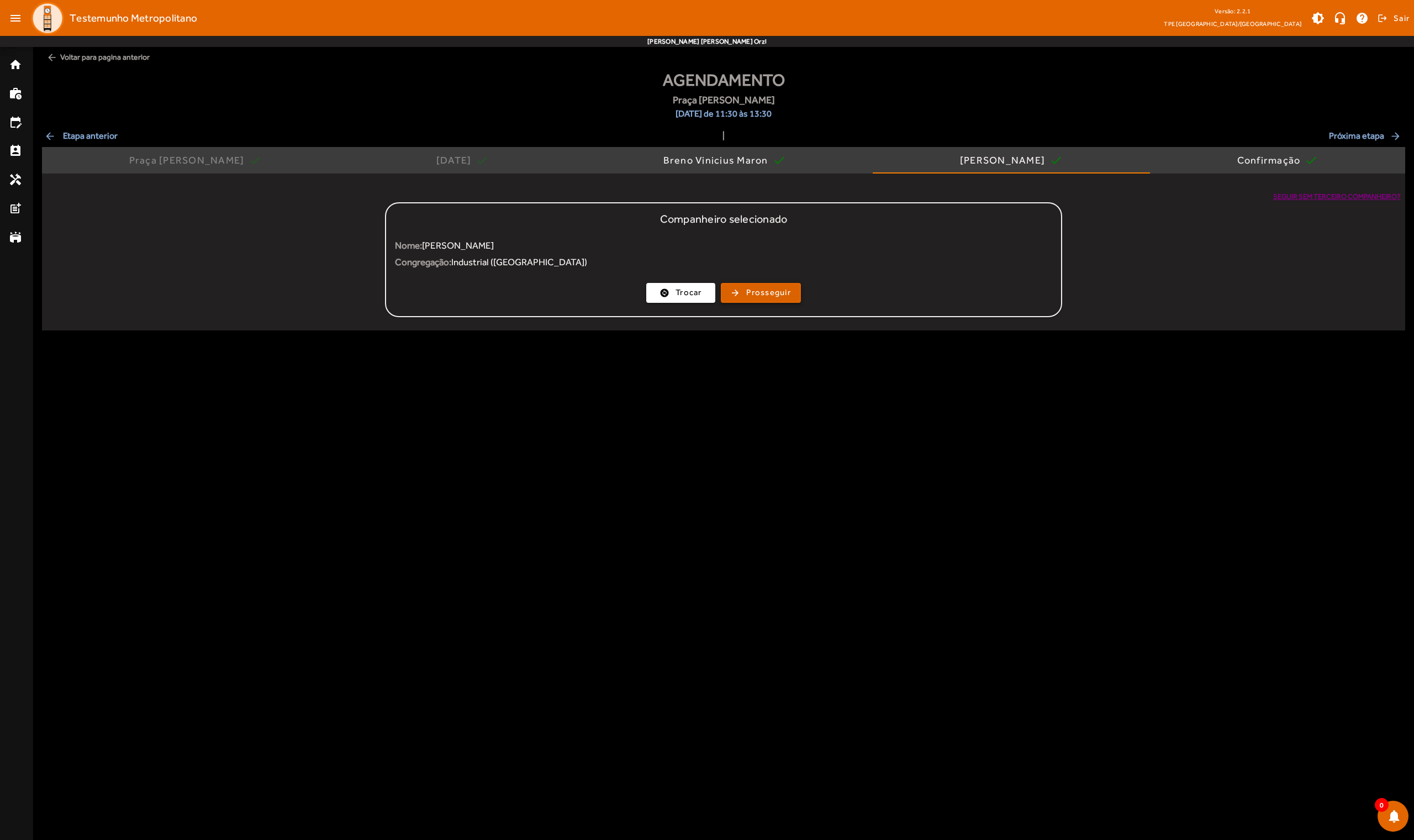
click at [731, 292] on span "Prosseguir" at bounding box center [768, 292] width 45 height 13
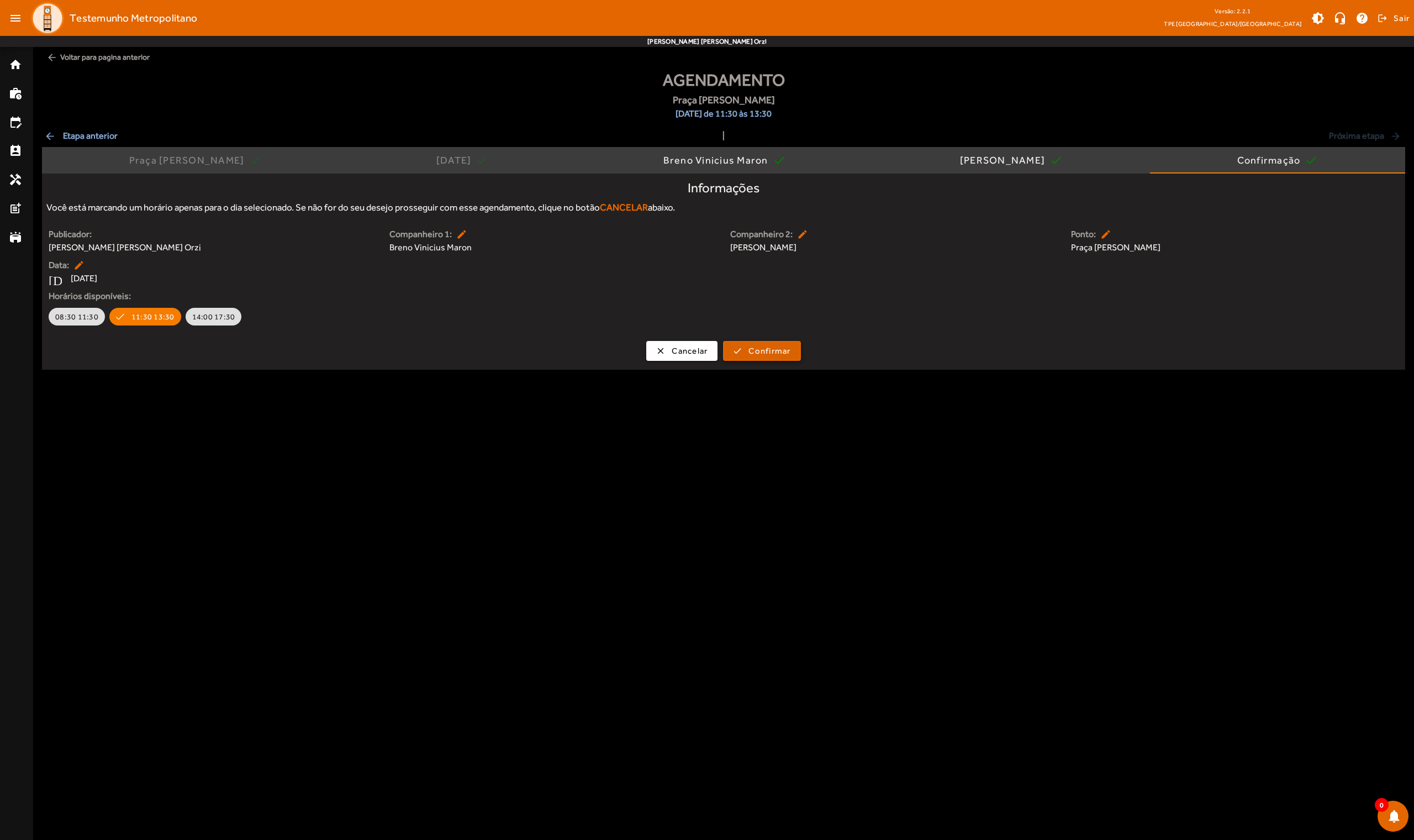
click at [731, 346] on span "Confirmar" at bounding box center [768, 350] width 42 height 13
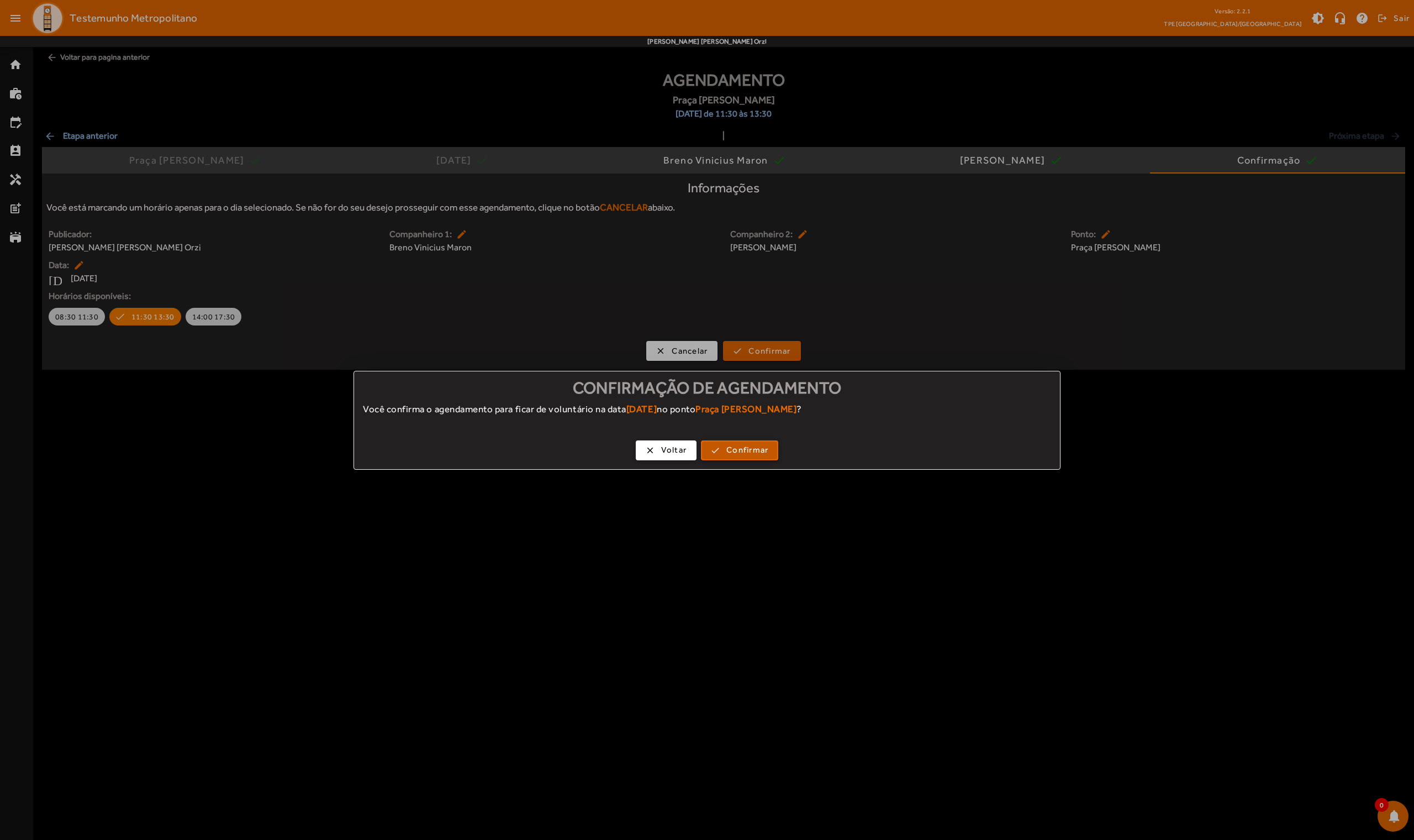
click at [731, 446] on span "Confirmar" at bounding box center [747, 449] width 42 height 13
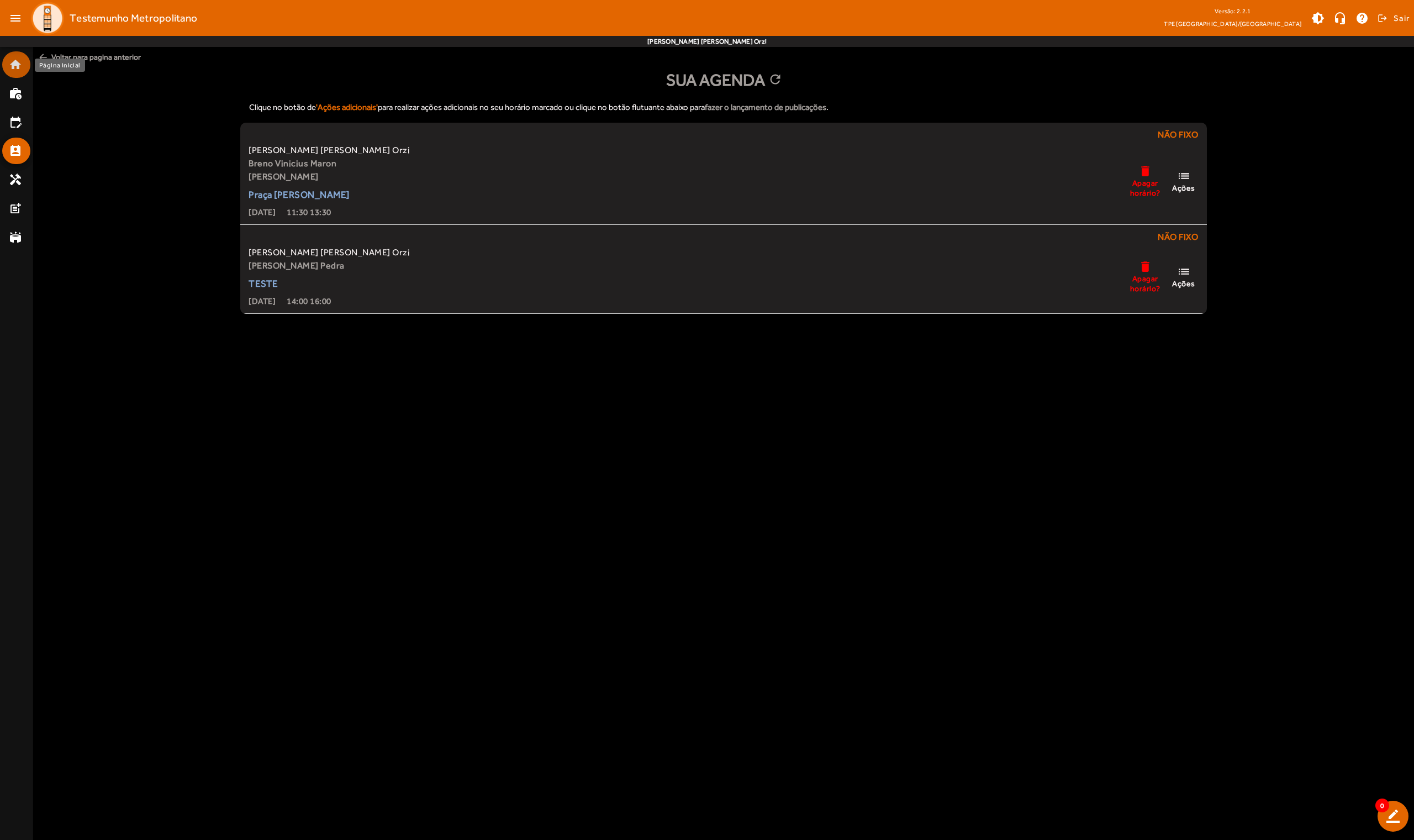
click at [18, 65] on mat-icon "home" at bounding box center [15, 65] width 14 height 14
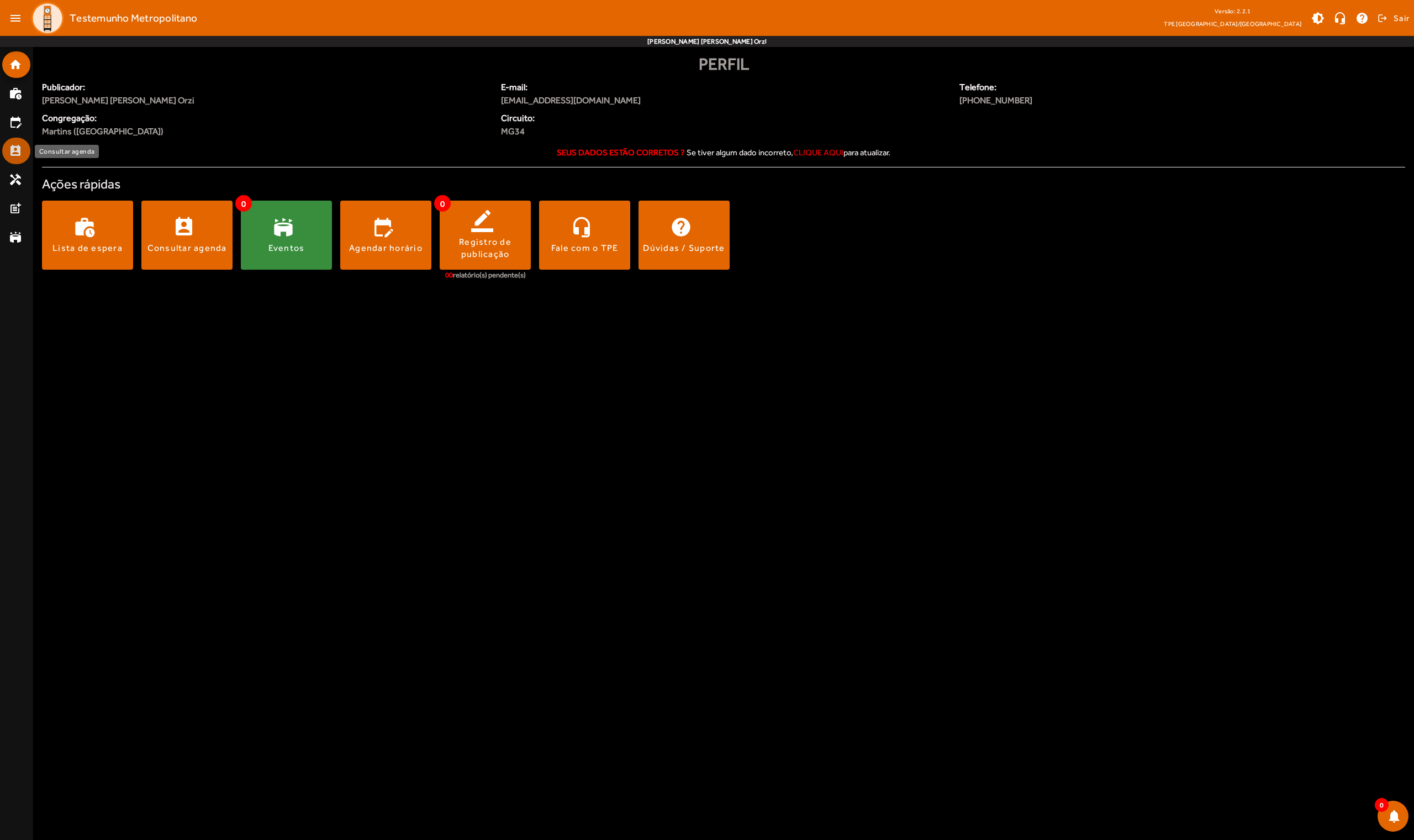
click at [17, 150] on mat-icon "perm_contact_calendar" at bounding box center [15, 151] width 14 height 14
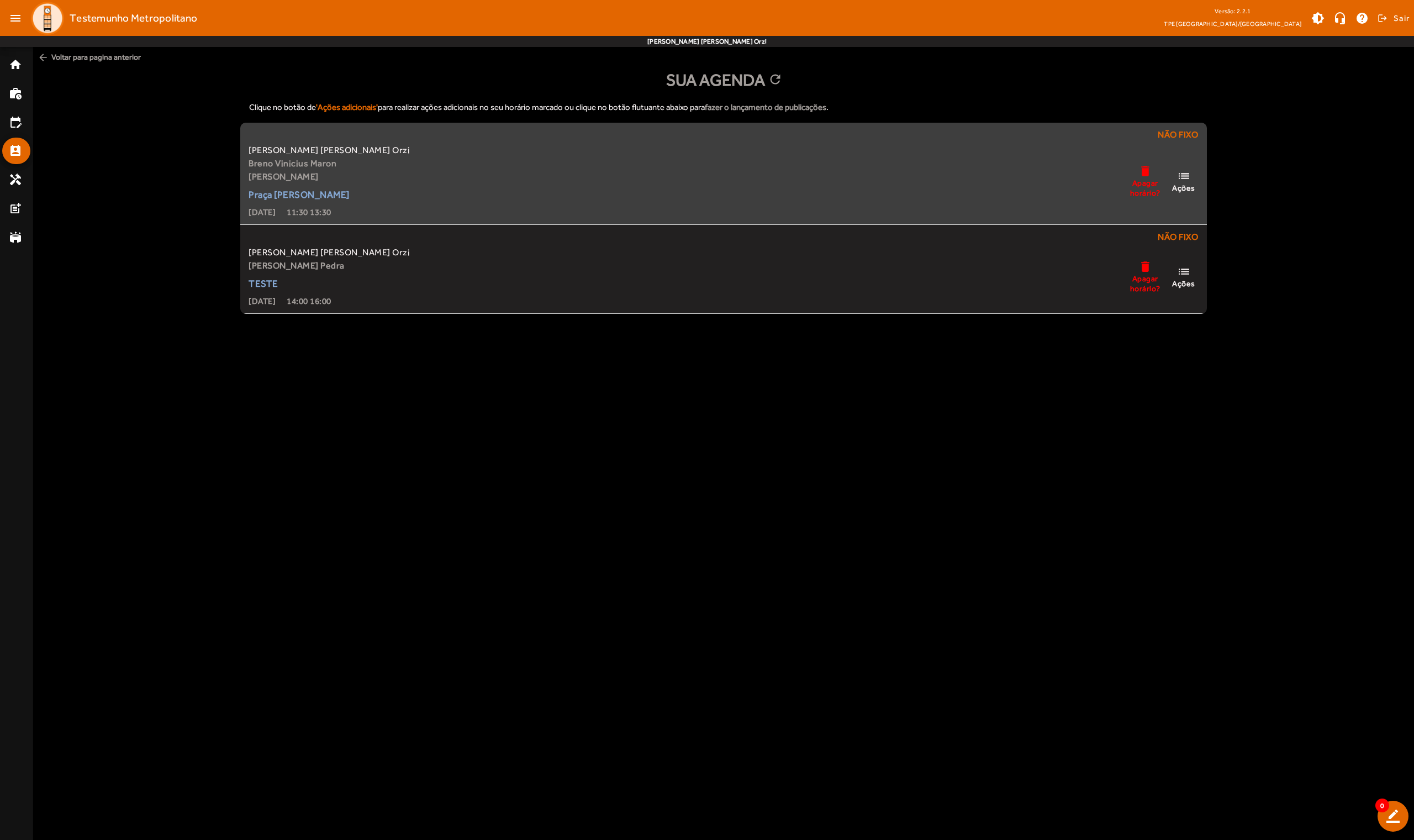
click at [731, 171] on mat-icon "delete" at bounding box center [1145, 171] width 14 height 14
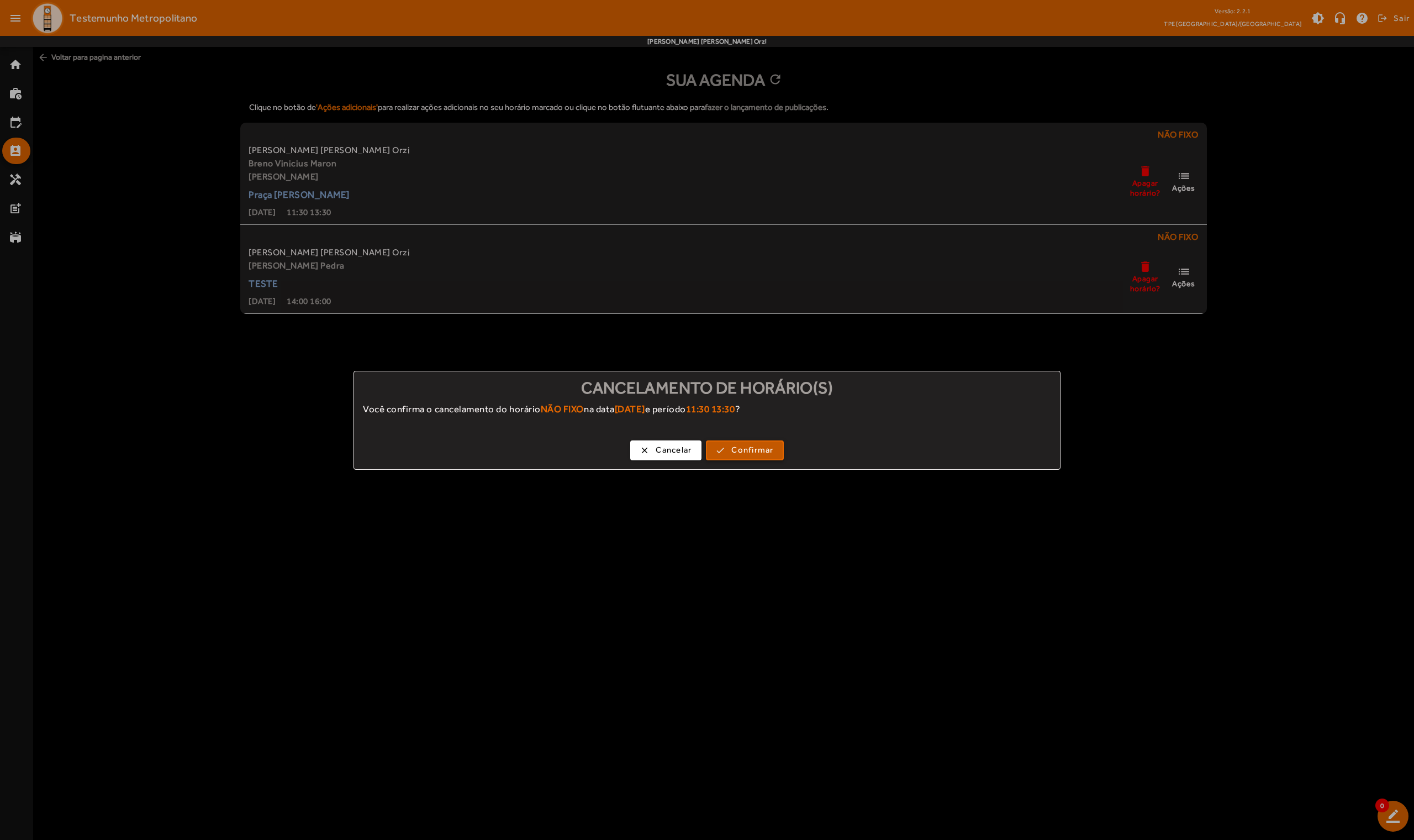
click at [731, 449] on span "Confirmar" at bounding box center [752, 449] width 42 height 13
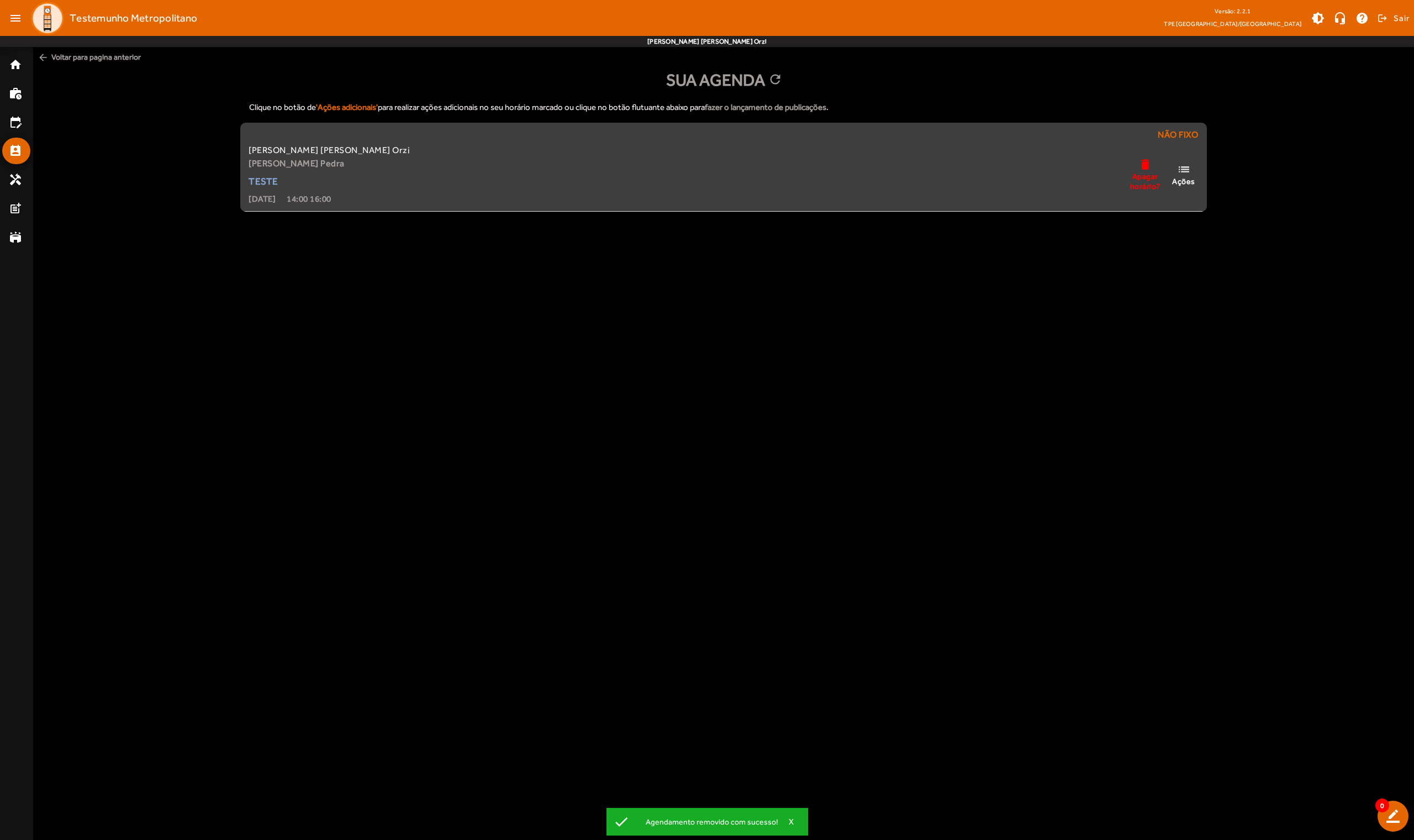
click at [731, 175] on span "Apagar horário?" at bounding box center [1145, 181] width 33 height 20
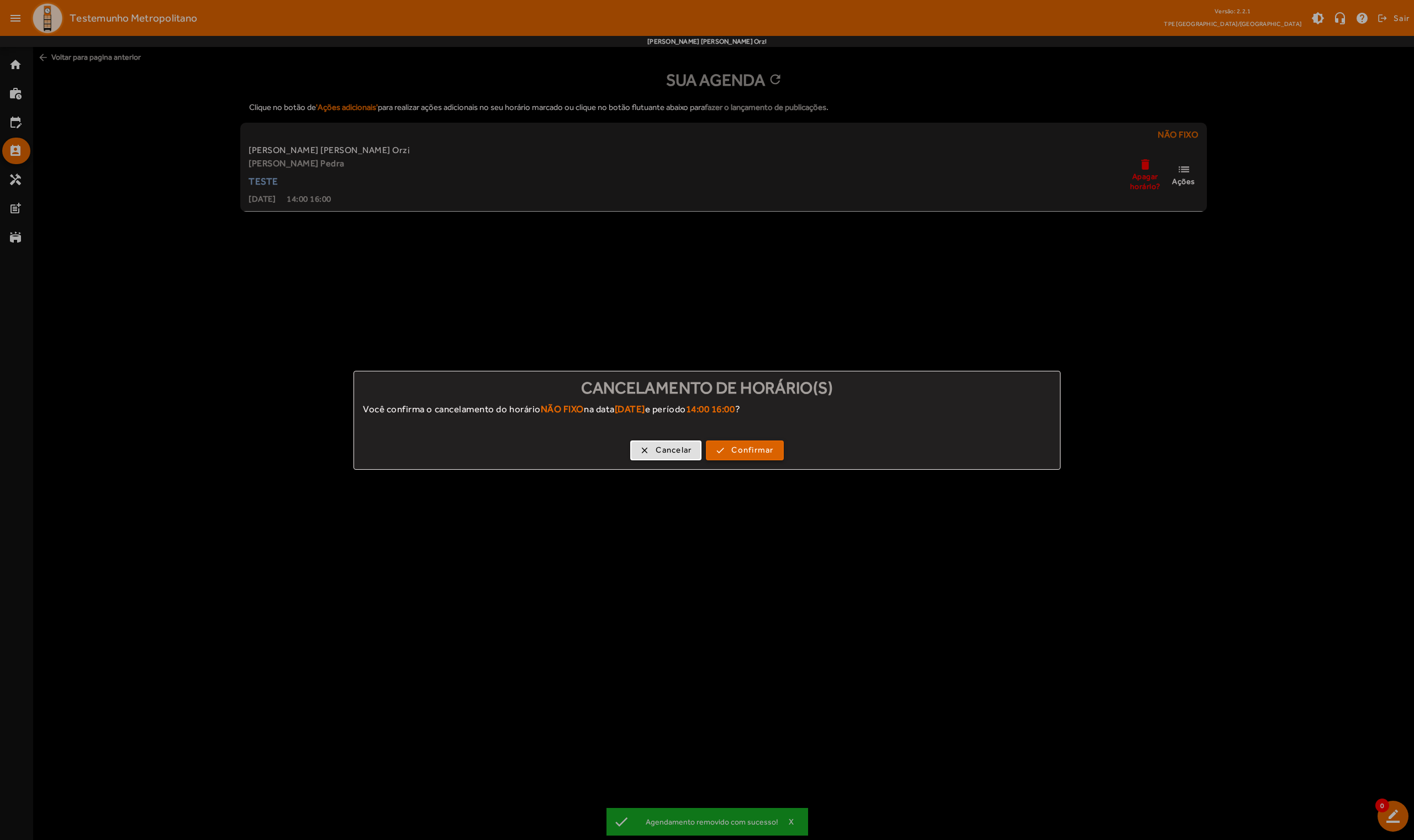
click at [731, 451] on span "Confirmar" at bounding box center [752, 449] width 42 height 13
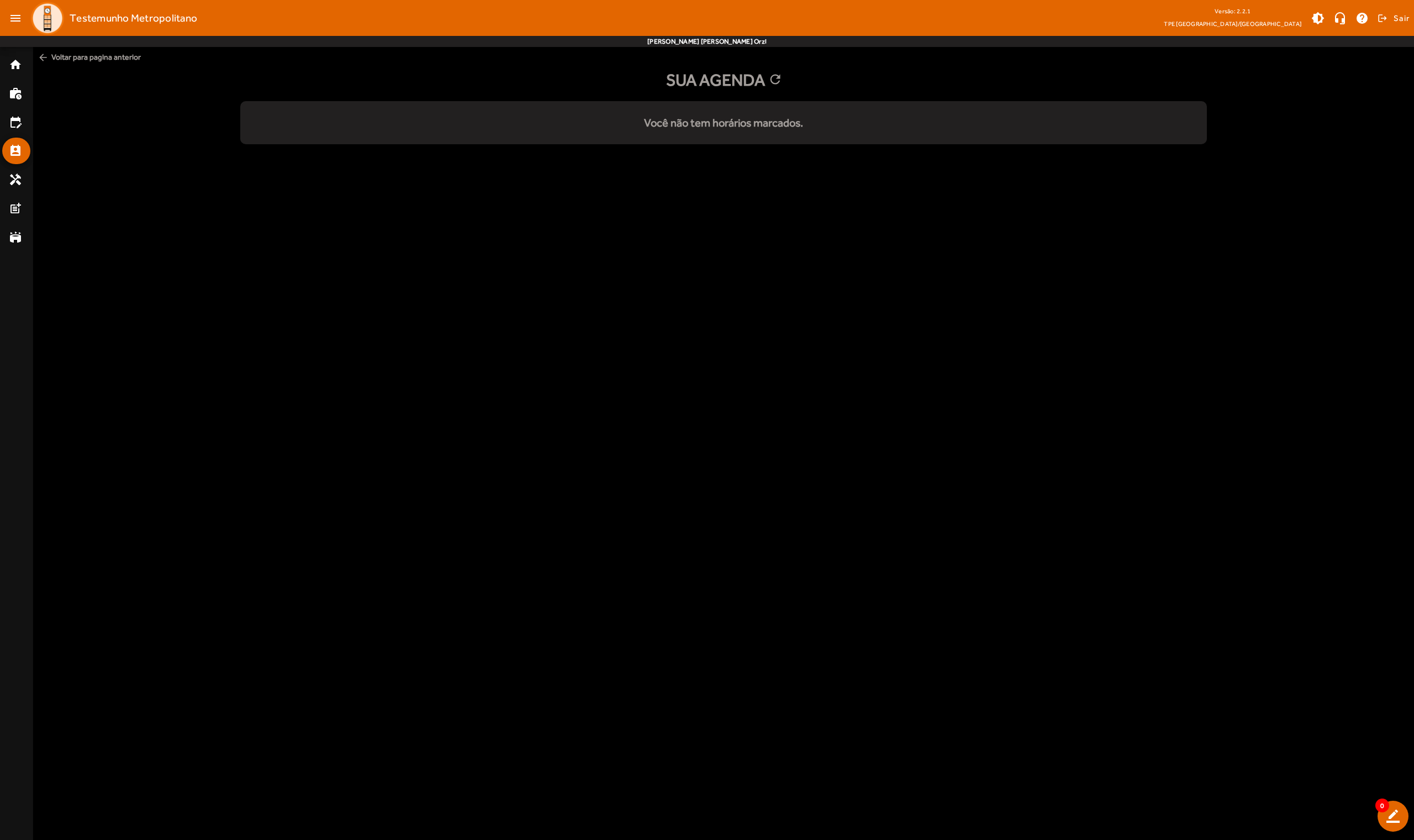
drag, startPoint x: 1345, startPoint y: 1, endPoint x: 1102, endPoint y: 185, distance: 304.8
click at [731, 187] on body "menu Testemunho Metropolitano Versão: 2.2.1 TPE Uberlândia/MG brightness_medium…" at bounding box center [707, 420] width 1414 height 840
drag, startPoint x: 1353, startPoint y: 1, endPoint x: 1120, endPoint y: 182, distance: 295.0
click at [731, 182] on body "menu Testemunho Metropolitano Versão: 2.2.1 TPE Uberlândia/MG brightness_medium…" at bounding box center [707, 420] width 1414 height 840
